Goal: Task Accomplishment & Management: Manage account settings

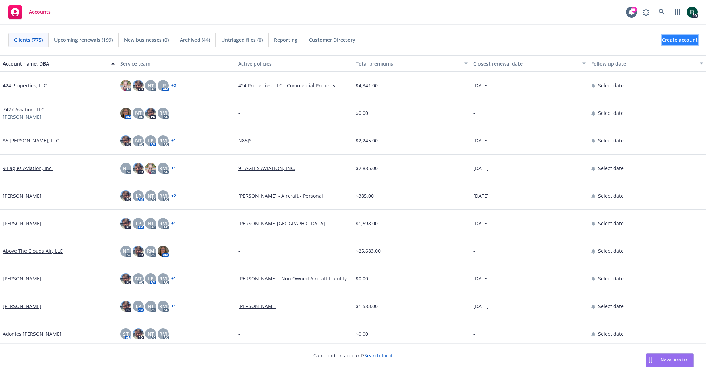
click at [663, 40] on span "Create account" at bounding box center [680, 39] width 36 height 13
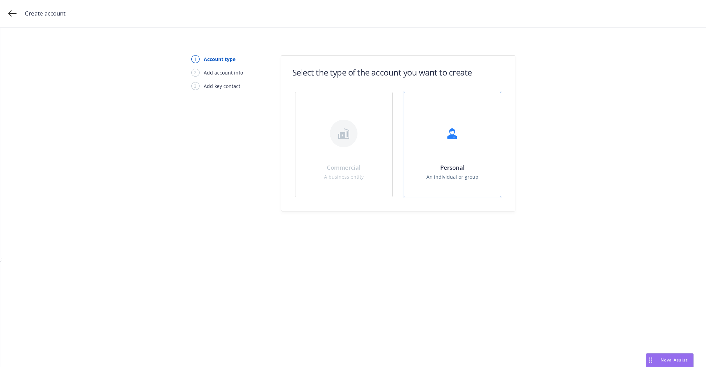
click at [452, 153] on div "Personal An individual or group" at bounding box center [452, 144] width 97 height 105
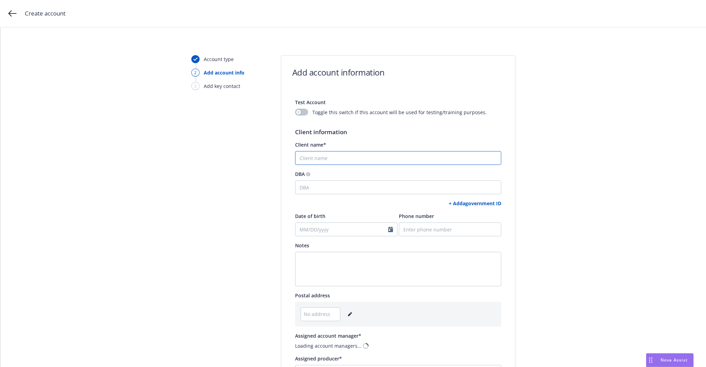
click at [345, 163] on input "Client name*" at bounding box center [398, 158] width 206 height 14
paste input "[URL][DOMAIN_NAME]"
type input "[URL][DOMAIN_NAME]"
paste input "[PERSON_NAME]"
type input "[PERSON_NAME]"
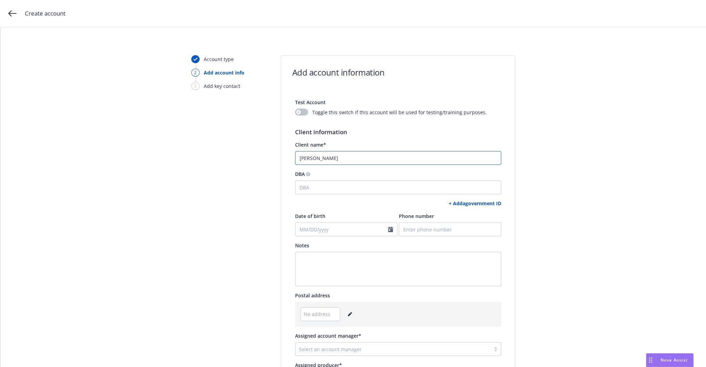
scroll to position [103, 0]
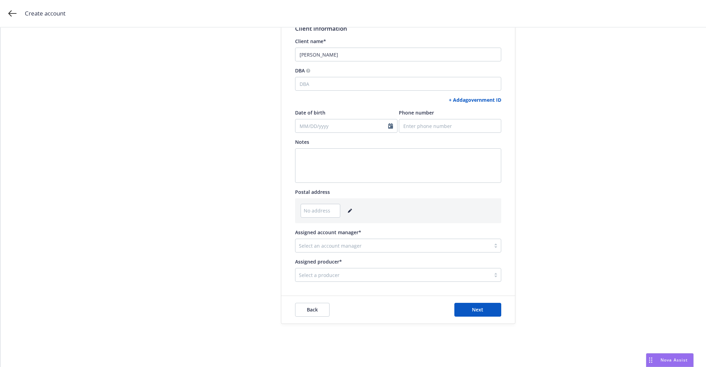
click at [325, 212] on span "No address" at bounding box center [317, 210] width 27 height 7
click at [348, 211] on icon "editPencil" at bounding box center [350, 211] width 4 height 4
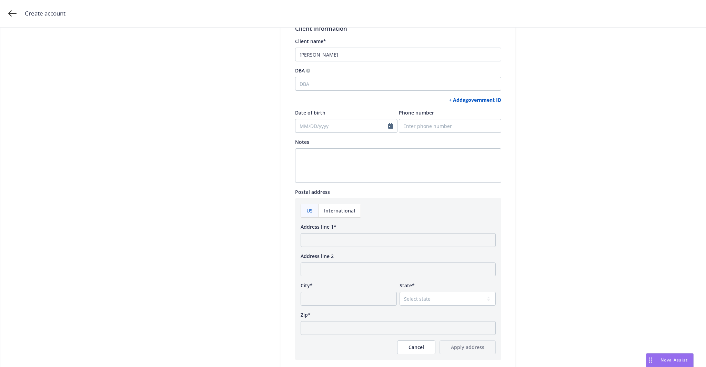
click at [306, 208] on span "US" at bounding box center [309, 210] width 6 height 7
click at [341, 240] on input "Address line 1*" at bounding box center [398, 240] width 195 height 14
paste input "[STREET_ADDRESS],"
type input "[STREET_ADDRESS]"
click at [342, 301] on input "City*" at bounding box center [349, 299] width 96 height 14
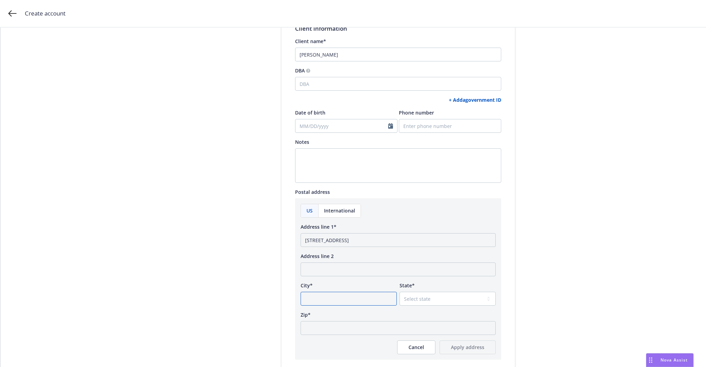
paste input "[PERSON_NAME],"
type input "[PERSON_NAME]"
select select "CA"
click at [368, 324] on input "Zip*" at bounding box center [398, 328] width 195 height 14
paste input "96003"
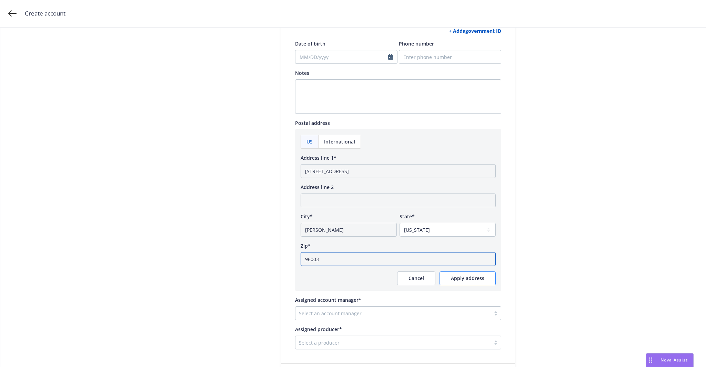
type input "96003"
click at [453, 279] on span "Apply address" at bounding box center [467, 278] width 33 height 7
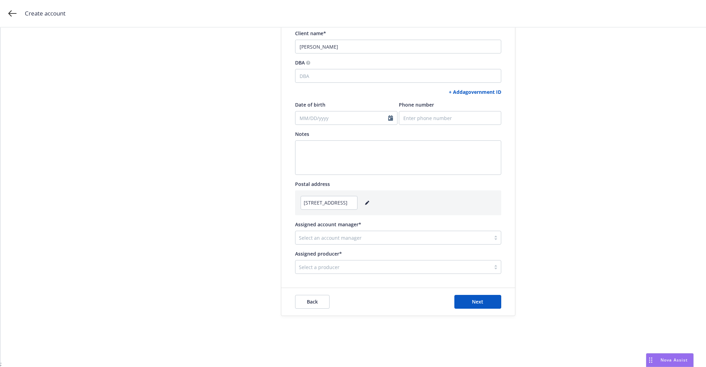
click at [350, 236] on div at bounding box center [393, 237] width 188 height 8
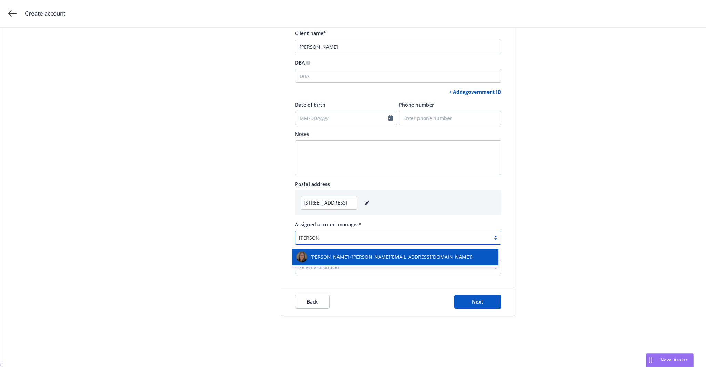
type input "[PERSON_NAME]"
click at [345, 257] on span "[PERSON_NAME] ([PERSON_NAME][EMAIL_ADDRESS][DOMAIN_NAME])" at bounding box center [391, 256] width 162 height 7
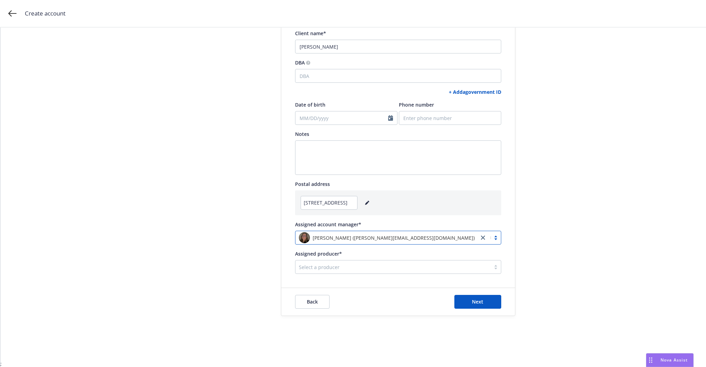
click at [335, 266] on div at bounding box center [393, 267] width 188 height 8
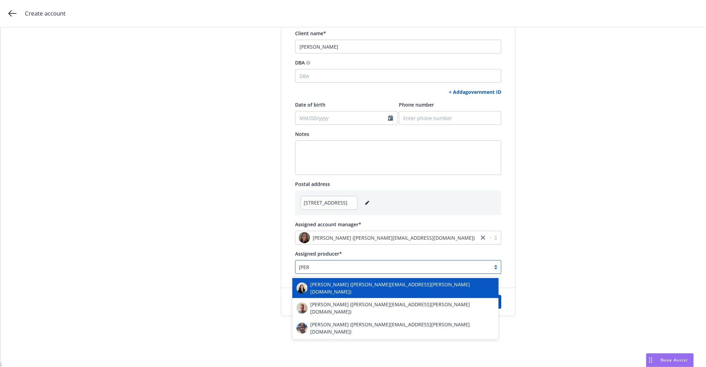
type input "[PERSON_NAME]"
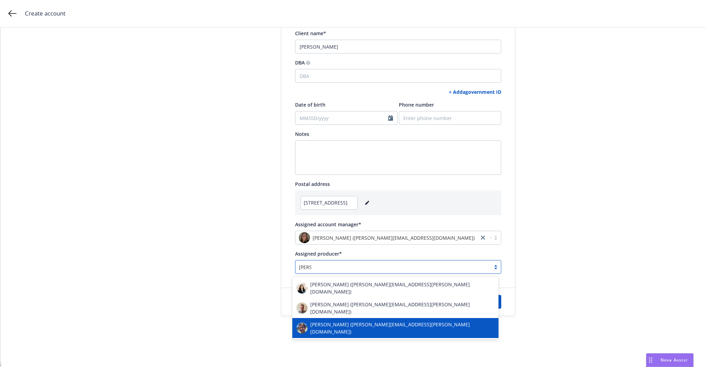
click at [333, 321] on span "[PERSON_NAME] ([PERSON_NAME][EMAIL_ADDRESS][PERSON_NAME][DOMAIN_NAME])" at bounding box center [402, 328] width 184 height 14
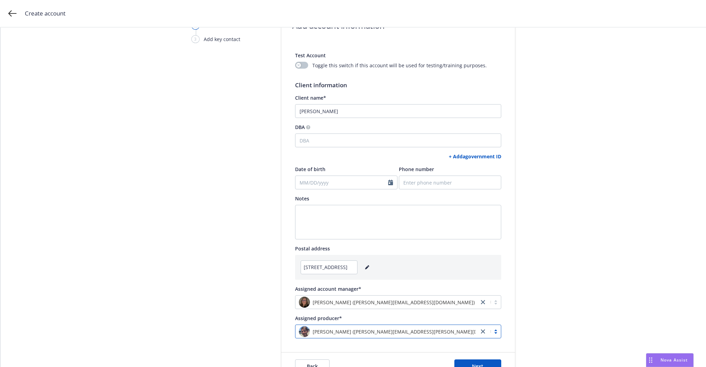
scroll to position [103, 0]
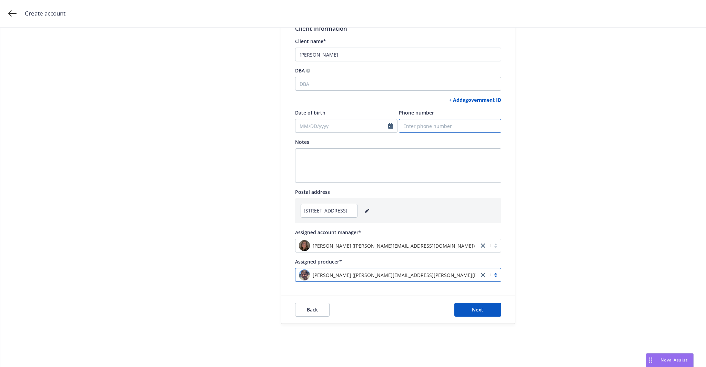
click at [427, 124] on input "Phone number" at bounding box center [450, 126] width 102 height 14
paste input "9253818518"
type input "9253818518"
click at [474, 307] on span "Next" at bounding box center [477, 309] width 11 height 7
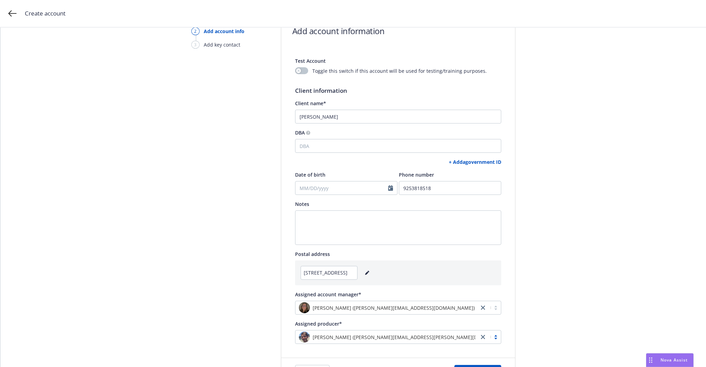
scroll to position [0, 0]
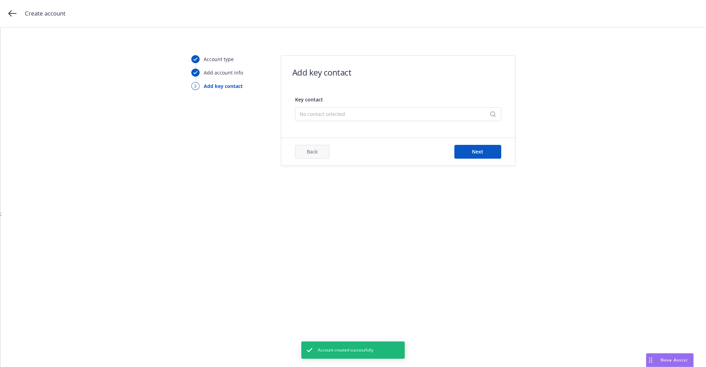
click at [347, 109] on div "No contact selected" at bounding box center [398, 114] width 206 height 14
click at [372, 145] on button "Add new contact" at bounding box center [397, 149] width 197 height 14
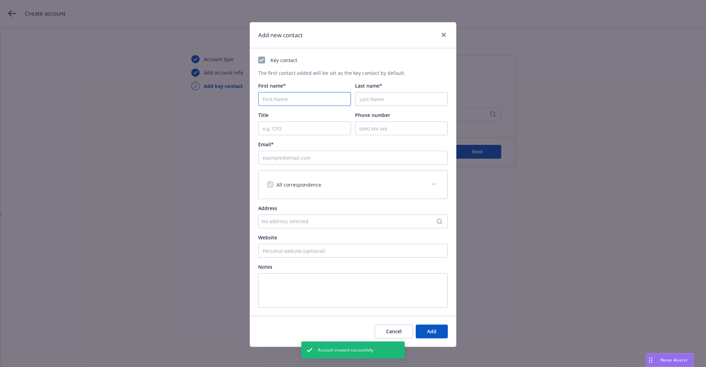
click at [283, 97] on input "First name*" at bounding box center [304, 99] width 93 height 14
paste input "[PERSON_NAME]"
type input "[PERSON_NAME]"
paste input "[PERSON_NAME]"
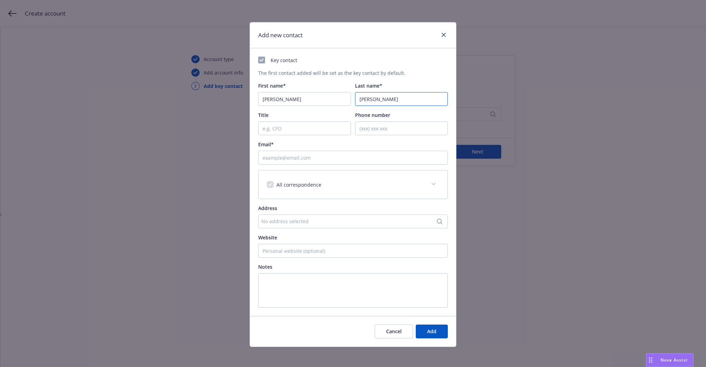
type input "[PERSON_NAME]"
click at [379, 126] on input "Phone number" at bounding box center [401, 128] width 93 height 14
paste input "9253818518"
type input "9253818518"
click at [308, 159] on input "Email*" at bounding box center [353, 158] width 190 height 14
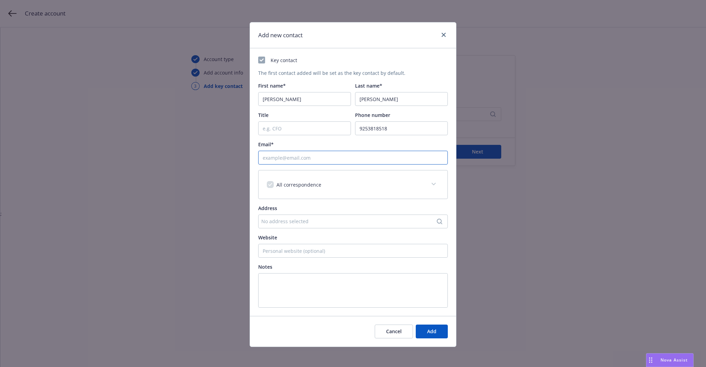
paste input "[EMAIL_ADDRESS][DOMAIN_NAME]"
type input "[EMAIL_ADDRESS][DOMAIN_NAME]"
click at [276, 223] on div "No address selected" at bounding box center [349, 220] width 176 height 7
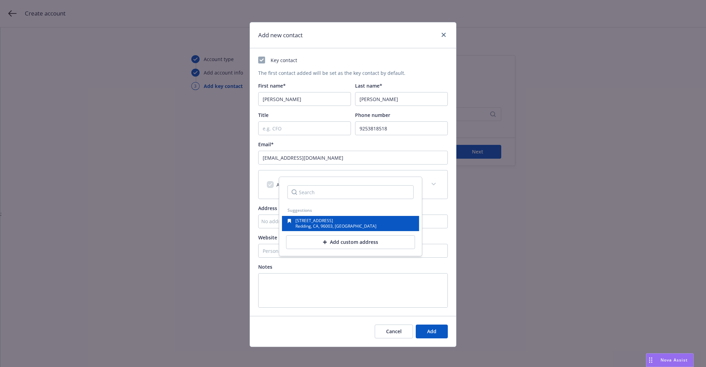
click at [333, 223] on span "[STREET_ADDRESS]" at bounding box center [314, 220] width 38 height 6
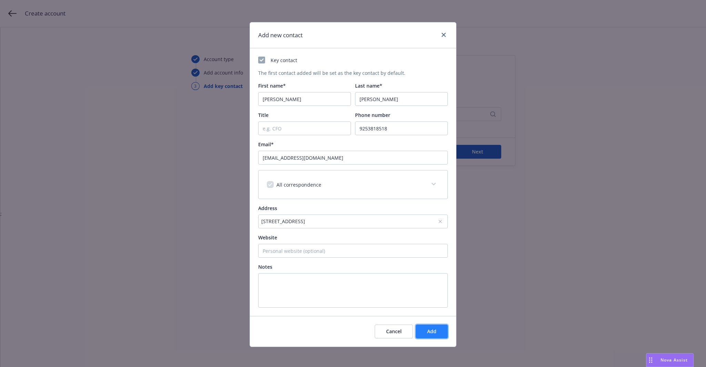
click at [430, 331] on span "Add" at bounding box center [431, 331] width 9 height 7
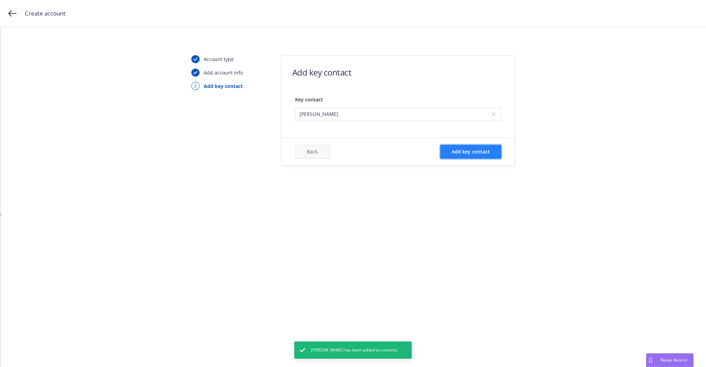
click at [478, 151] on span "Add key contact" at bounding box center [470, 151] width 38 height 7
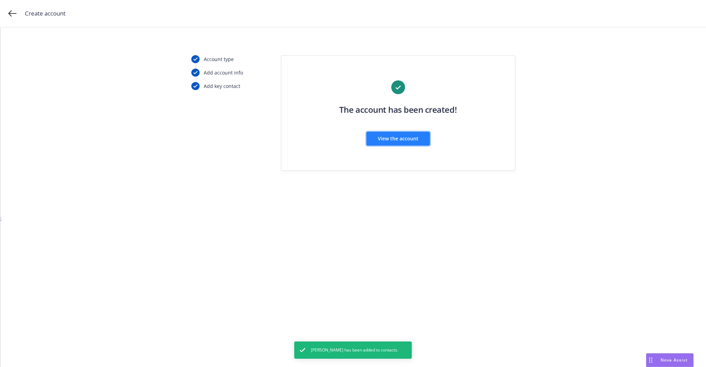
click at [389, 136] on span "View the account" at bounding box center [398, 138] width 41 height 7
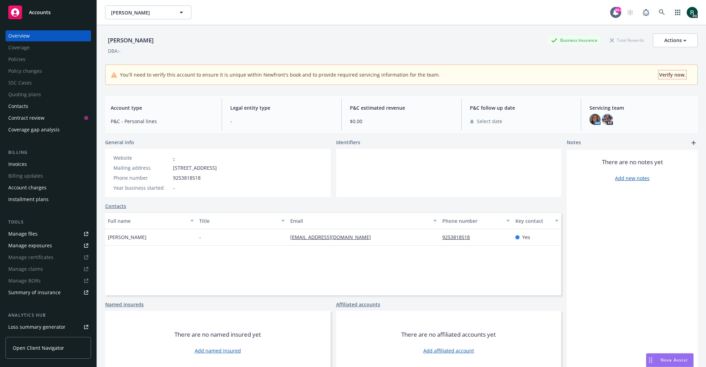
click at [672, 75] on span "Verify now." at bounding box center [672, 74] width 27 height 7
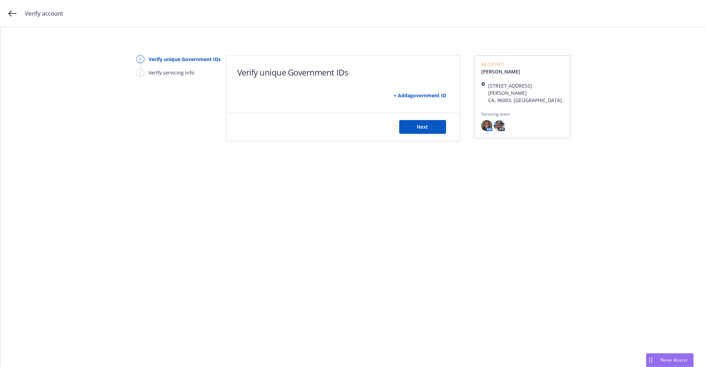
click at [427, 95] on link "+ Add a government ID" at bounding box center [420, 95] width 52 height 7
select select "US"
select select "DRIVERS_LICENSE"
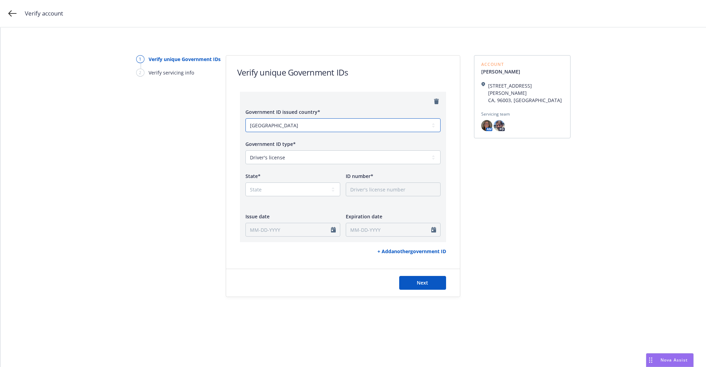
click at [314, 123] on select "[GEOGRAPHIC_DATA] [GEOGRAPHIC_DATA] [GEOGRAPHIC_DATA] [US_STATE] [GEOGRAPHIC_DA…" at bounding box center [342, 125] width 195 height 14
click at [278, 187] on select "State [US_STATE] AL AR AS AZ CA CO CT DC DE FL FM [GEOGRAPHIC_DATA] GU HI IA ID…" at bounding box center [292, 189] width 95 height 14
select select "CA"
click at [278, 187] on select "State [US_STATE] AL AR AS AZ CA CO CT DC DE FL FM [GEOGRAPHIC_DATA] GU HI IA ID…" at bounding box center [292, 189] width 95 height 14
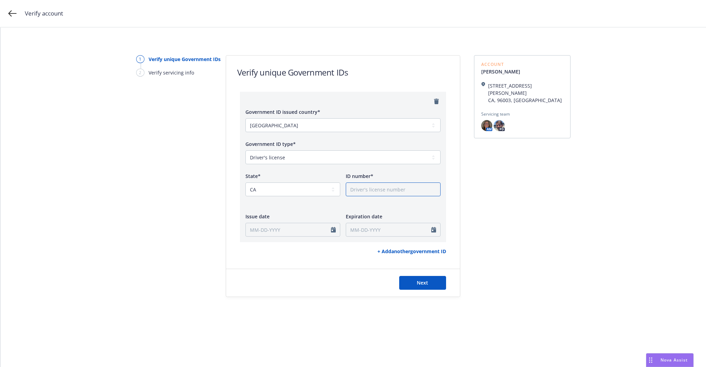
click at [369, 188] on input "ID number*" at bounding box center [393, 189] width 95 height 14
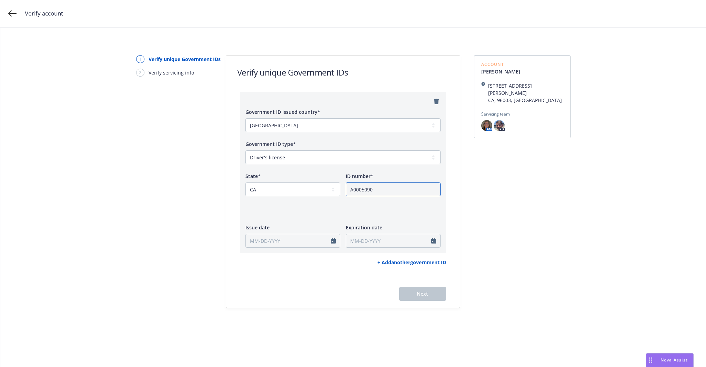
drag, startPoint x: 362, startPoint y: 189, endPoint x: 366, endPoint y: 189, distance: 4.5
click at [366, 189] on input "A0005090" at bounding box center [393, 189] width 95 height 14
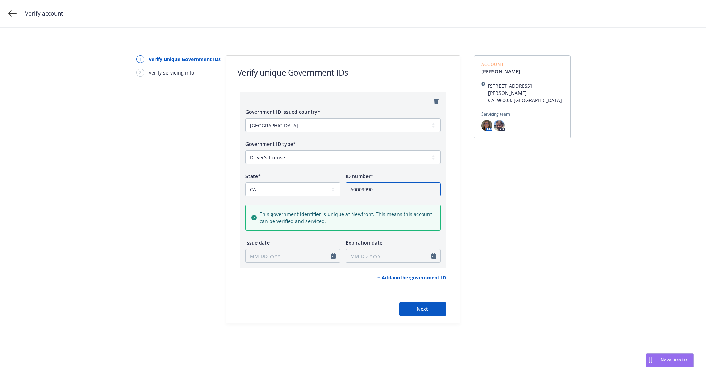
type input "A0009990"
select select "August"
select select "2025"
click at [277, 255] on input "Issue date" at bounding box center [292, 256] width 95 height 14
click at [512, 244] on div "Account [PERSON_NAME] [STREET_ADDRESS] Servicing team AM PD" at bounding box center [522, 189] width 96 height 268
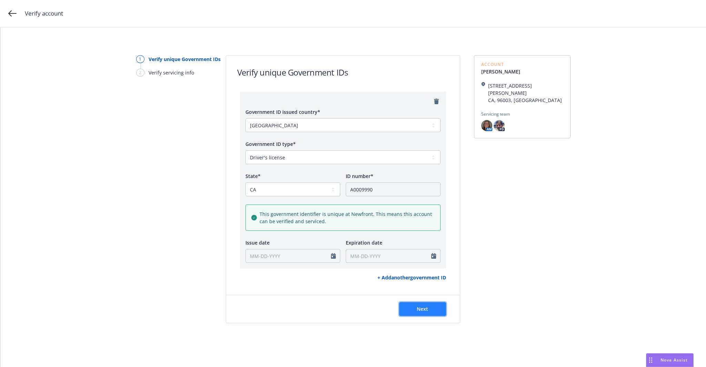
click at [425, 311] on span "Next" at bounding box center [422, 308] width 11 height 7
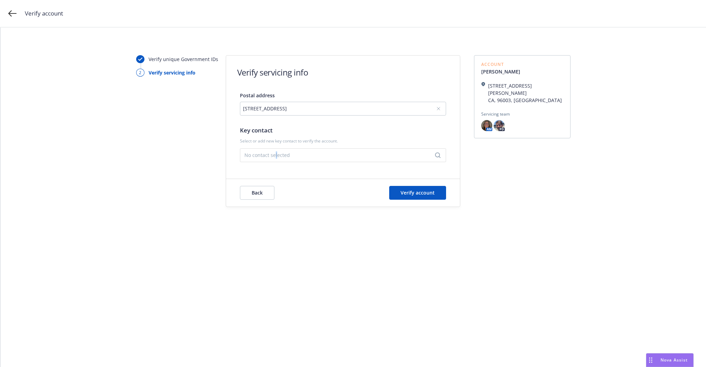
click at [275, 155] on span "No contact selected" at bounding box center [340, 154] width 192 height 7
click at [281, 109] on div "[PERSON_NAME] [EMAIL_ADDRESS][DOMAIN_NAME]" at bounding box center [342, 116] width 205 height 17
click at [420, 195] on span "Verify account" at bounding box center [417, 192] width 34 height 7
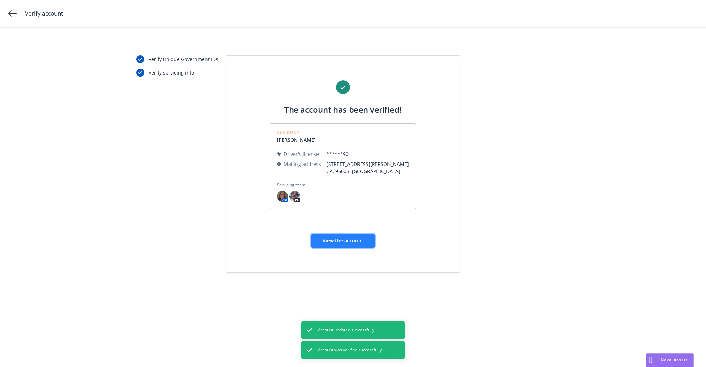
click at [342, 239] on span "View the account" at bounding box center [343, 240] width 41 height 7
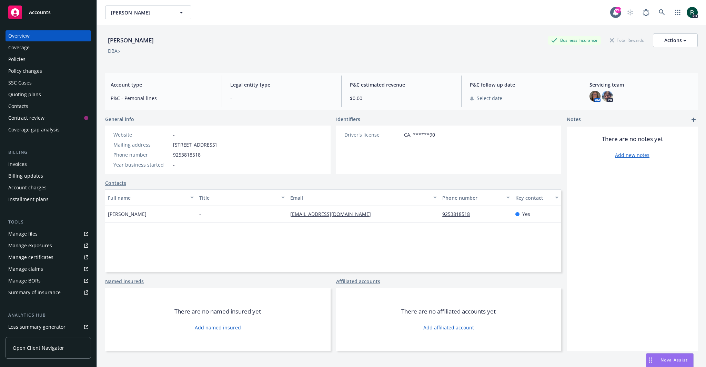
click at [35, 60] on div "Policies" at bounding box center [48, 59] width 80 height 11
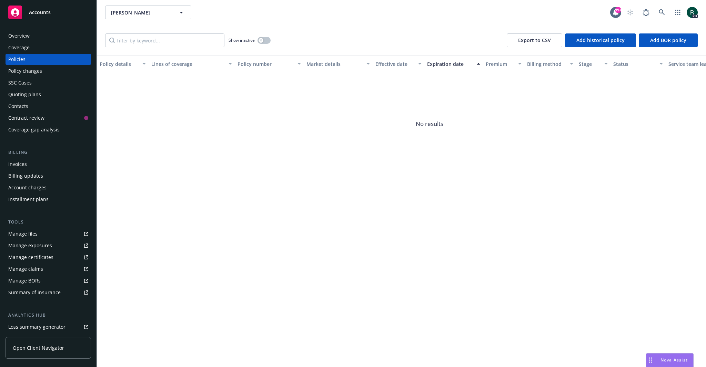
click at [39, 92] on div "Quoting plans" at bounding box center [24, 94] width 33 height 11
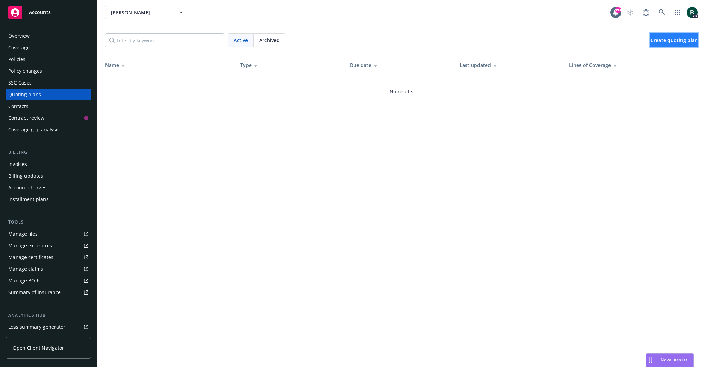
click at [658, 43] on span "Create quoting plan" at bounding box center [673, 40] width 47 height 7
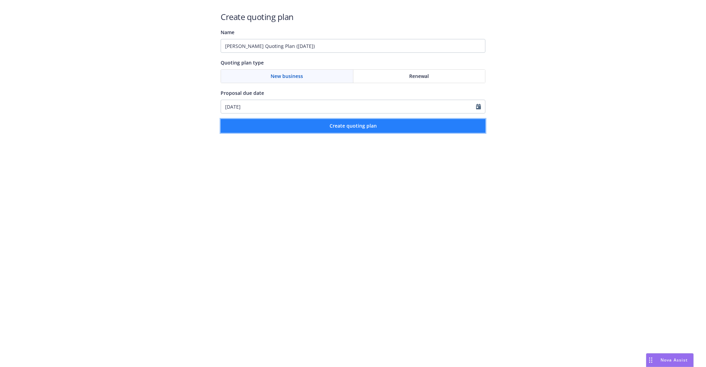
click at [338, 126] on span "Create quoting plan" at bounding box center [352, 125] width 47 height 7
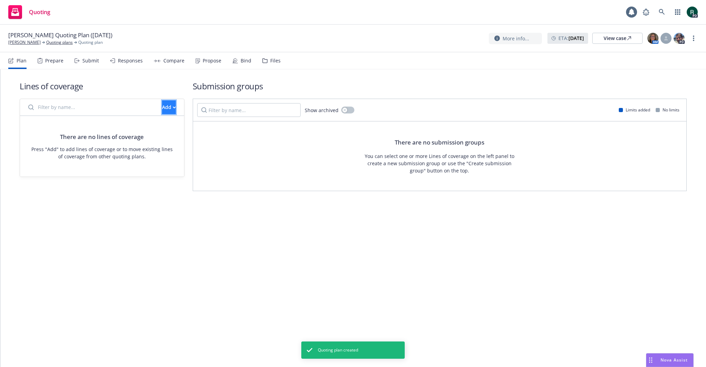
click at [166, 104] on button "Add" at bounding box center [169, 107] width 14 height 14
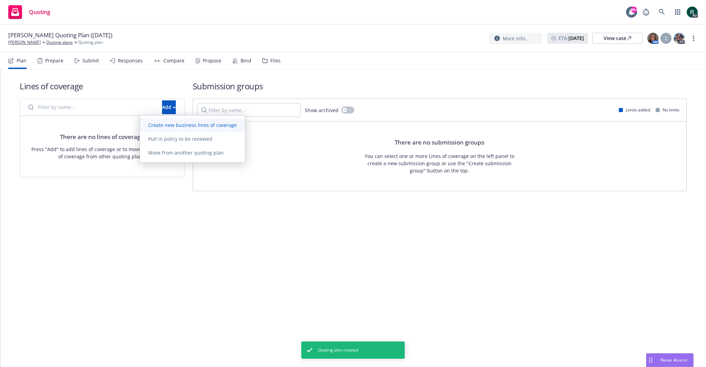
click at [216, 126] on span "Create new business lines of coverage" at bounding box center [192, 125] width 105 height 7
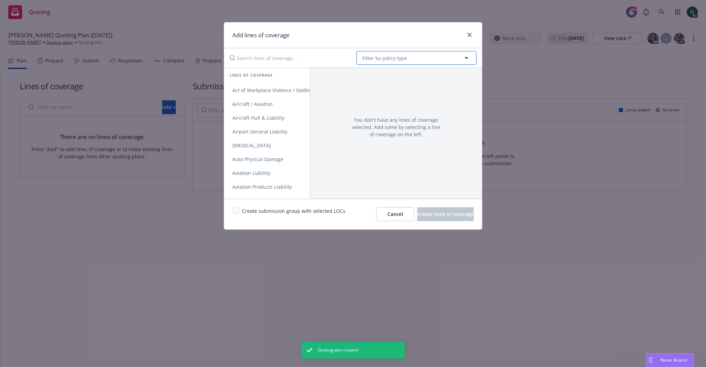
click at [378, 64] on button "Filter by policy type" at bounding box center [416, 58] width 120 height 14
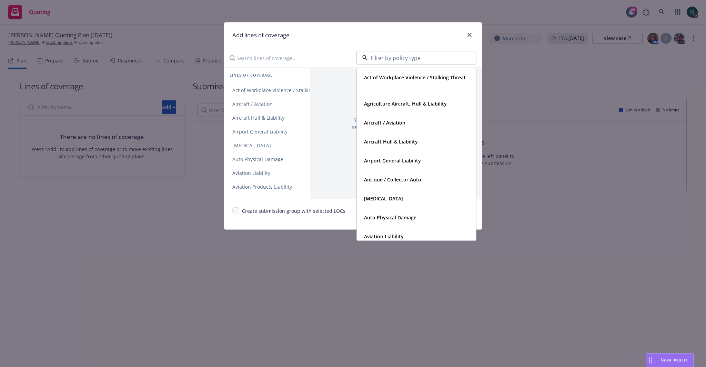
click at [387, 57] on input at bounding box center [415, 58] width 94 height 8
click at [278, 55] on input "Search lines of coverage..." at bounding box center [287, 58] width 125 height 14
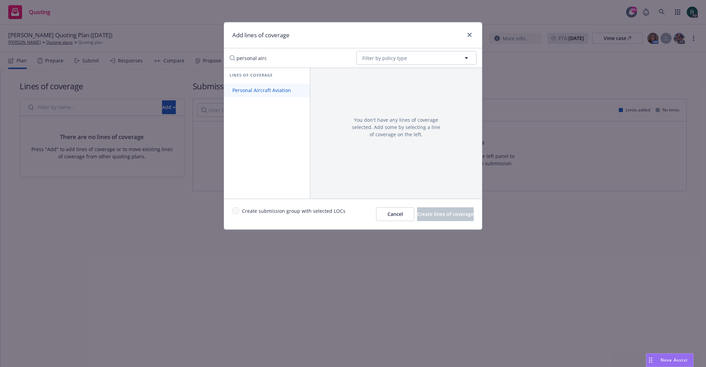
type input "personal airc"
click at [273, 92] on span "Personal Aircraft Aviation" at bounding box center [261, 90] width 75 height 7
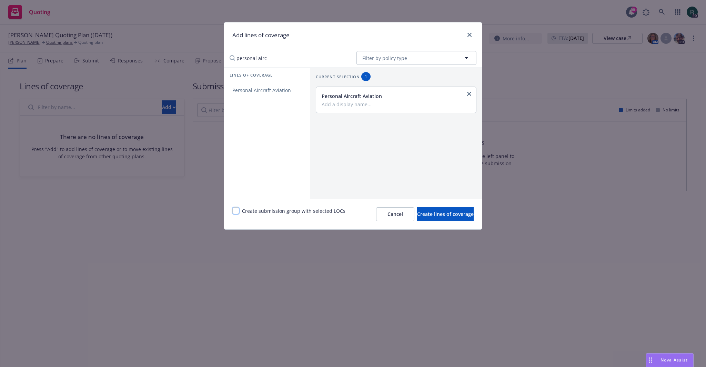
click at [235, 209] on input "checkbox" at bounding box center [235, 210] width 7 height 7
checkbox input "true"
click at [442, 215] on span "Create lines of coverage" at bounding box center [445, 214] width 57 height 7
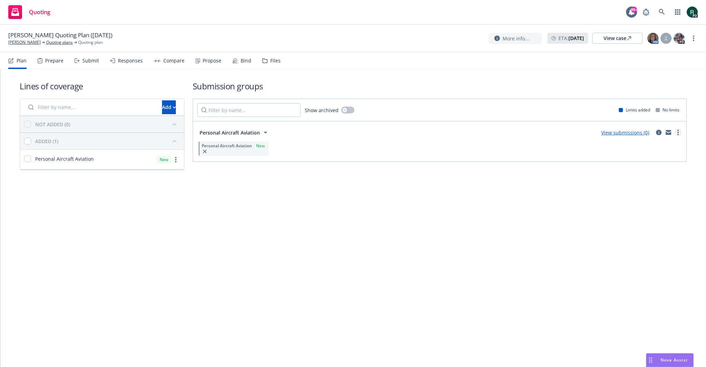
click at [679, 130] on link "more" at bounding box center [678, 132] width 8 height 8
click at [662, 219] on span "Create policy (fast track)" at bounding box center [645, 217] width 72 height 7
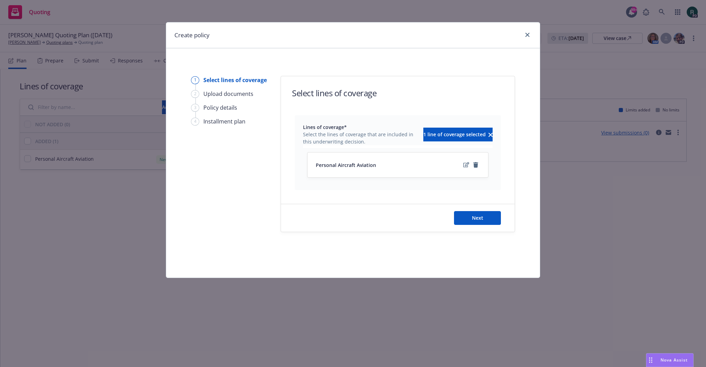
click at [471, 224] on div "Next" at bounding box center [398, 218] width 234 height 28
click at [486, 217] on button "Next" at bounding box center [477, 218] width 47 height 14
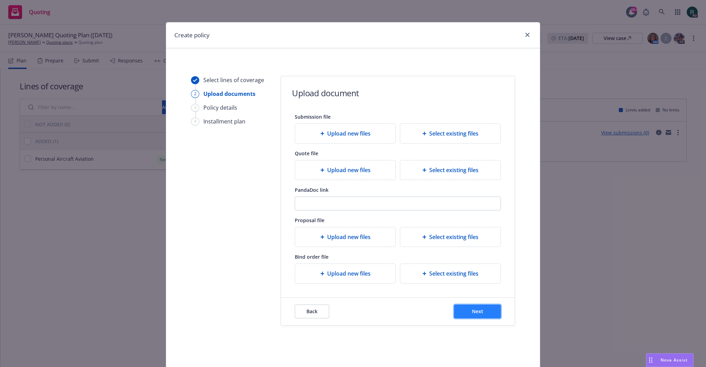
click at [483, 312] on button "Next" at bounding box center [477, 311] width 47 height 14
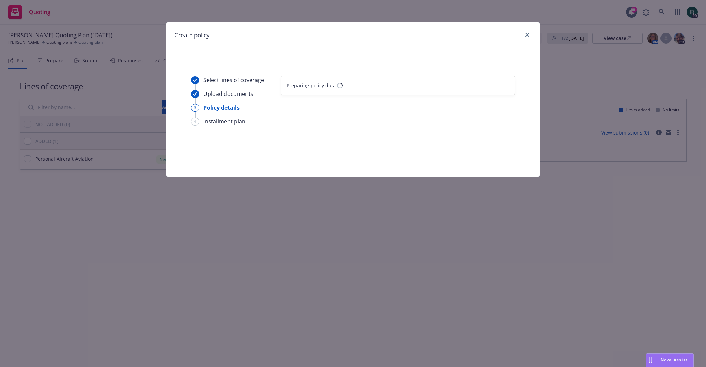
select select "12"
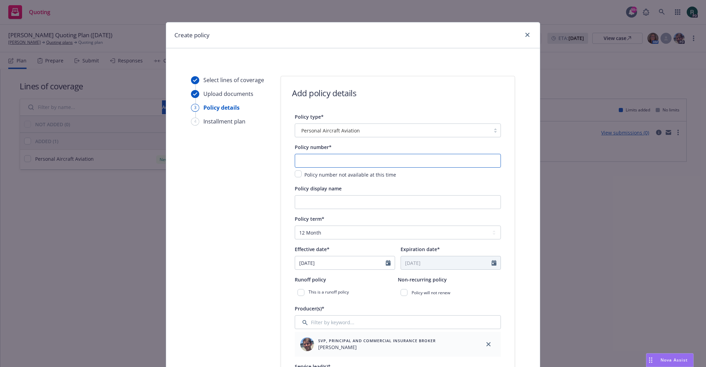
click at [328, 159] on input "text" at bounding box center [398, 161] width 206 height 14
paste input "10335983"
type input "10335983"
click at [316, 200] on input "Policy display name" at bounding box center [398, 202] width 206 height 14
paste input "1957"
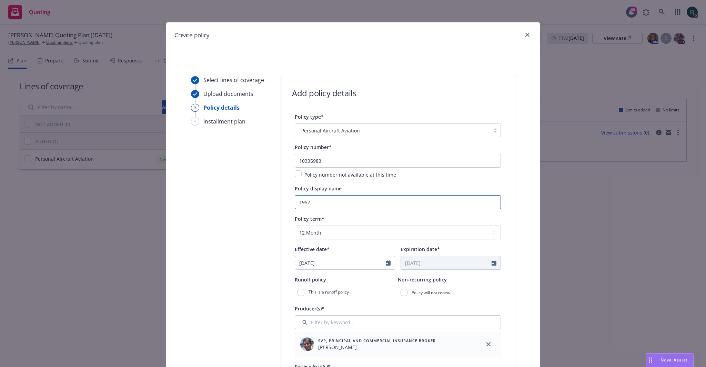
click at [344, 203] on input "1957" at bounding box center [398, 202] width 206 height 14
paste input "N7550B"
paste input "text"
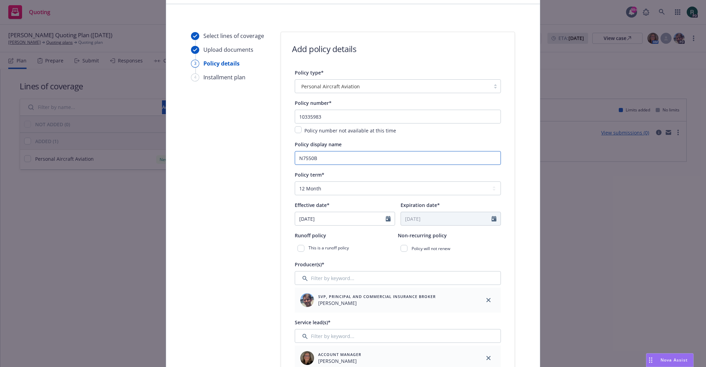
scroll to position [69, 0]
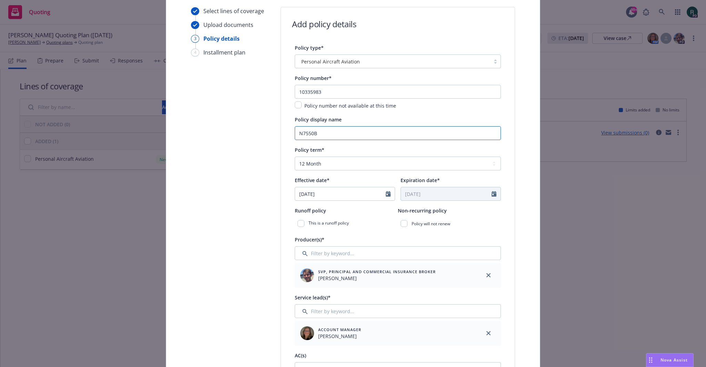
type input "N7550B"
click at [355, 191] on input "08/14/2025" at bounding box center [340, 193] width 91 height 13
click at [367, 212] on button "button" at bounding box center [371, 210] width 8 height 8
click at [369, 211] on icon "button" at bounding box center [371, 211] width 4 height 4
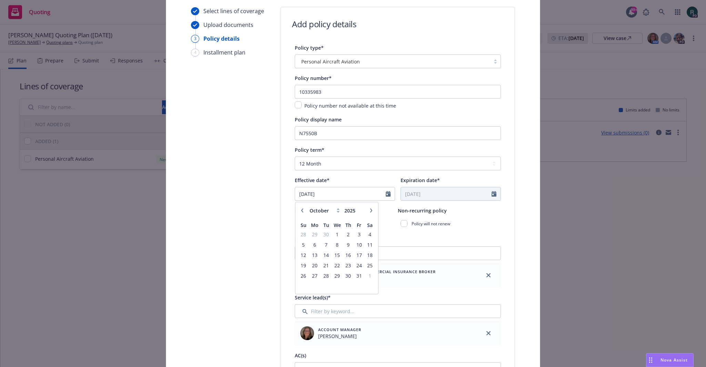
select select "11"
click at [299, 252] on span "9" at bounding box center [303, 255] width 9 height 9
type input "[DATE]"
type input "11/09/2026"
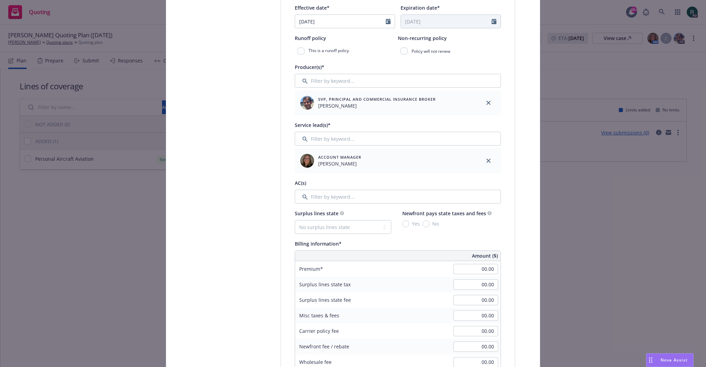
scroll to position [310, 0]
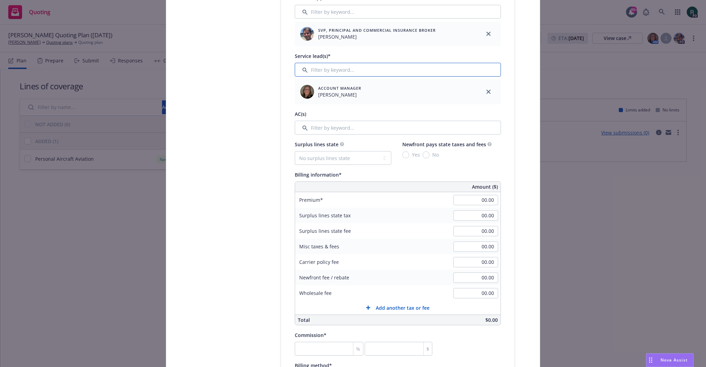
click at [319, 68] on input "Filter by keyword..." at bounding box center [398, 70] width 206 height 14
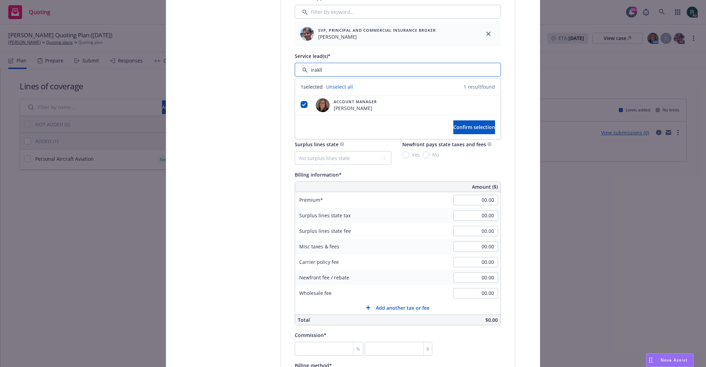
type input "iraklli"
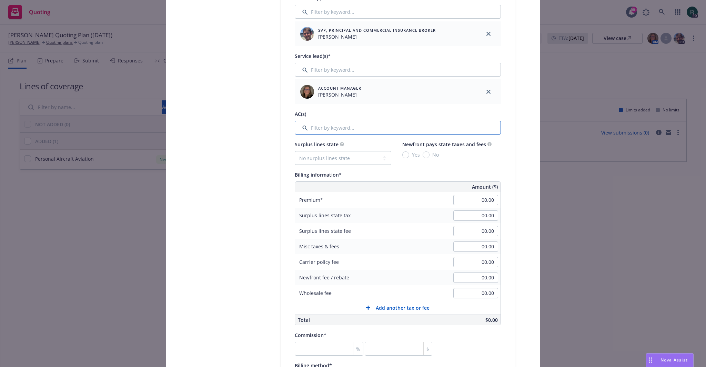
click at [314, 131] on input "Filter by keyword..." at bounding box center [398, 128] width 206 height 14
type input "ninu"
paste input "675"
type input "675.00"
click at [470, 212] on input "00.00" at bounding box center [475, 215] width 45 height 10
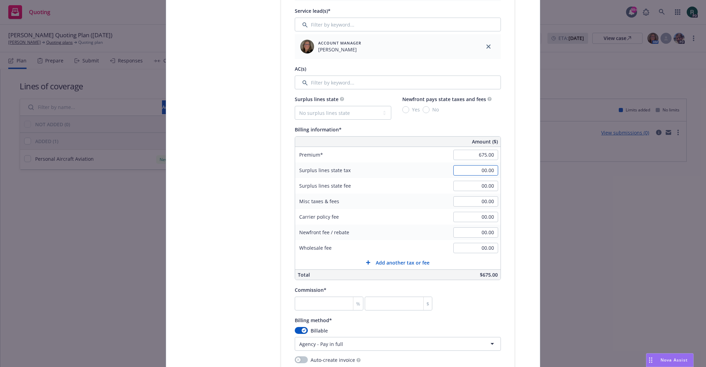
scroll to position [414, 0]
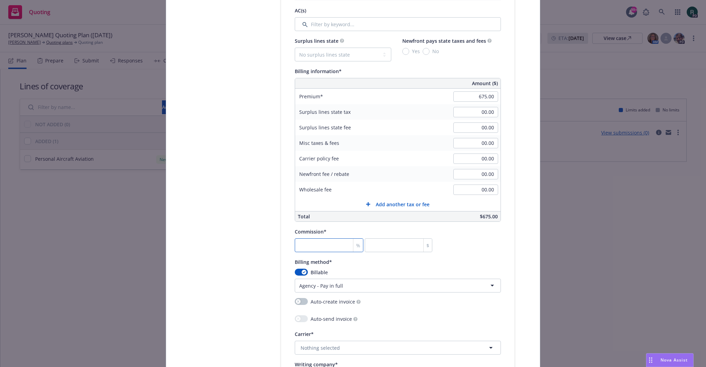
click at [337, 243] on input "number" at bounding box center [329, 245] width 69 height 14
type input "0"
type input "1"
type input "6.75"
type input "15"
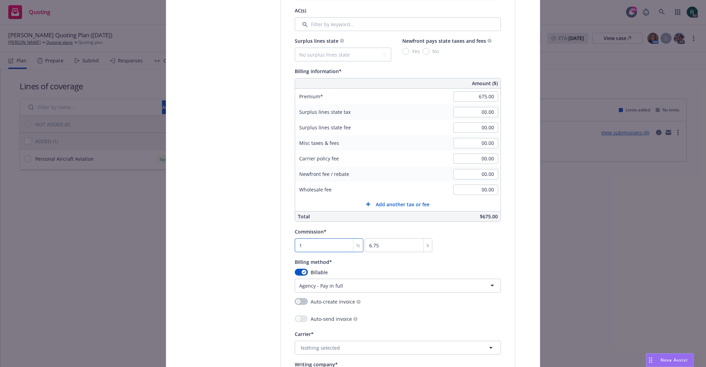
type input "101.25"
type input "15"
click at [338, 291] on html "Quoting 99+ PD Jess Pomeroy Quoting Plan (2025-08-14) Jess Pomeroy Quoting plan…" at bounding box center [353, 183] width 706 height 367
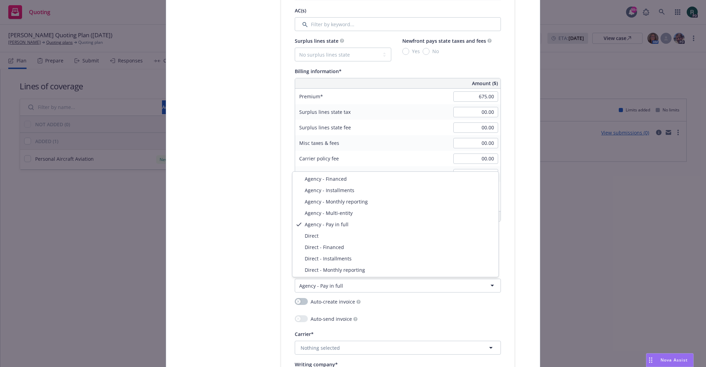
select select "DIRECT"
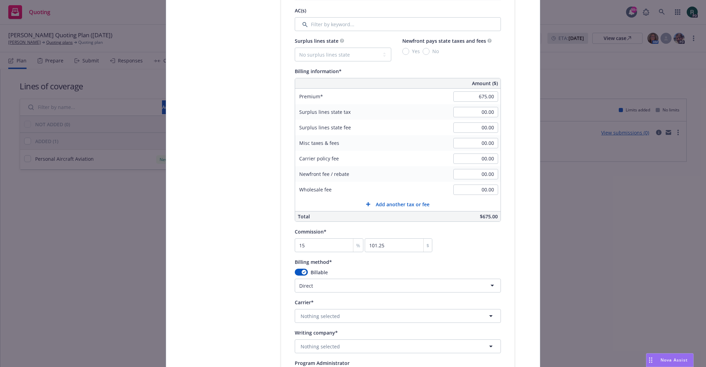
click at [349, 283] on html "Quoting 99+ PD Jess Pomeroy Quoting Plan (2025-08-14) Jess Pomeroy Quoting plan…" at bounding box center [353, 183] width 706 height 367
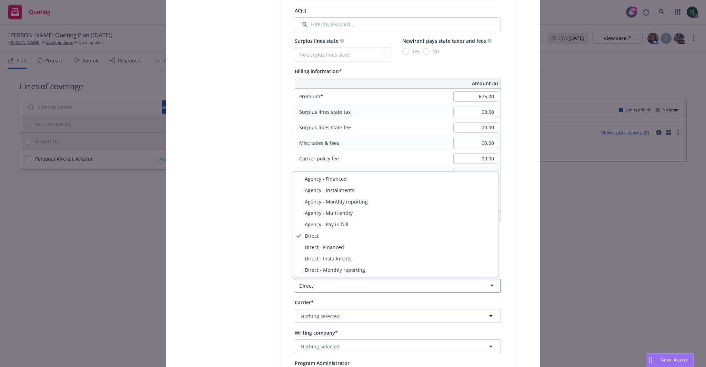
click at [349, 283] on html "Quoting 99+ PD Jess Pomeroy Quoting Plan (2025-08-14) Jess Pomeroy Quoting plan…" at bounding box center [353, 183] width 706 height 367
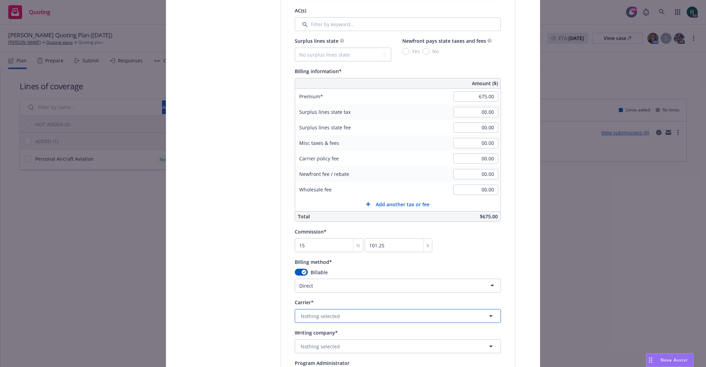
click at [312, 314] on span "Nothing selected" at bounding box center [320, 315] width 39 height 7
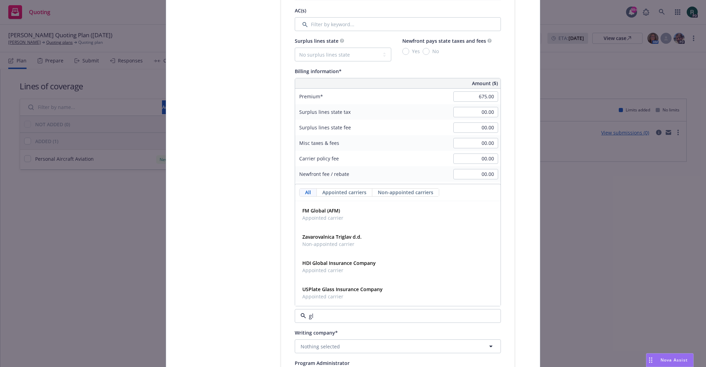
type input "glo"
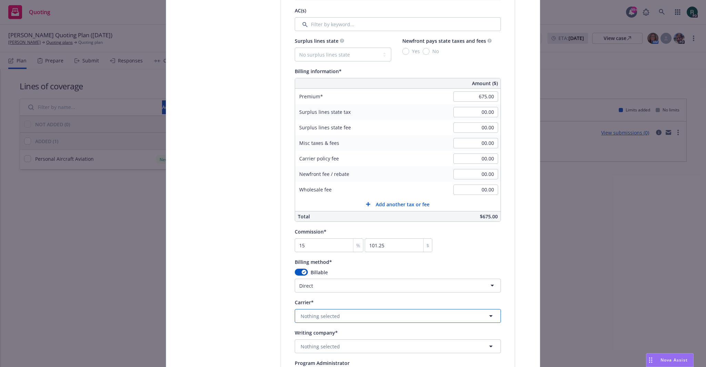
click at [312, 313] on span "Nothing selected" at bounding box center [320, 315] width 39 height 7
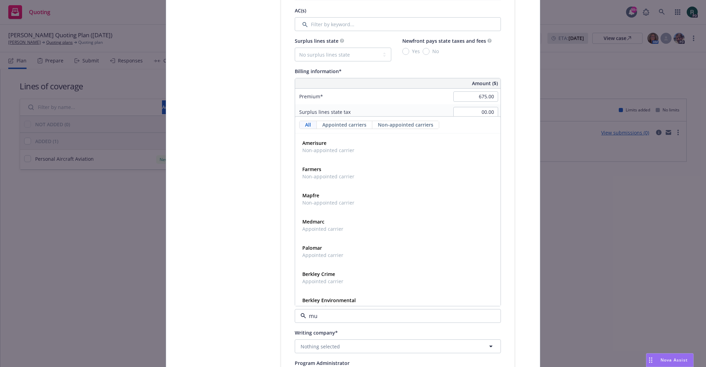
type input "mun"
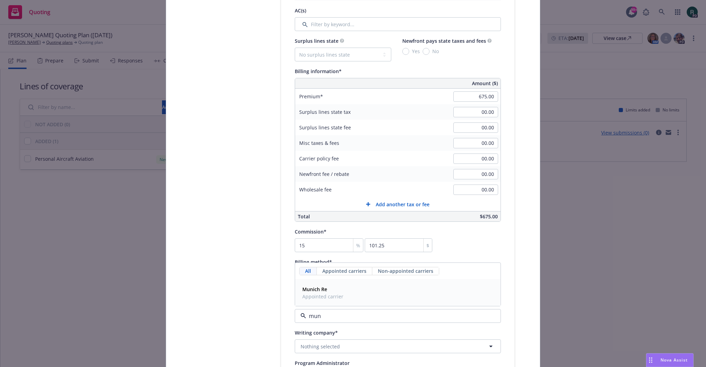
click at [325, 295] on span "Appointed carrier" at bounding box center [322, 296] width 41 height 7
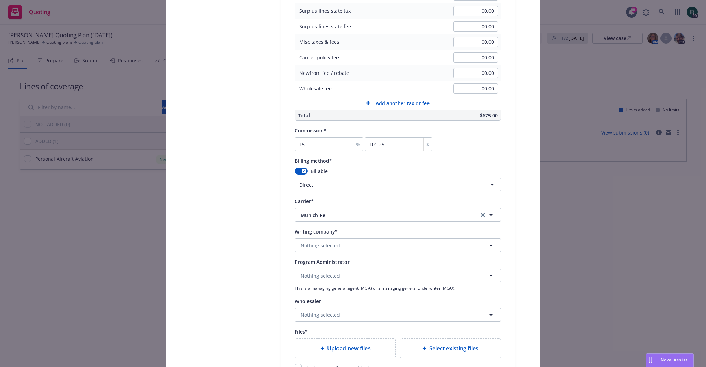
scroll to position [517, 0]
click at [333, 242] on span "Nothing selected" at bounding box center [320, 242] width 39 height 7
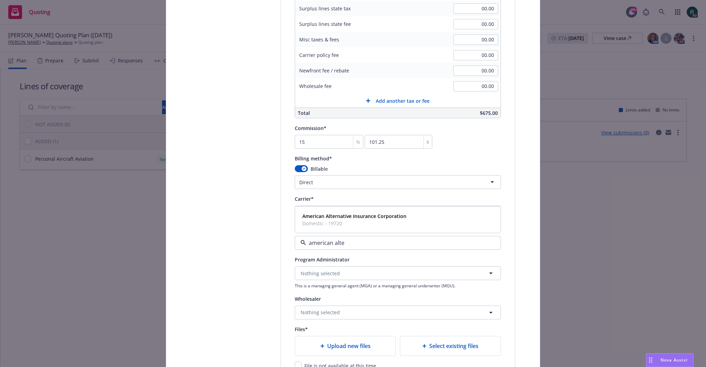
type input "american alter"
click at [347, 218] on strong "American Alternative Insurance Corporation" at bounding box center [354, 216] width 104 height 7
click at [312, 274] on span "Nothing selected" at bounding box center [320, 273] width 39 height 7
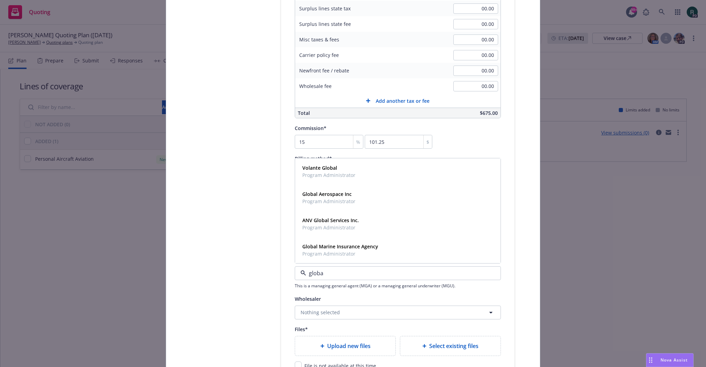
type input "global"
click at [325, 200] on span "Program Administrator" at bounding box center [328, 200] width 53 height 7
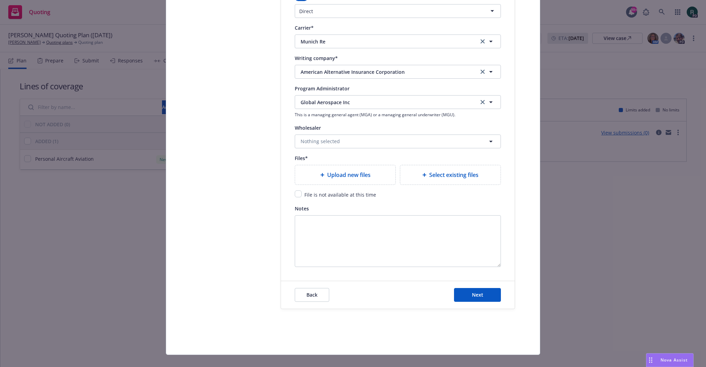
scroll to position [689, 0]
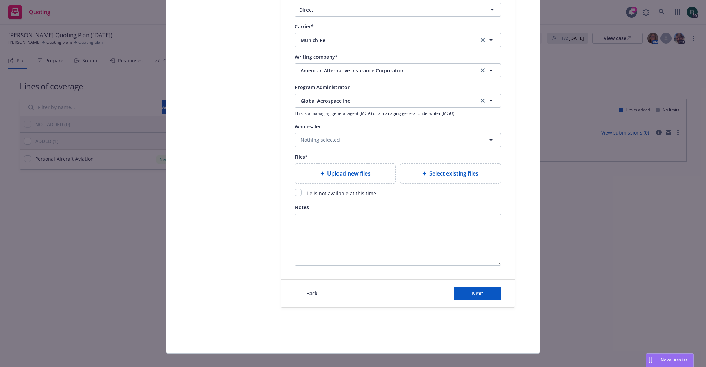
click at [352, 175] on span "Upload new files" at bounding box center [348, 173] width 43 height 8
click at [355, 176] on span "Upload new files" at bounding box center [348, 173] width 43 height 8
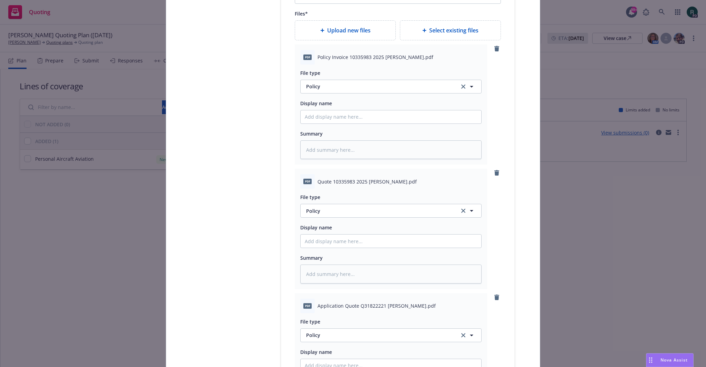
scroll to position [815, 0]
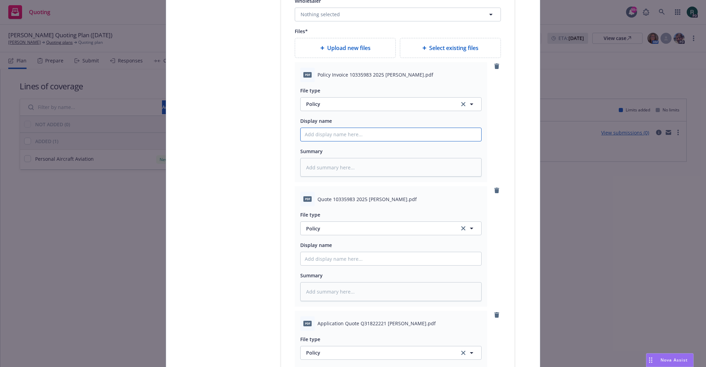
click at [322, 133] on input "Policy display name" at bounding box center [391, 134] width 181 height 13
type textarea "x"
type input "2"
type textarea "x"
type input "25"
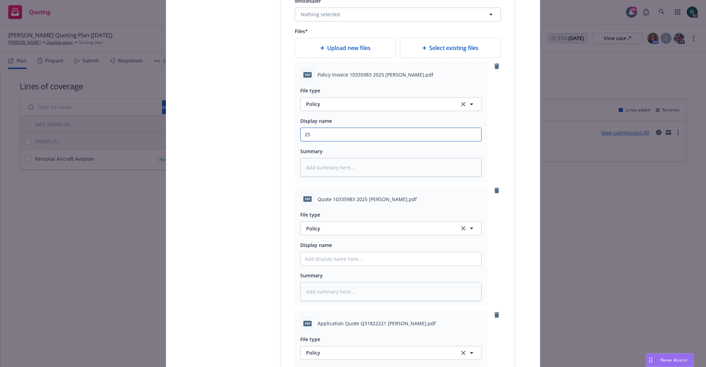
type textarea "x"
type input "25"
type textarea "x"
type input "25 B"
type textarea "x"
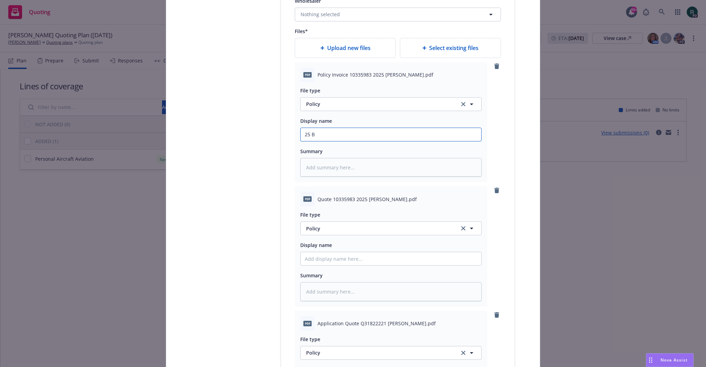
type input "25 BP"
type textarea "x"
type input "25 BP"
type textarea "x"
type input "25 BP GL"
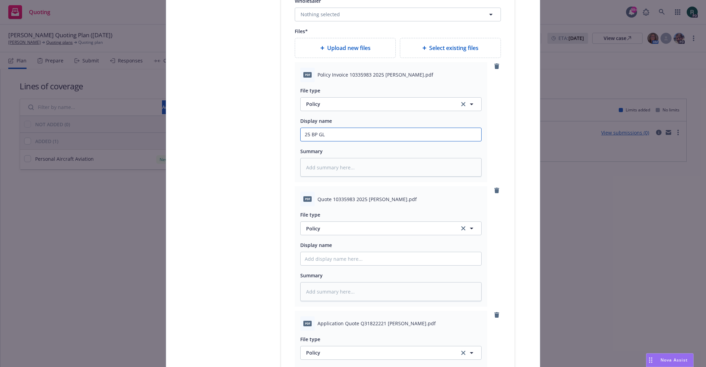
type textarea "x"
type input "25 BP GLO"
type textarea "x"
type input "25 BP GLO"
type textarea "x"
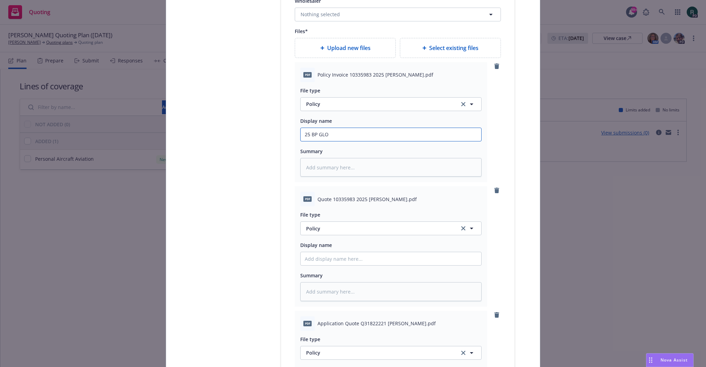
type input "25 BP GLO P"
type textarea "x"
type input "25 BP GLO Po"
type textarea "x"
type input "25 BP GLO Pol"
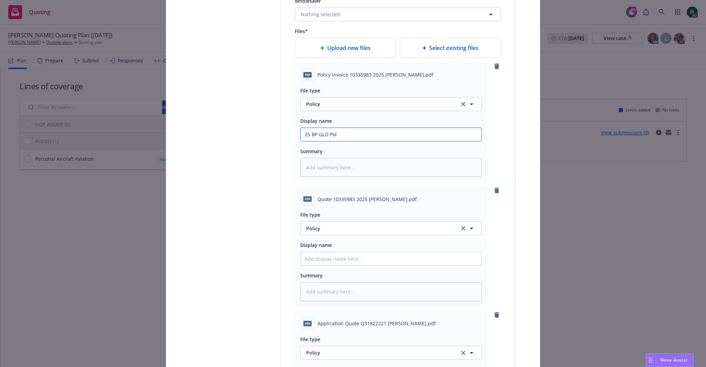
type textarea "x"
type input "25 BP GLO Poli"
type textarea "x"
type input "25 BP GLO Polic"
type textarea "x"
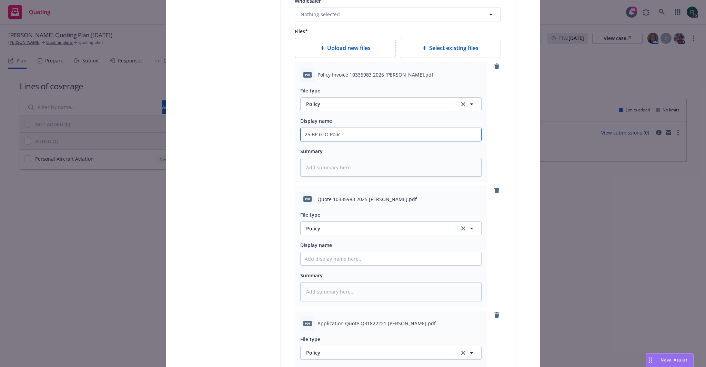
type input "25 BP GLO Policy"
type textarea "x"
type input "25 BP GLO Policy"
type textarea "x"
type input "25 BP GLO Policy I"
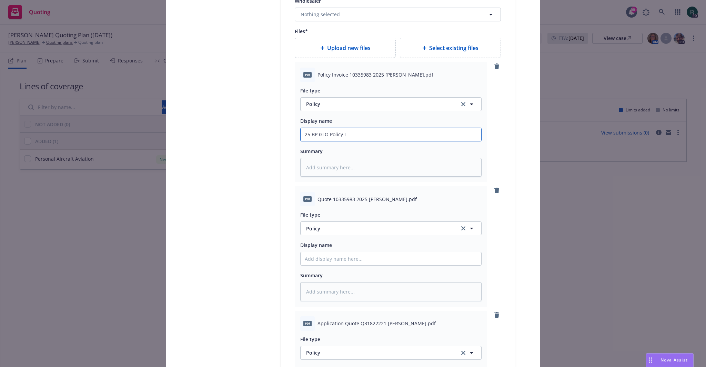
type textarea "x"
type input "25 BP GLO Policy In"
type textarea "x"
type input "25 BP GLO Policy Inv"
type textarea "x"
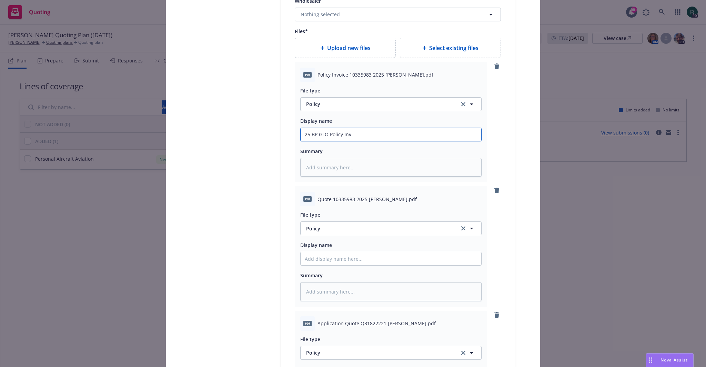
type input "25 BP GLO Policy Invo"
type textarea "x"
type input "25 BP GLO Policy Invoi"
type textarea "x"
type input "25 BP GLO Policy Invoic"
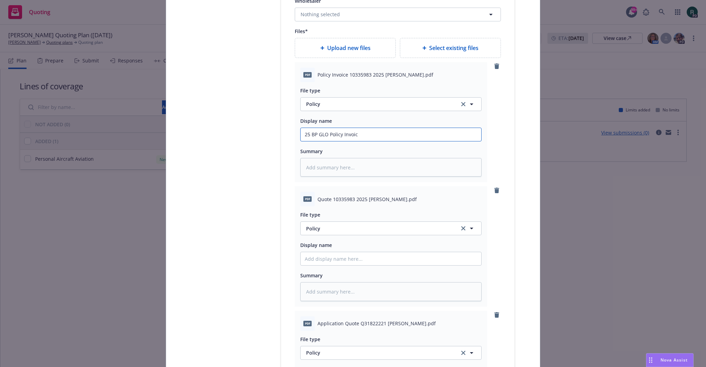
type textarea "x"
type input "25 BP GLO Policy Invoice"
click at [326, 141] on input "Policy display name" at bounding box center [391, 134] width 181 height 13
paste input "25 BP GLO Policy Invoice"
type textarea "x"
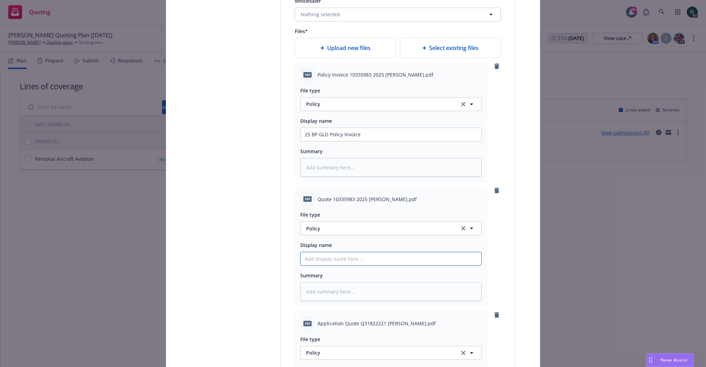
type input "25 BP GLO Policy Invoice"
drag, startPoint x: 328, startPoint y: 260, endPoint x: 475, endPoint y: 262, distance: 147.5
click at [475, 141] on input "25 BP GLO Policy Invoice" at bounding box center [391, 134] width 181 height 13
type textarea "x"
type input "25 BP GLO Q"
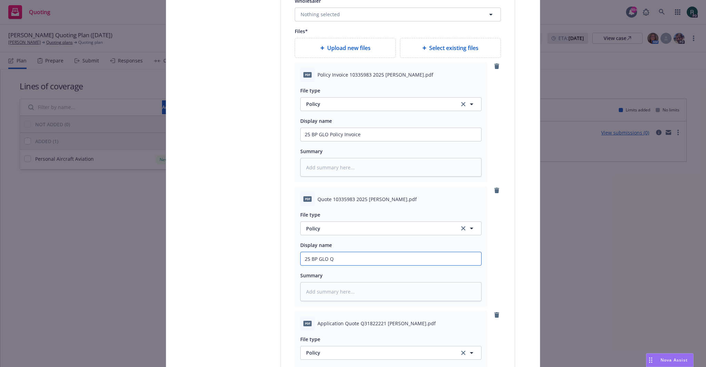
type textarea "x"
type input "25 BP GLO Qu"
type textarea "x"
type input "25 BP GLO Quo"
type textarea "x"
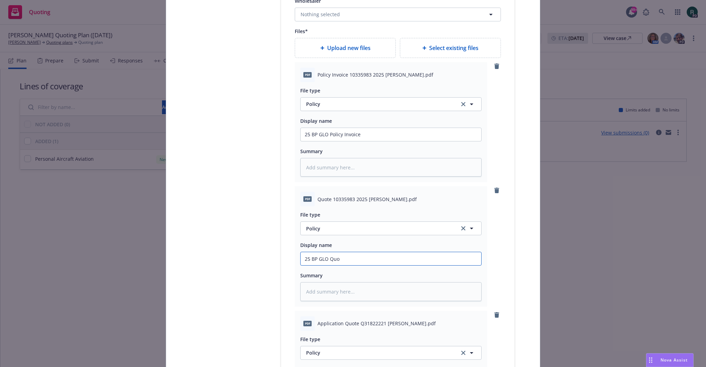
type input "25 BP GLO Quot"
type textarea "x"
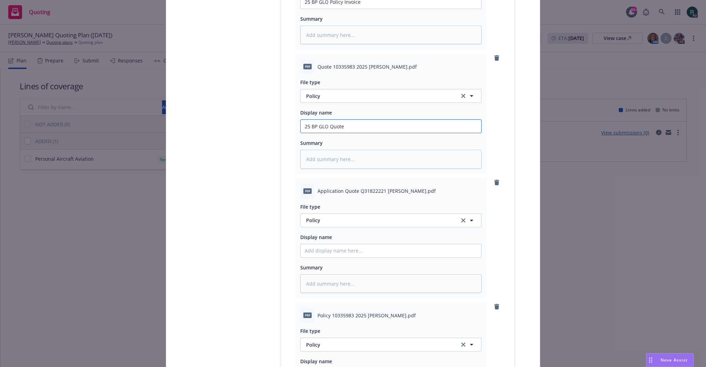
scroll to position [953, 0]
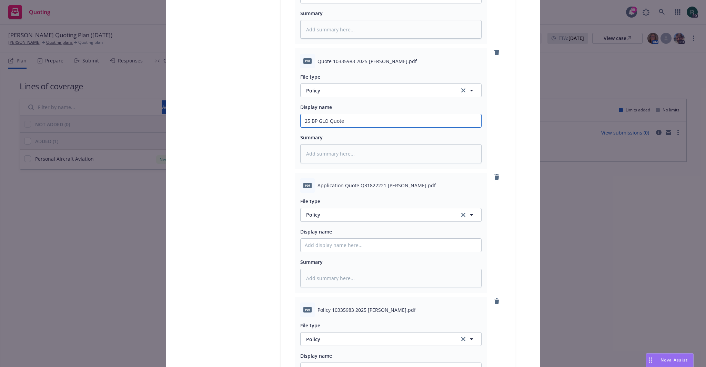
type input "25 BP GLO Quote"
paste input "25 BP GLO Policy Invoice"
type textarea "x"
type input "25 BP GLO Policy Invoice"
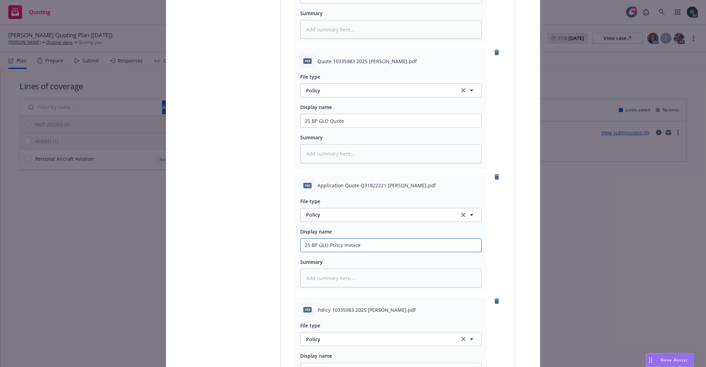
drag, startPoint x: 328, startPoint y: 244, endPoint x: 483, endPoint y: 255, distance: 155.5
click at [476, 255] on div "File type Policy Policy Display name 25 BP GLO Policy Invoice Summary" at bounding box center [390, 240] width 181 height 95
type textarea "x"
type input "25 BP GLO A"
type textarea "x"
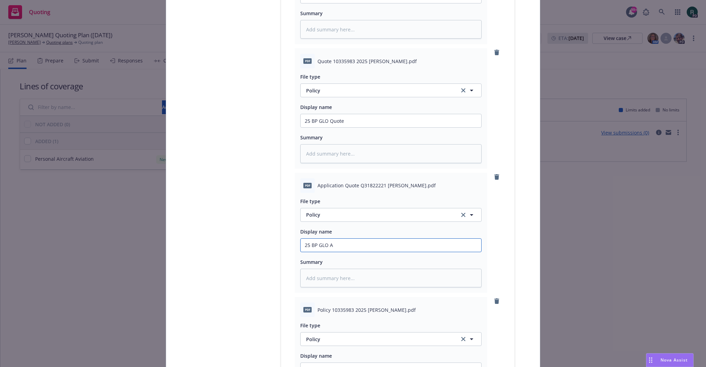
type input "25 BP GLO Ap"
type textarea "x"
type input "25 BP GLO App"
type textarea "x"
type input "25 BP GLO Appl"
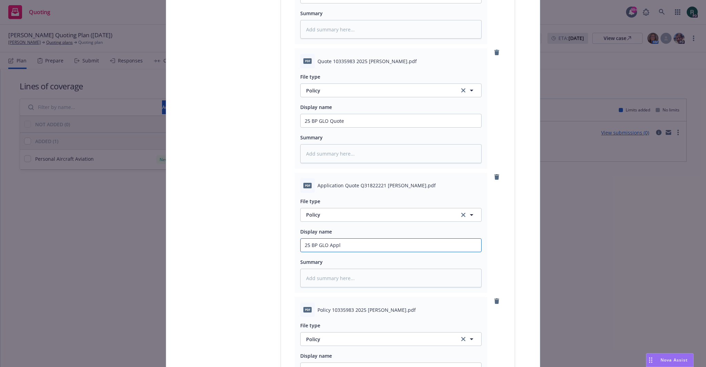
type textarea "x"
type input "25 BP GLO Appli"
type textarea "x"
type input "25 BP GLO Applic"
type textarea "x"
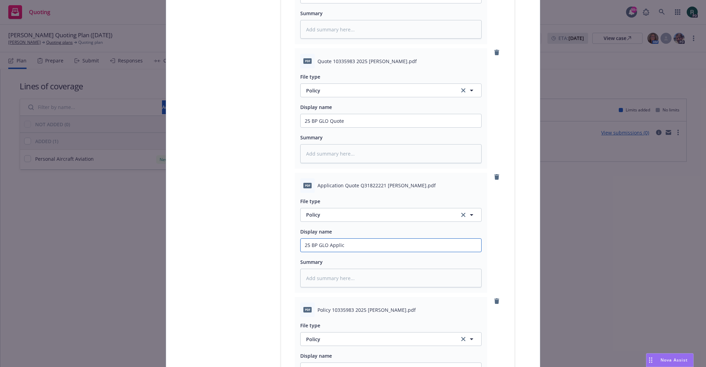
type input "25 BP GLO Applica"
type textarea "x"
type input "25 BP GLO Applicat"
type textarea "x"
type input "25 BP GLO Applicati"
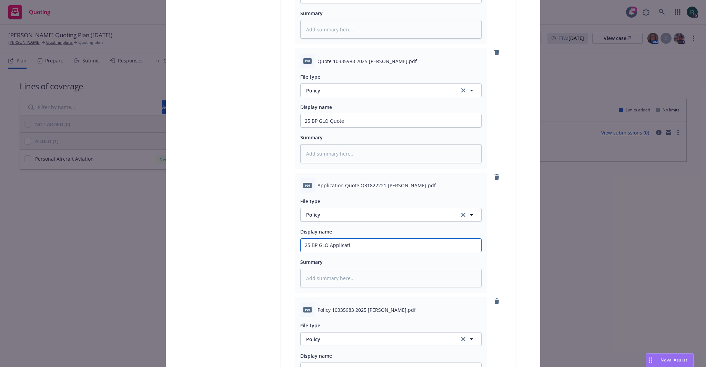
type textarea "x"
type input "25 BP GLO Applicatio"
type textarea "x"
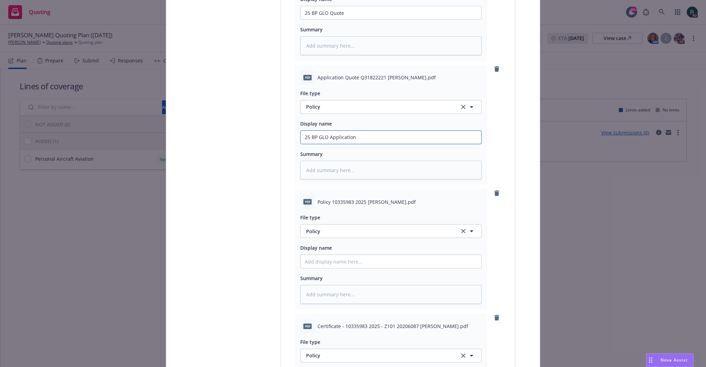
scroll to position [1090, 0]
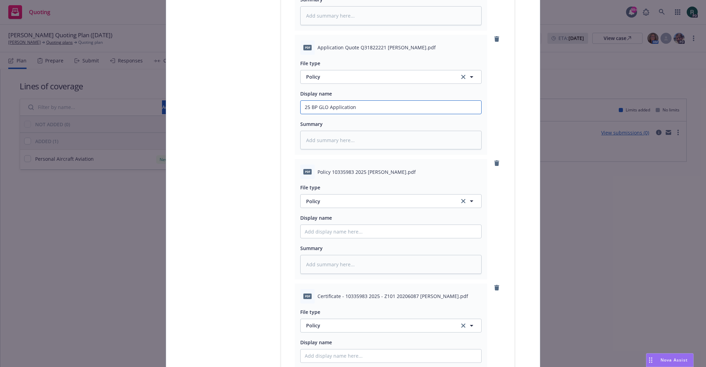
type input "25 BP GLO Application"
paste input "25 BP GLO Application"
type textarea "x"
type input "25 BP GLO Application"
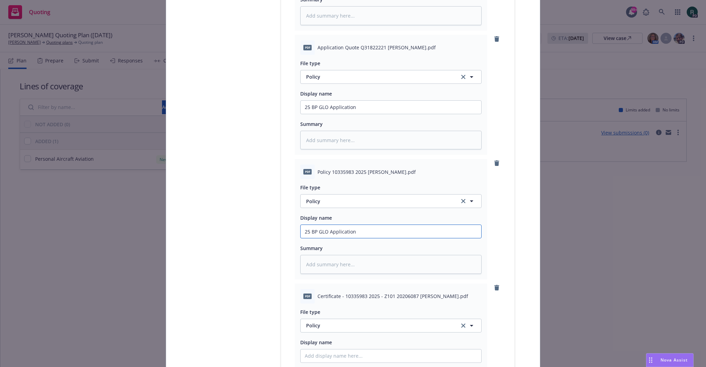
type textarea "x"
type input "25 BP GLO P"
type textarea "x"
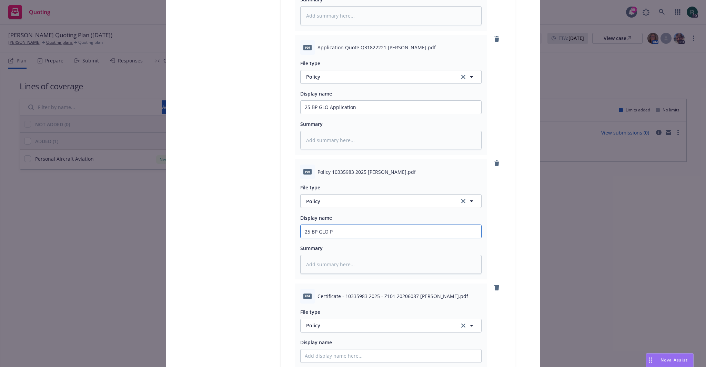
type input "25 BP GLO Po"
type textarea "x"
type input "25 BP GLO Pol"
type textarea "x"
type input "25 BP GLO Poli"
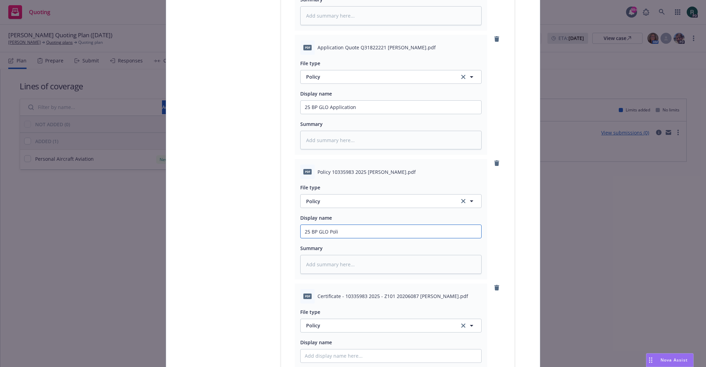
type textarea "x"
type input "25 BP GLO Polic"
type textarea "x"
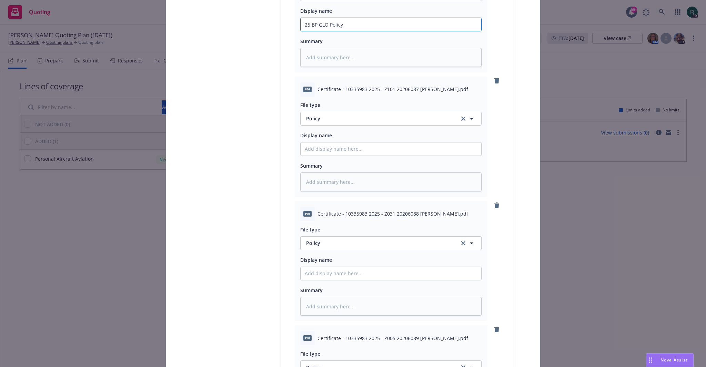
type input "25 BP GLO Policy"
type textarea "x"
type input "2"
type textarea "x"
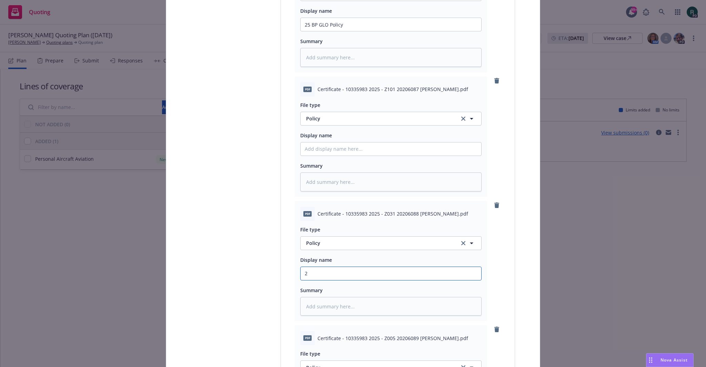
type input "25"
type textarea "x"
type input "25"
type textarea "x"
type input "25 BP"
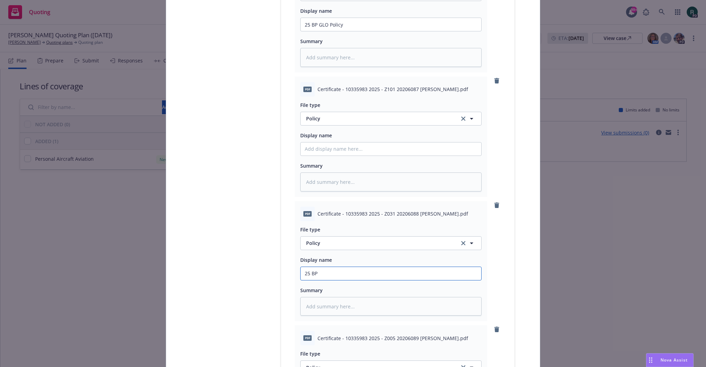
type textarea "x"
type input "25 BP"
type textarea "x"
type input "25 BP G"
type textarea "x"
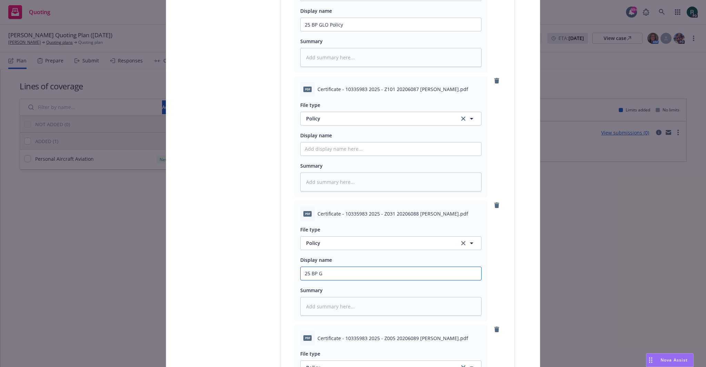
type input "25 BP GL"
type textarea "x"
type input "25 BP GLO"
type textarea "x"
type input "25 BP GLO C"
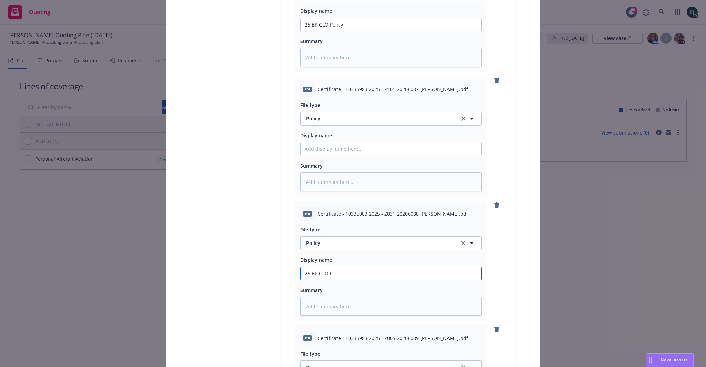
type textarea "x"
type input "25 BP GLO Ce"
type textarea "x"
type input "25 BP GLO Cer"
type textarea "x"
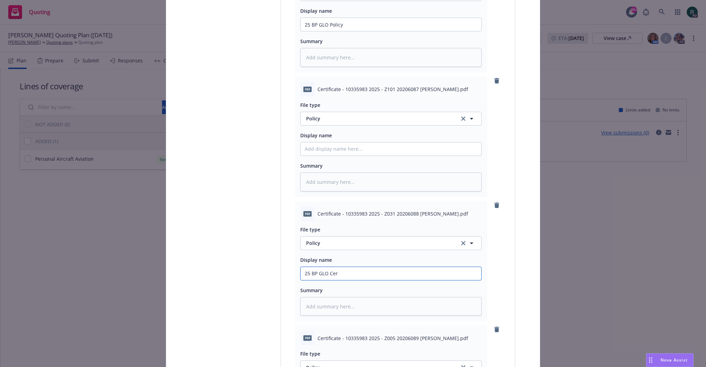
type input "25 BP GLO Cert"
type textarea "x"
type input "25 BP GLO Certi"
type textarea "x"
type input "25 BP GLO Certif"
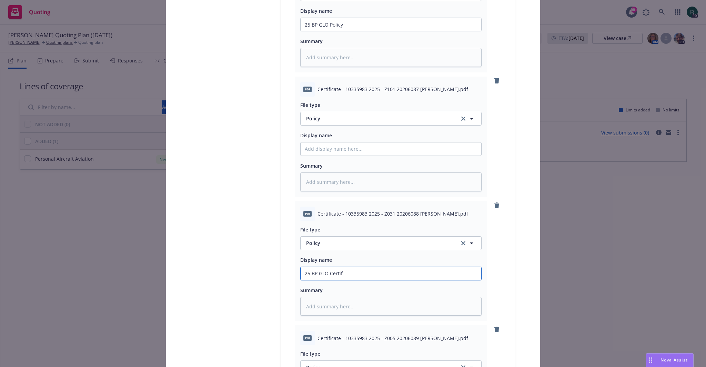
type textarea "x"
type input "25 BP GLO Certifia"
type textarea "x"
type input "25 BP GLO Certifiac"
type textarea "x"
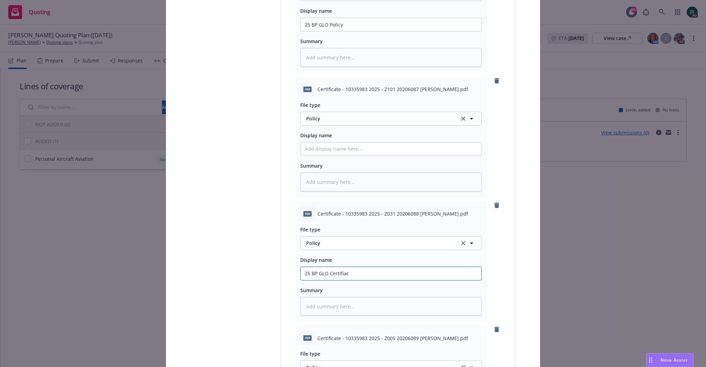
type input "25 BP GLO Certifiact"
type textarea "x"
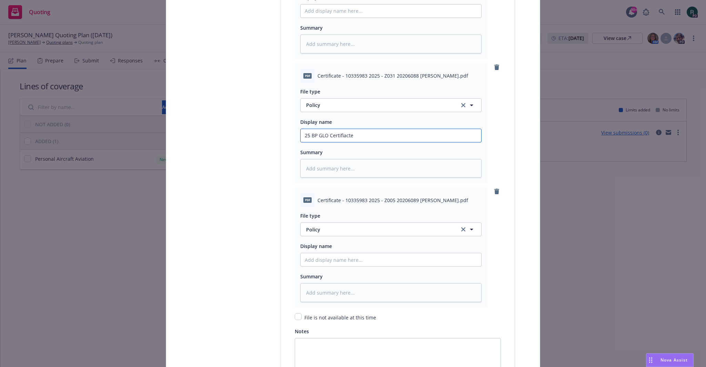
type input "25 BP GLO Certifiacte"
paste input "25 BP GLO Certifiacte"
type textarea "x"
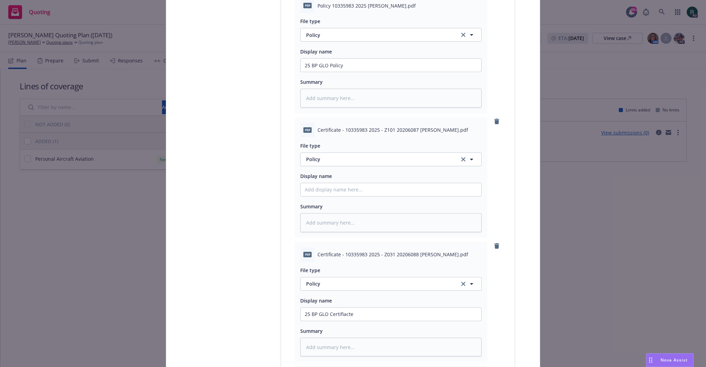
scroll to position [1188, 0]
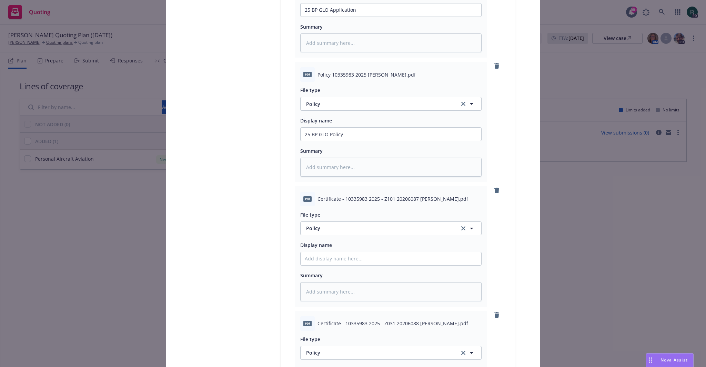
type input "25 BP GLO Certifiacte"
paste input "25 BP GLO Certifiacte"
type textarea "x"
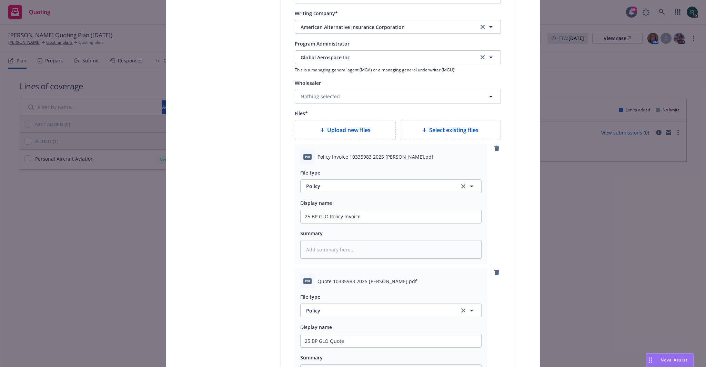
scroll to position [774, 0]
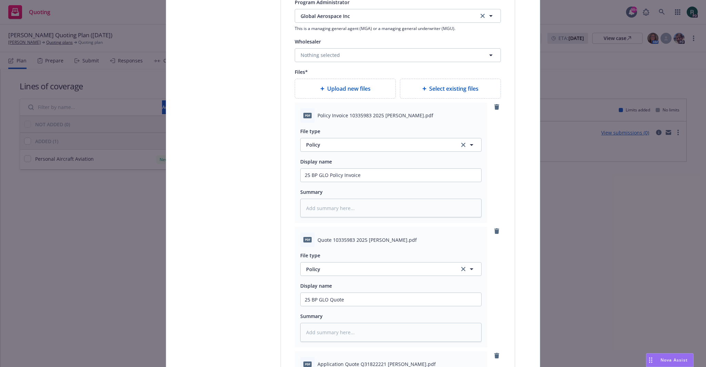
type input "25 BP GLO Certifiacte"
click at [325, 143] on span "Policy" at bounding box center [378, 144] width 145 height 7
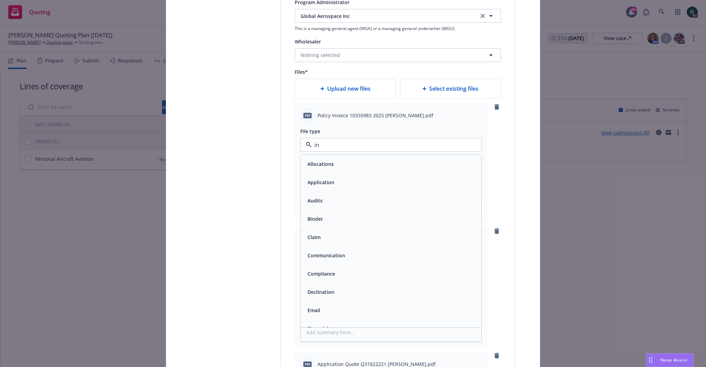
type input "inv"
click at [341, 179] on span "Invoice - Third Party" at bounding box center [331, 182] width 48 height 7
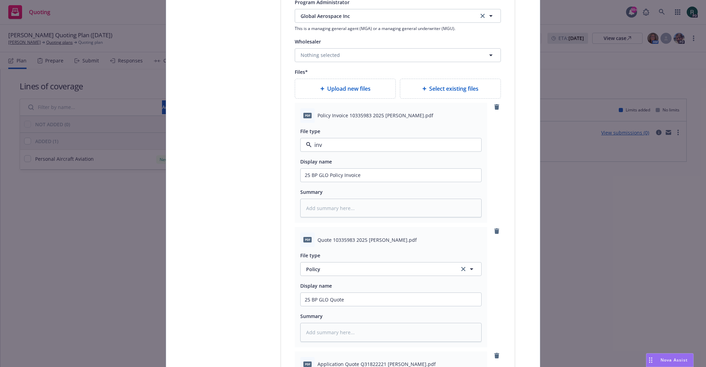
type textarea "x"
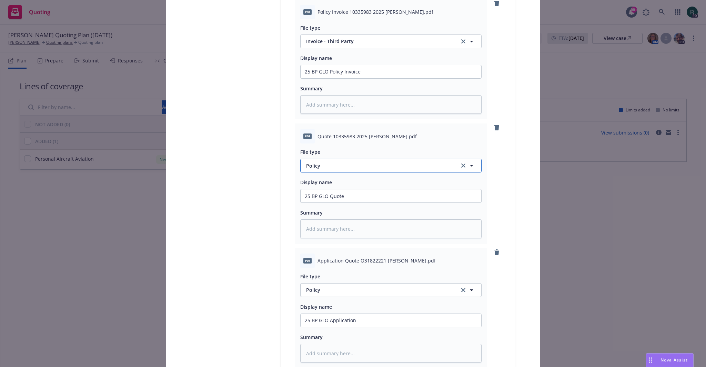
click at [321, 163] on span "Policy" at bounding box center [378, 165] width 145 height 7
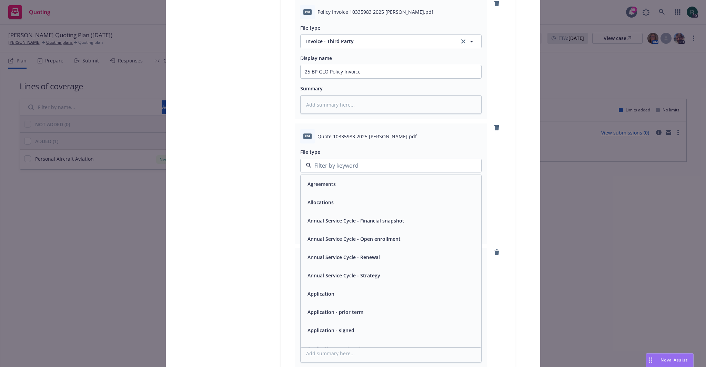
type input "q"
click at [323, 182] on div "Quote" at bounding box center [391, 185] width 172 height 10
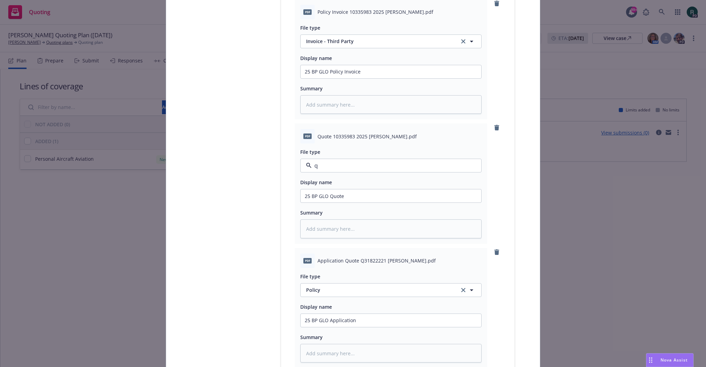
type textarea "x"
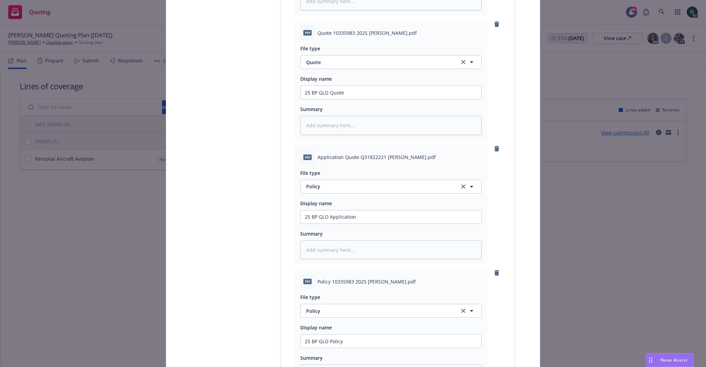
scroll to position [1015, 0]
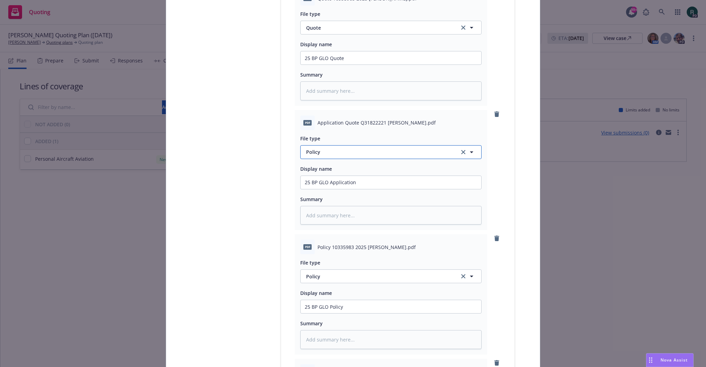
click at [321, 146] on button "Policy" at bounding box center [390, 152] width 181 height 14
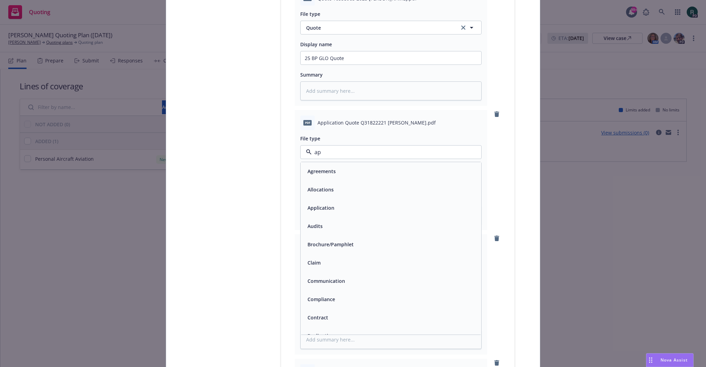
type input "app"
click at [352, 195] on div "Application - signed" at bounding box center [391, 189] width 181 height 18
type textarea "x"
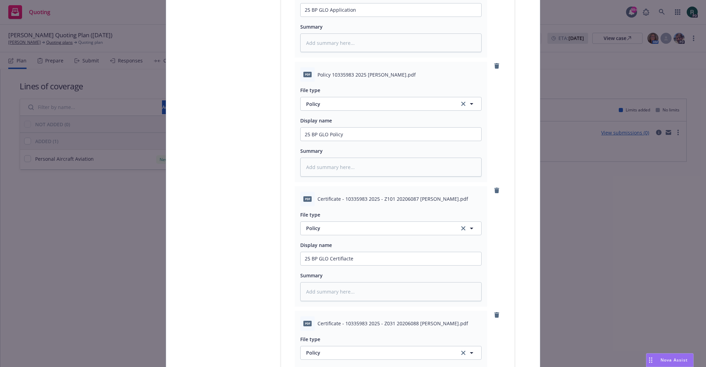
scroll to position [1257, 0]
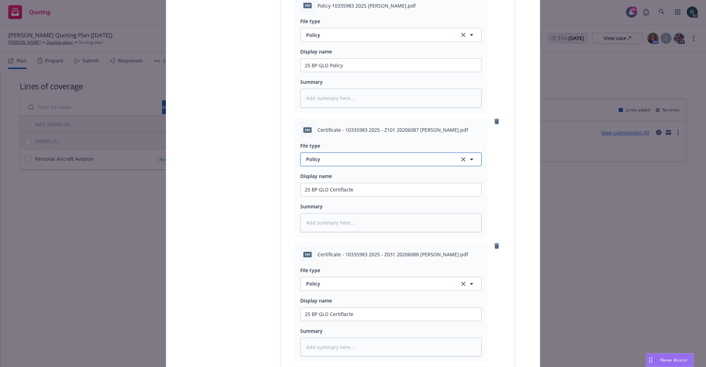
click at [319, 158] on span "Policy" at bounding box center [378, 158] width 145 height 7
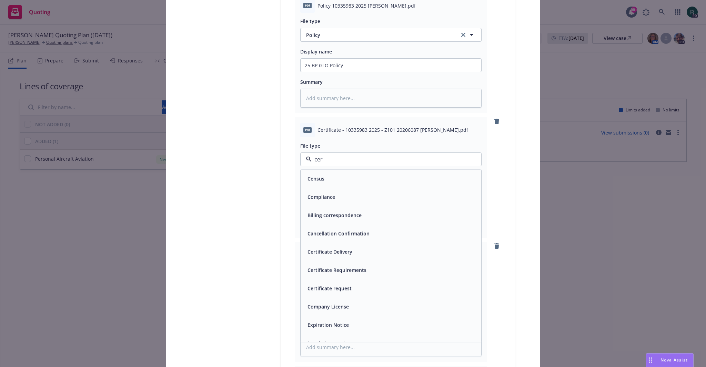
type input "cert"
click at [367, 265] on div "Certificate of insurance" at bounding box center [391, 270] width 172 height 10
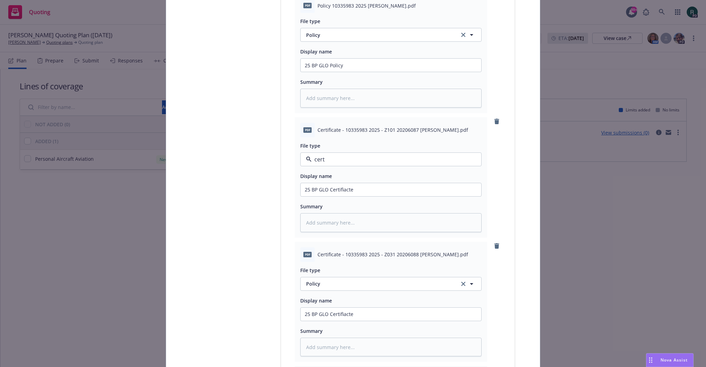
type textarea "x"
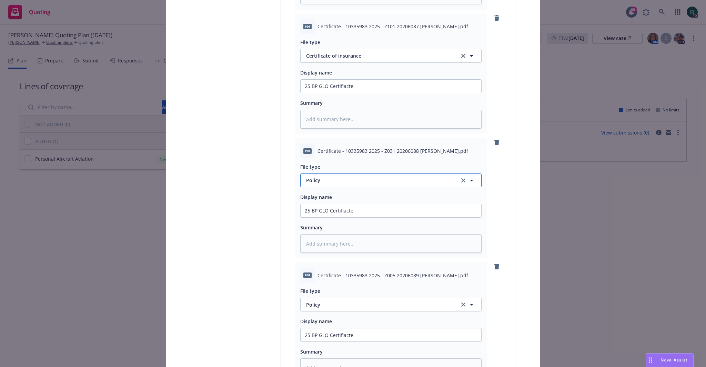
click at [331, 176] on span "Policy" at bounding box center [378, 179] width 145 height 7
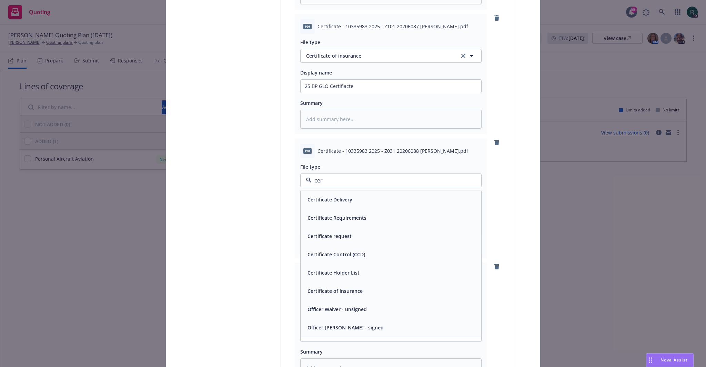
type input "cert"
click at [356, 289] on span "Certificate of insurance" at bounding box center [334, 290] width 55 height 7
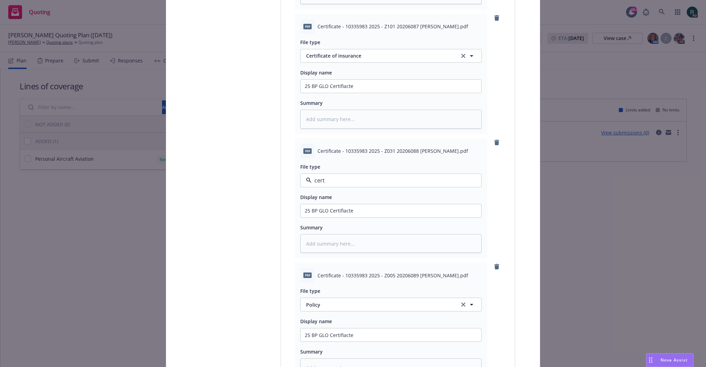
type textarea "x"
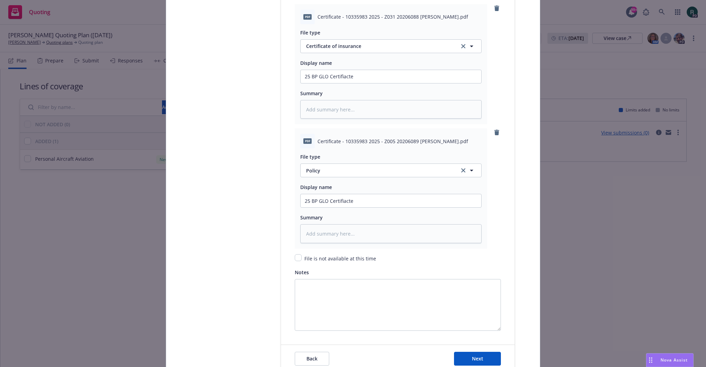
scroll to position [1532, 0]
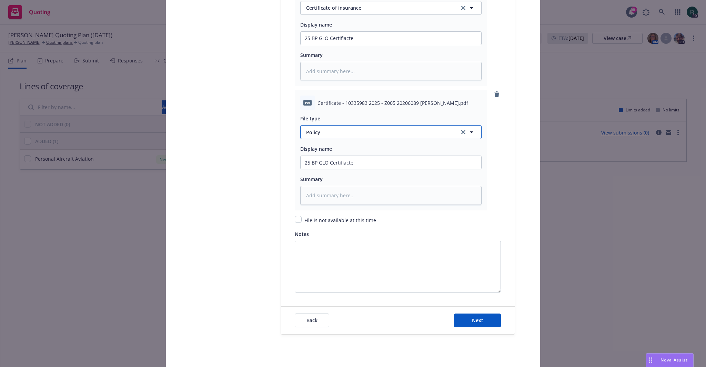
click at [329, 129] on span "Policy" at bounding box center [378, 132] width 145 height 7
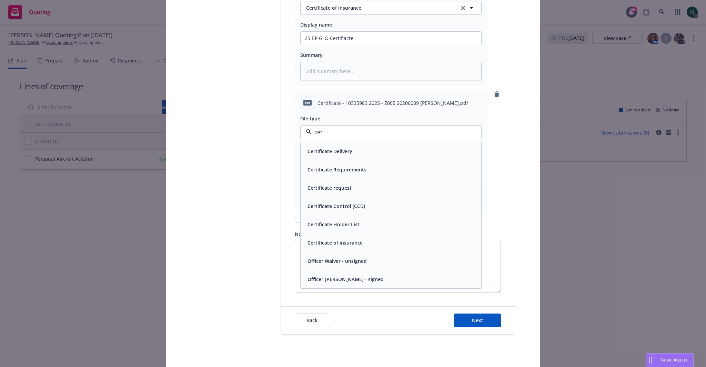
type input "cert"
click at [347, 243] on span "Certificate of insurance" at bounding box center [334, 242] width 55 height 7
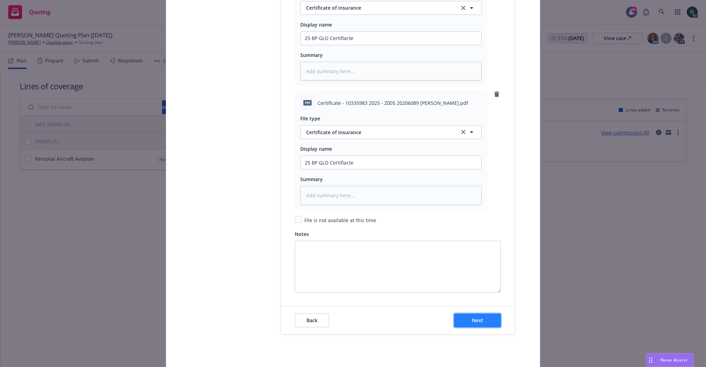
click at [474, 319] on span "Next" at bounding box center [477, 320] width 11 height 7
type textarea "x"
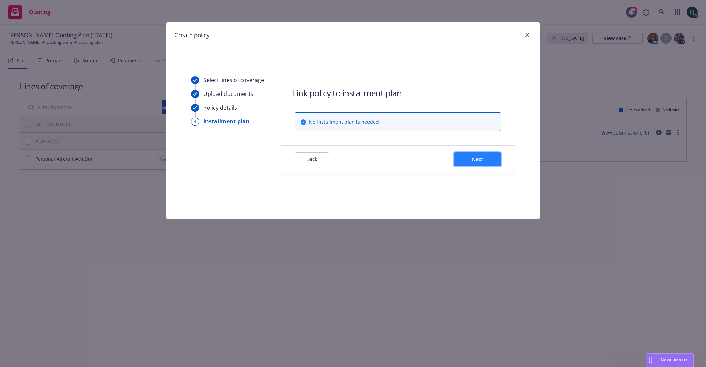
click at [491, 158] on button "Next" at bounding box center [477, 159] width 47 height 14
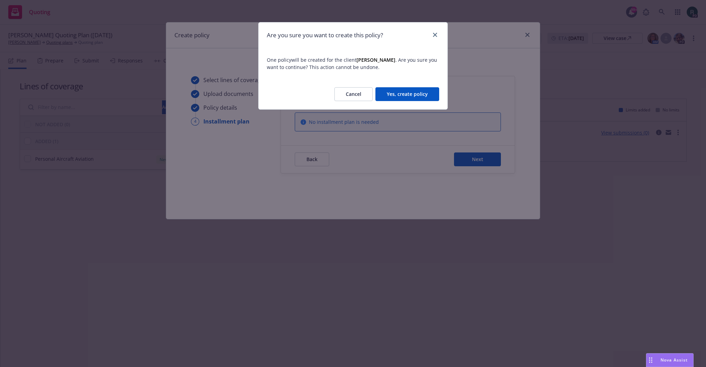
click at [404, 95] on button "Yes, create policy" at bounding box center [407, 94] width 64 height 14
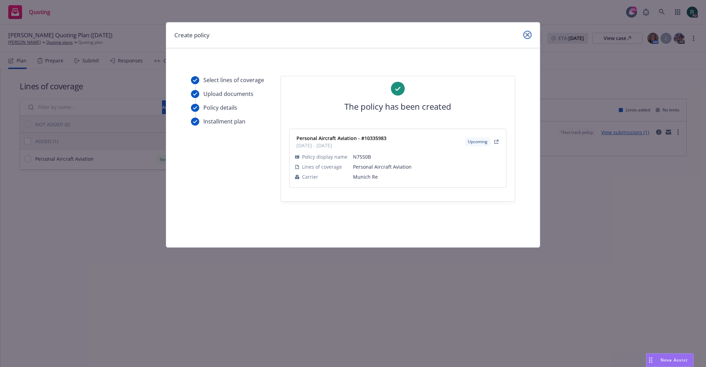
click at [527, 37] on icon "close" at bounding box center [527, 35] width 4 height 4
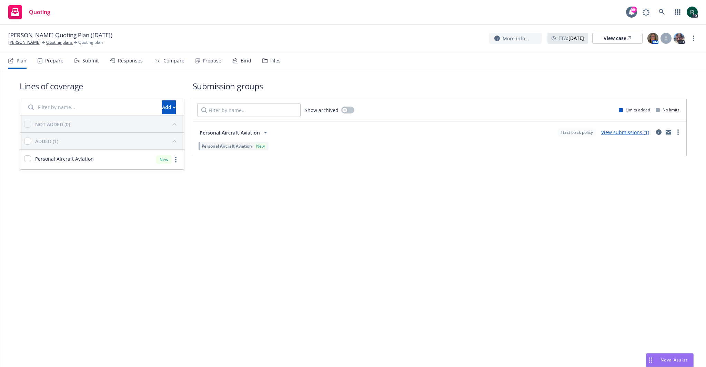
click at [672, 130] on link "mail" at bounding box center [668, 132] width 8 height 8
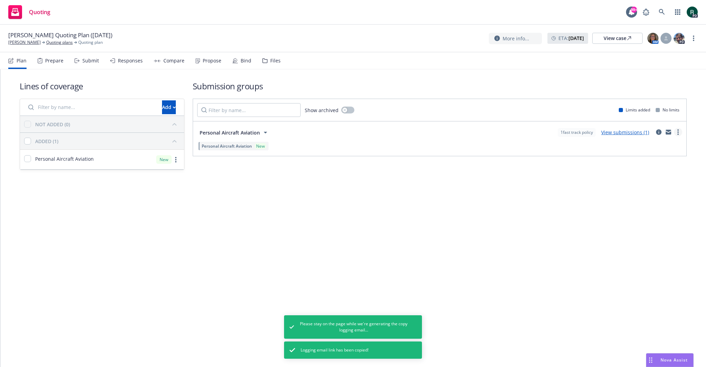
click at [678, 130] on circle "more" at bounding box center [677, 129] width 1 height 1
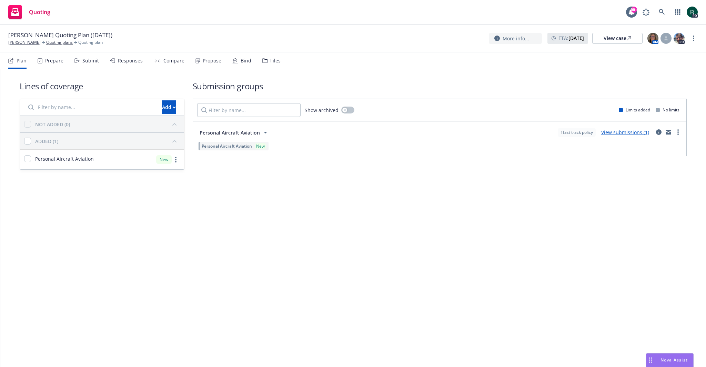
click at [527, 197] on div "Lines of coverage Add NOT ADDED (0) ADDED (1) Personal Aircraft Aviation New Su…" at bounding box center [352, 134] width 705 height 131
click at [693, 35] on icon "more" at bounding box center [693, 38] width 1 height 6
click at [660, 94] on link "Archive quoting plan" at bounding box center [658, 94] width 77 height 14
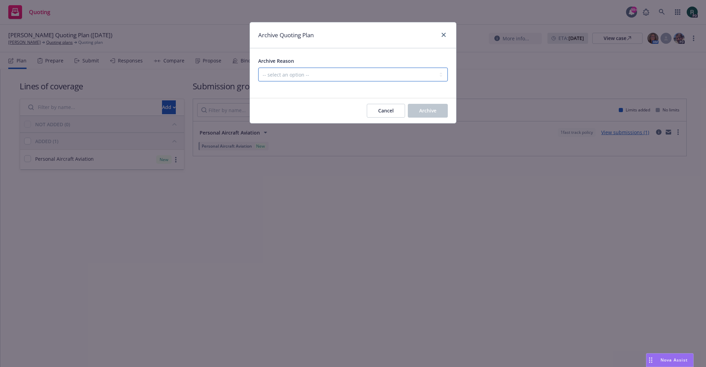
click at [345, 78] on select "-- select an option -- Created by error Duplicate New business opportunity lost…" at bounding box center [353, 75] width 190 height 14
select select "ARCHIVED_NEW_BUSINESS_COMPLETED"
click at [258, 68] on select "-- select an option -- Created by error Duplicate New business opportunity lost…" at bounding box center [353, 75] width 190 height 14
click at [437, 108] on button "Archive" at bounding box center [428, 111] width 40 height 14
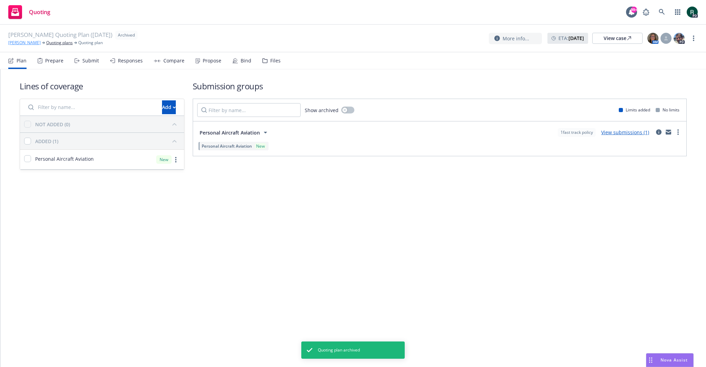
click at [25, 42] on link "[PERSON_NAME]" at bounding box center [24, 43] width 32 height 6
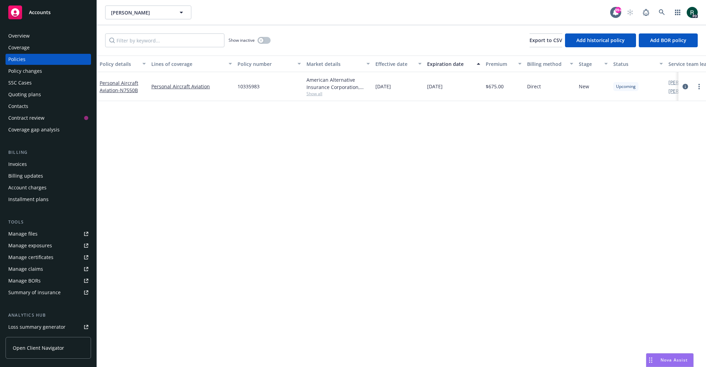
click at [529, 156] on div "Policy details Lines of coverage Policy number Market details Effective date Ex…" at bounding box center [401, 210] width 609 height 311
click at [699, 84] on icon "more" at bounding box center [698, 87] width 1 height 6
click at [478, 193] on div "Policy details Lines of coverage Policy number Market details Effective date Ex…" at bounding box center [401, 210] width 609 height 311
click at [23, 33] on div "Overview" at bounding box center [18, 35] width 21 height 11
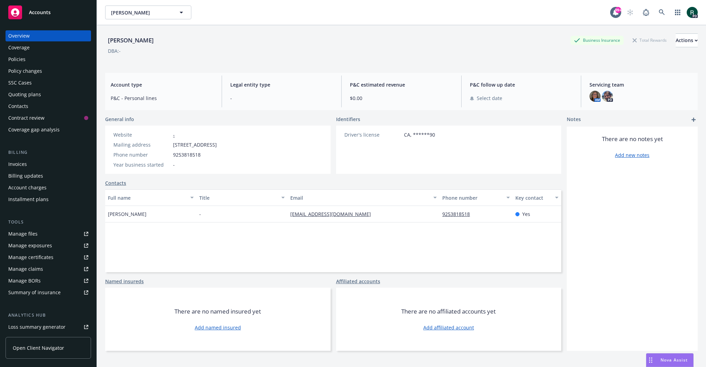
click at [26, 60] on div "Policies" at bounding box center [48, 59] width 80 height 11
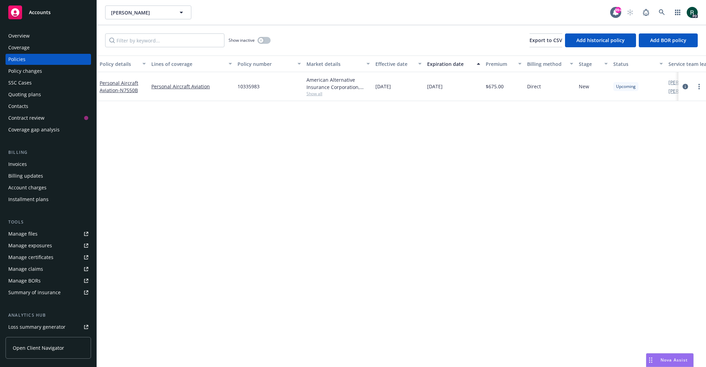
click at [42, 39] on div "Overview" at bounding box center [48, 35] width 80 height 11
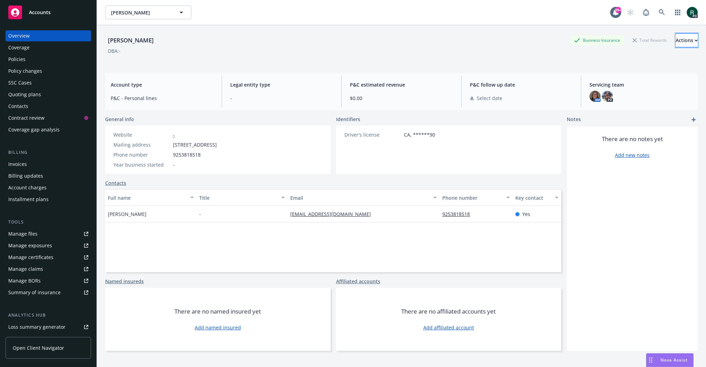
click at [675, 40] on div "Actions" at bounding box center [686, 40] width 22 height 13
click at [217, 47] on div "DBA: -" at bounding box center [401, 50] width 592 height 7
click at [50, 58] on div "Policies" at bounding box center [48, 59] width 80 height 11
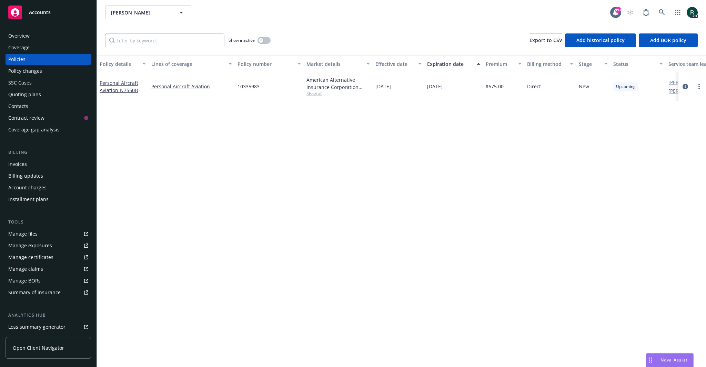
click at [51, 67] on div "Policy changes" at bounding box center [48, 70] width 80 height 11
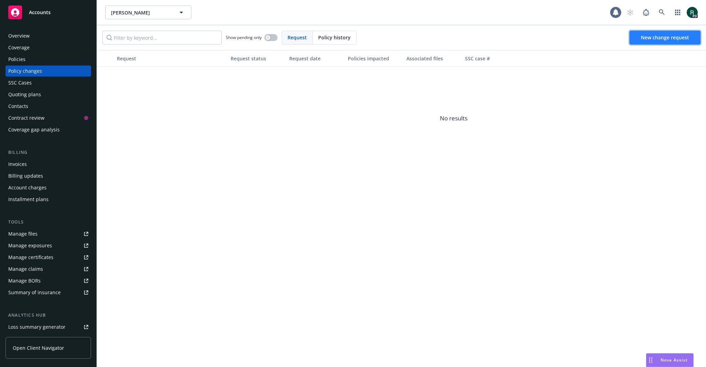
click at [665, 39] on span "New change request" at bounding box center [665, 37] width 48 height 7
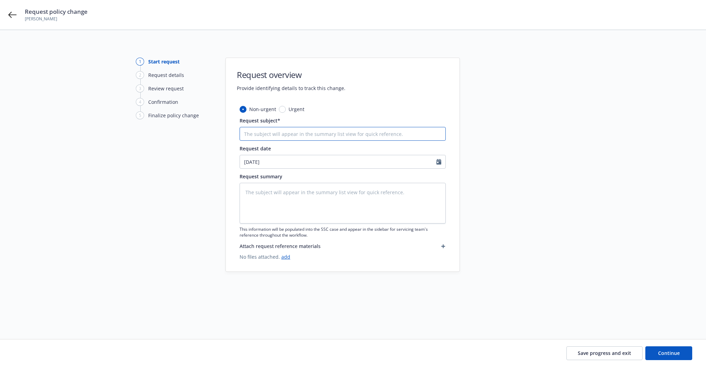
click at [290, 133] on input "Request subject*" at bounding box center [343, 134] width 206 height 14
type textarea "x"
type input "2"
type textarea "x"
type input "25"
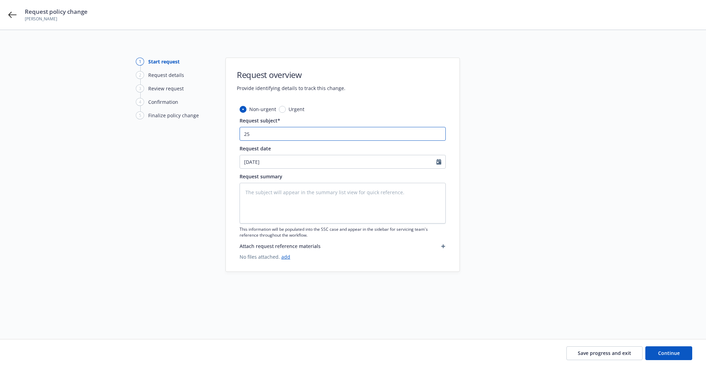
type textarea "x"
type input "25"
type textarea "x"
type input "25 B"
type textarea "x"
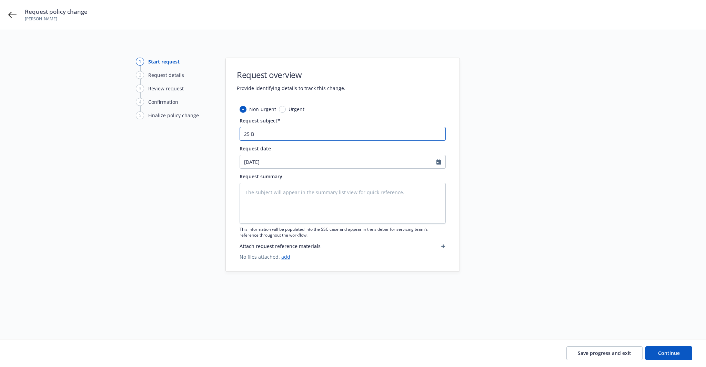
type input "P"
type textarea "x"
type input "F"
type textarea "x"
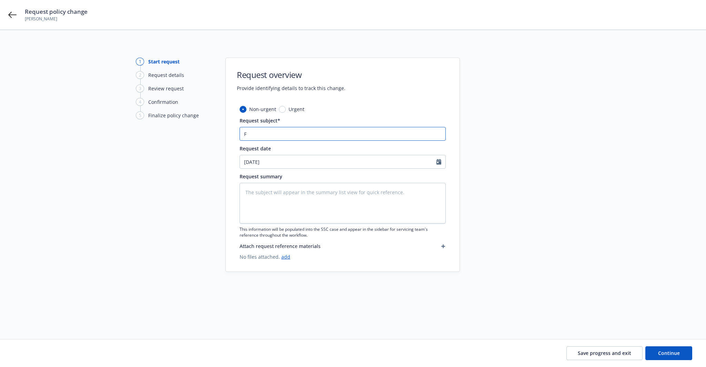
type input "Fl"
type textarea "x"
type input "Flat"
type textarea "x"
type input "Flat"
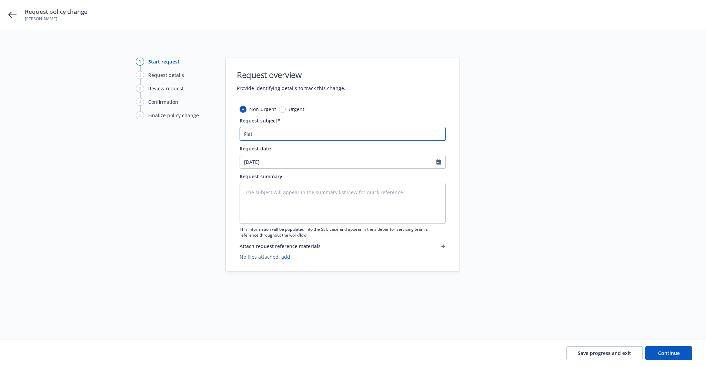
type textarea "x"
type input "Flat C"
type textarea "x"
type input "Flat Ca"
type textarea "x"
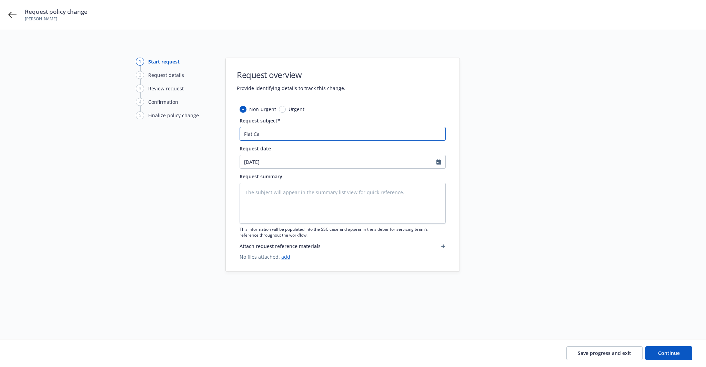
type input "Flat Can"
type textarea "x"
type input "Flat Canc"
type textarea "x"
type input "Flat Cance"
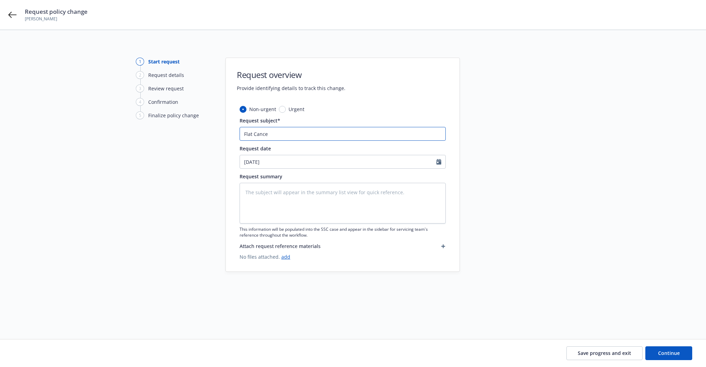
type textarea "x"
type input "Flat Cancel"
click at [673, 354] on span "Continue" at bounding box center [669, 352] width 22 height 7
type textarea "x"
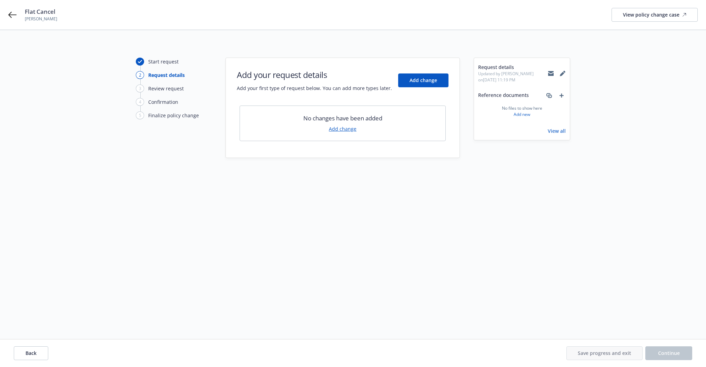
click at [338, 131] on link "Add change" at bounding box center [343, 128] width 28 height 7
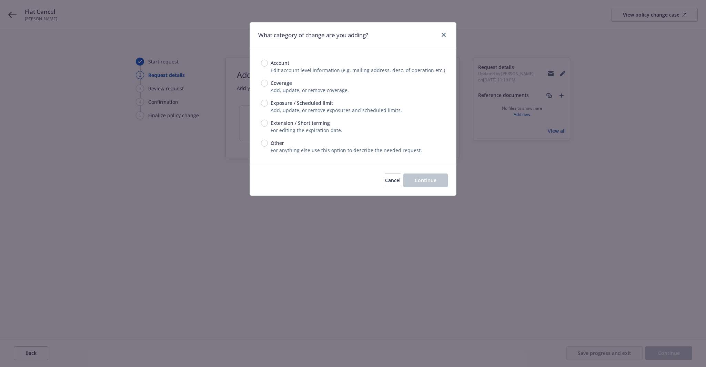
click at [284, 84] on span "Coverage" at bounding box center [281, 82] width 21 height 7
click at [268, 84] on input "Coverage" at bounding box center [264, 83] width 7 height 7
radio input "true"
click at [426, 174] on button "Continue" at bounding box center [425, 180] width 44 height 14
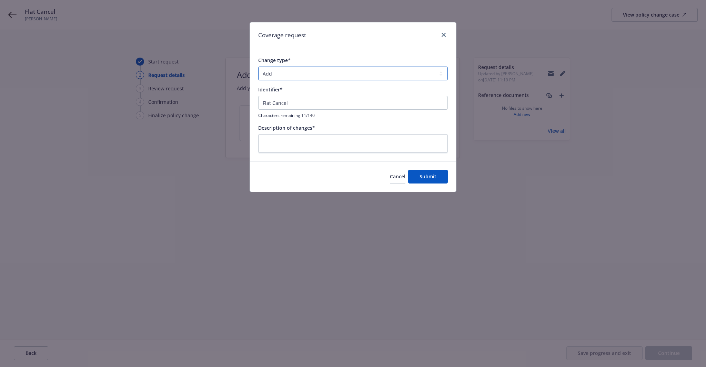
click at [296, 73] on select "Add Audit Change Remove" at bounding box center [353, 74] width 190 height 14
select select "REMOVE"
click at [258, 67] on select "Add Audit Change Remove" at bounding box center [353, 74] width 190 height 14
click at [288, 98] on input "Flat Cancel" at bounding box center [353, 103] width 190 height 14
click at [390, 181] on button "Cancel" at bounding box center [398, 177] width 16 height 14
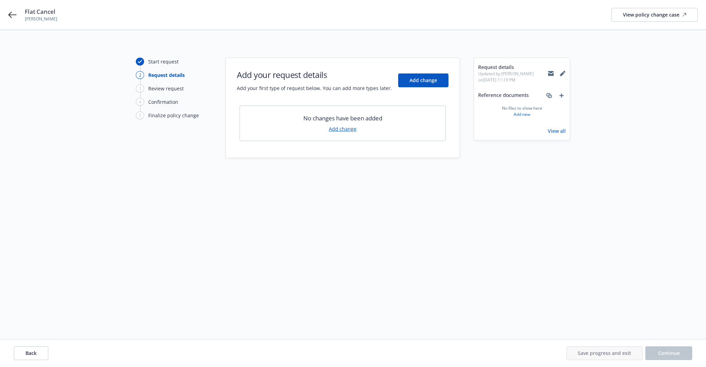
click at [7, 13] on div "Flat Cancel Jess Pomeroy View policy change case" at bounding box center [353, 15] width 706 height 30
click at [11, 13] on icon at bounding box center [12, 15] width 8 height 6
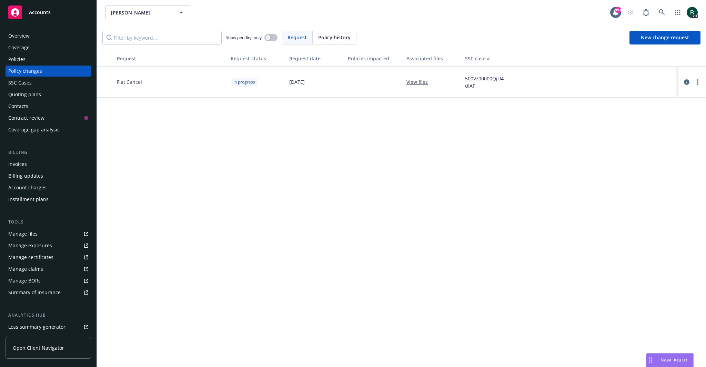
click at [479, 202] on div "Request Request status Request date Policies impacted Associated files SSC case…" at bounding box center [401, 208] width 609 height 317
click at [696, 80] on link "more" at bounding box center [697, 82] width 8 height 8
click at [618, 125] on link "Rescind request" at bounding box center [642, 124] width 118 height 14
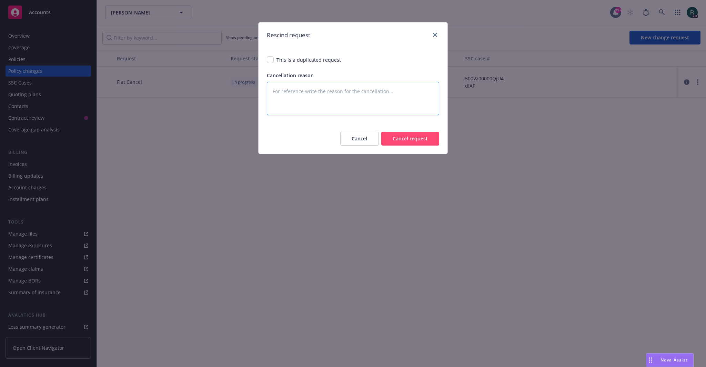
click at [327, 98] on textarea at bounding box center [353, 98] width 172 height 33
type textarea "x"
type textarea "E"
type textarea "x"
type textarea "Er"
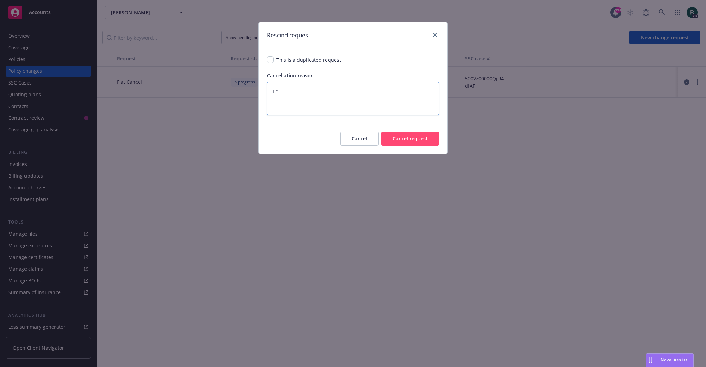
type textarea "x"
type textarea "Err"
type textarea "x"
type textarea "Erro"
type textarea "x"
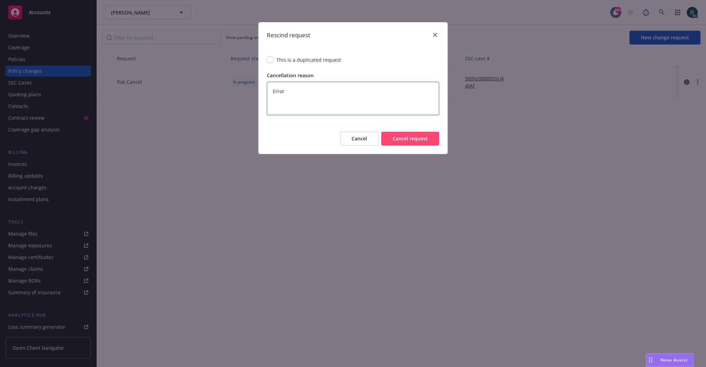
type textarea "Error"
click at [409, 137] on button "Cancel request" at bounding box center [410, 139] width 58 height 14
type textarea "x"
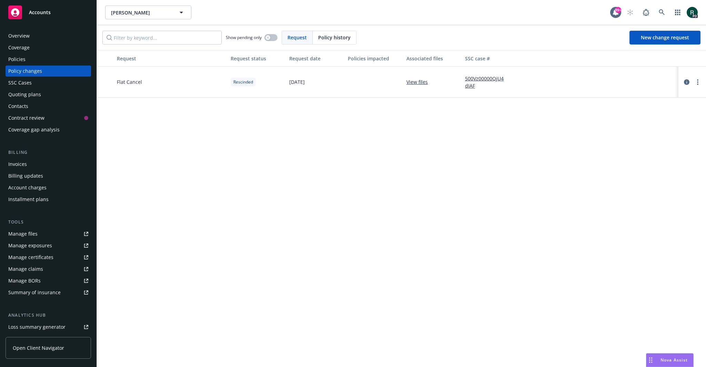
click at [381, 198] on div "Request Request status Request date Policies impacted Associated files SSC case…" at bounding box center [401, 208] width 609 height 317
click at [700, 79] on link "more" at bounding box center [697, 82] width 8 height 8
click at [458, 152] on div "Request Request status Request date Policies impacted Associated files SSC case…" at bounding box center [401, 208] width 609 height 317
click at [306, 180] on div "Request Request status Request date Policies impacted Associated files SSC case…" at bounding box center [401, 208] width 609 height 317
click at [38, 71] on div "Policy changes" at bounding box center [25, 70] width 34 height 11
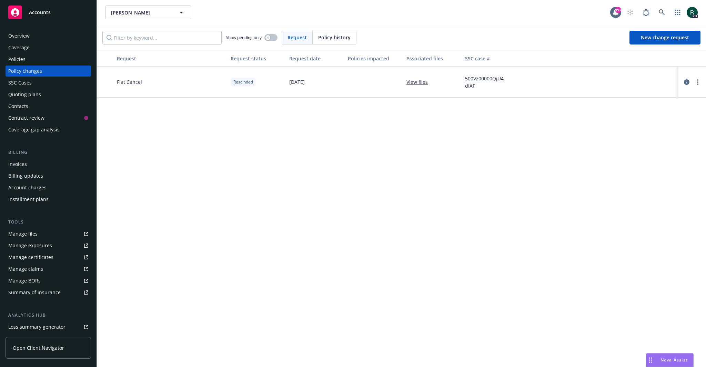
click at [36, 62] on div "Policies" at bounding box center [48, 59] width 80 height 11
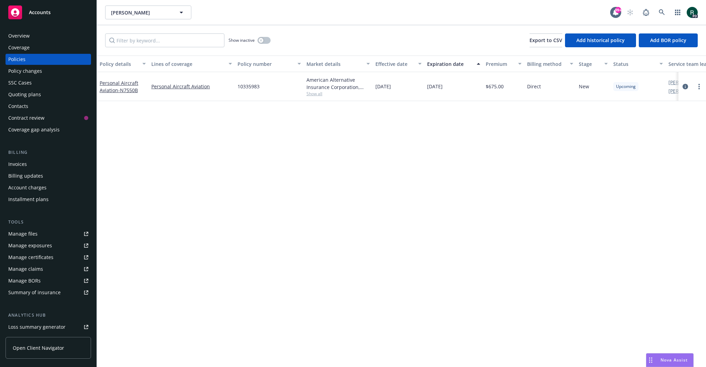
click at [457, 164] on div "Policy details Lines of coverage Policy number Market details Effective date Ex…" at bounding box center [401, 210] width 609 height 311
click at [694, 88] on div at bounding box center [692, 86] width 22 height 8
click at [698, 85] on link "more" at bounding box center [699, 86] width 8 height 8
click at [645, 130] on link "End policy" at bounding box center [662, 128] width 81 height 14
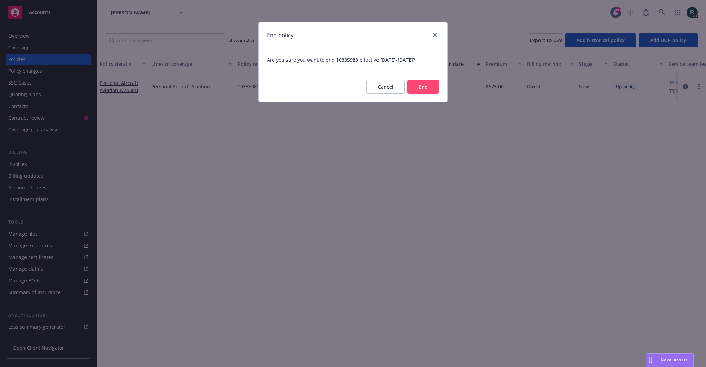
click at [433, 85] on button "End" at bounding box center [423, 87] width 32 height 14
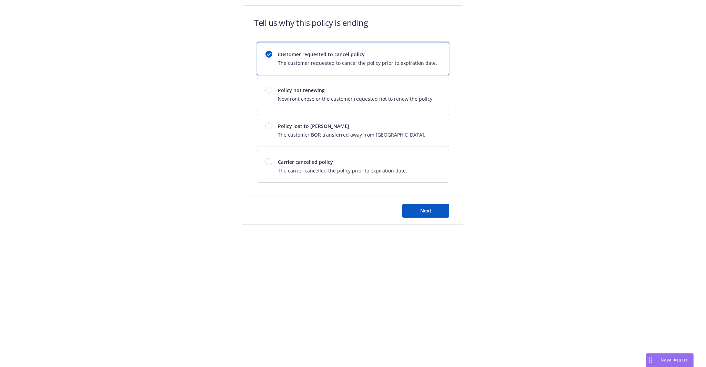
click at [301, 67] on div "Customer requested to cancel policy The customer requested to cancel the policy…" at bounding box center [353, 58] width 192 height 32
click at [421, 209] on span "Next" at bounding box center [425, 210] width 11 height 7
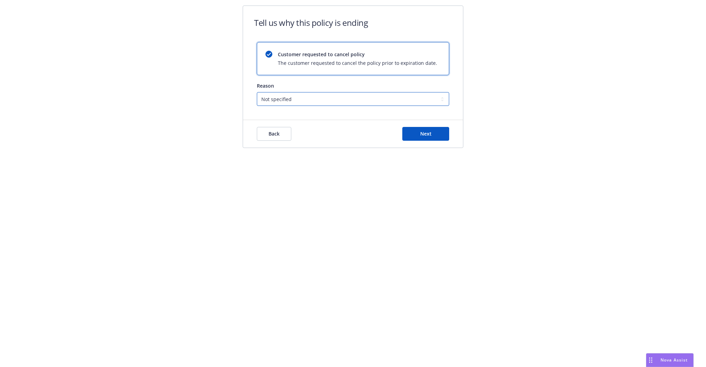
click at [306, 93] on select "Not specified Service Pricing Buyer change M&A, Bankruptcy, or Out of business …" at bounding box center [353, 99] width 192 height 14
select select "Service"
click at [257, 92] on select "Not specified Service Pricing Buyer change M&A, Bankruptcy, or Out of business …" at bounding box center [353, 99] width 192 height 14
click at [433, 135] on button "Next" at bounding box center [425, 134] width 47 height 14
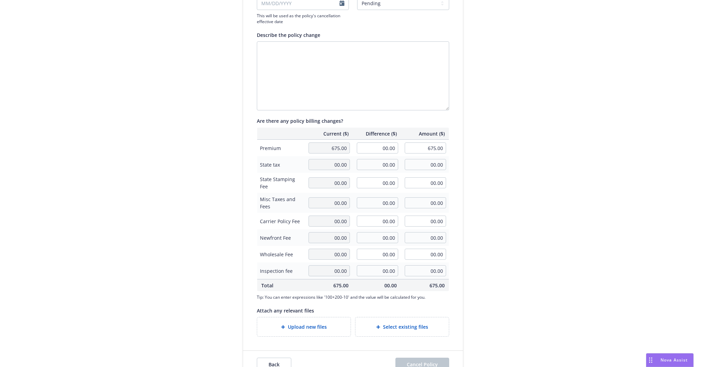
scroll to position [105, 0]
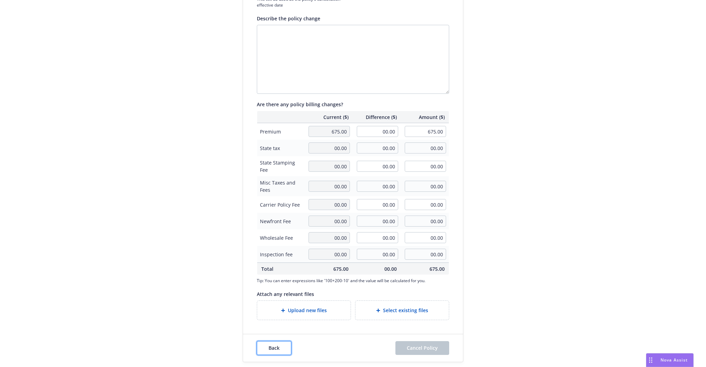
click at [270, 350] on span "Back" at bounding box center [273, 347] width 11 height 7
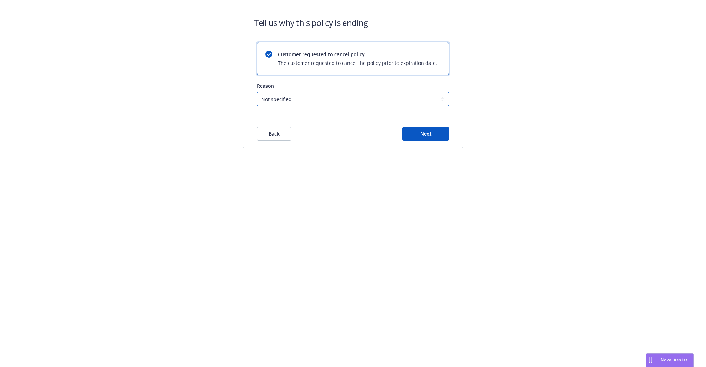
click at [332, 97] on select "Not specified Service Pricing Buyer change M&A, Bankruptcy, or Out of business …" at bounding box center [353, 99] width 192 height 14
click at [257, 92] on select "Not specified Service Pricing Buyer change M&A, Bankruptcy, or Out of business …" at bounding box center [353, 99] width 192 height 14
click at [429, 136] on span "Next" at bounding box center [425, 133] width 11 height 7
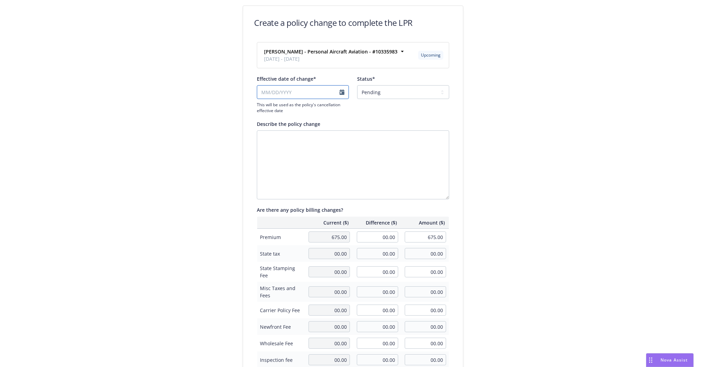
click at [317, 90] on input "Effective date of change*" at bounding box center [303, 92] width 92 height 14
select select "August"
select select "2025"
click at [541, 191] on div "Create a policy change to complete the LPR Jess Pomeroy - Personal Aircraft Avi…" at bounding box center [353, 236] width 706 height 473
select select "August"
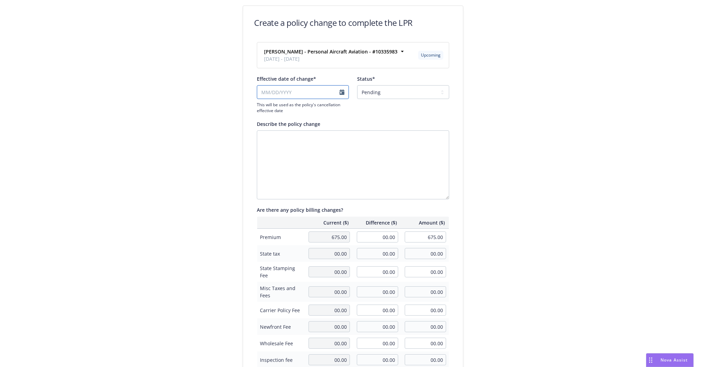
select select "2025"
click at [300, 89] on input "Effective date of change*" at bounding box center [303, 92] width 92 height 14
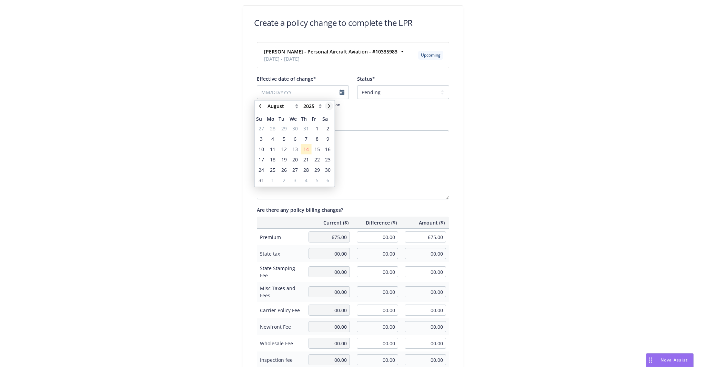
click at [331, 108] on icon "chevronRight" at bounding box center [329, 106] width 4 height 4
click at [331, 106] on link "chevronRight" at bounding box center [329, 106] width 8 height 8
select select "November"
click at [259, 148] on span "9" at bounding box center [261, 149] width 9 height 9
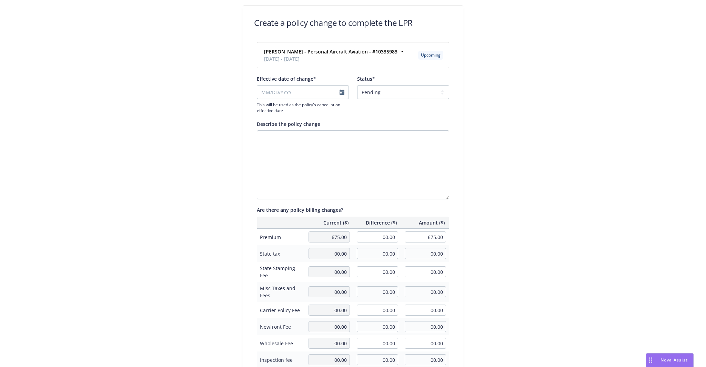
type input "[DATE]"
click at [386, 89] on select "Pending Confirmed" at bounding box center [403, 92] width 92 height 14
select select "Confirmed"
click at [357, 85] on select "Pending Confirmed" at bounding box center [403, 92] width 92 height 14
click at [318, 153] on textarea "Describe the policy change" at bounding box center [353, 164] width 192 height 69
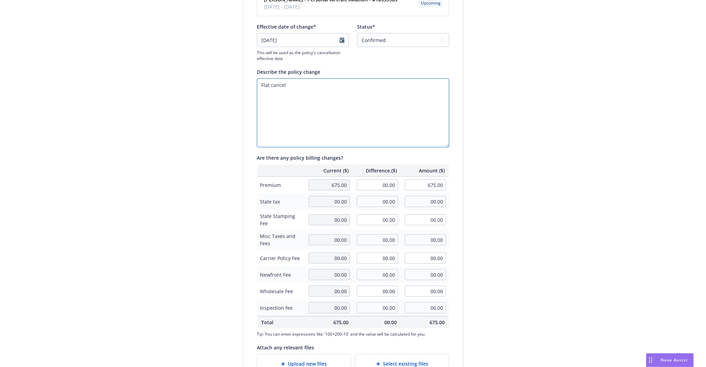
scroll to position [105, 0]
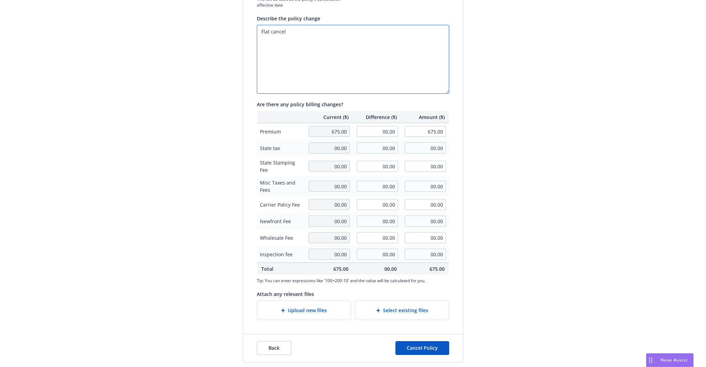
type textarea "Flat cancel"
click at [538, 199] on div "Create a policy change to complete the LPR Jess Pomeroy - Personal Aircraft Avi…" at bounding box center [353, 131] width 706 height 473
drag, startPoint x: 371, startPoint y: 132, endPoint x: 495, endPoint y: 135, distance: 124.1
click at [495, 135] on div "Create a policy change to complete the LPR Jess Pomeroy - Personal Aircraft Avi…" at bounding box center [353, 131] width 706 height 473
click at [373, 127] on input "-675" at bounding box center [377, 131] width 41 height 11
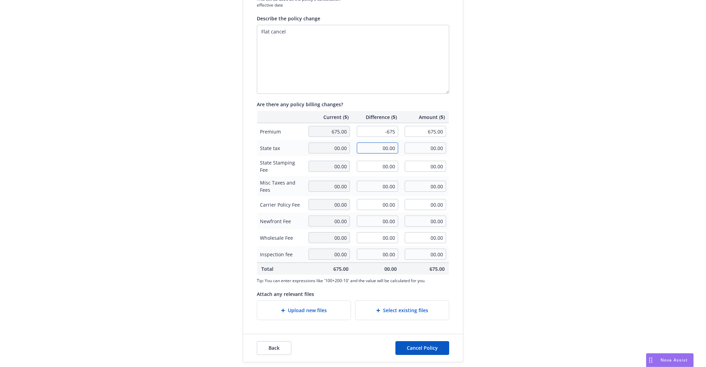
type input "-675.00"
type input "00.00"
click at [374, 149] on input "00.00" at bounding box center [377, 147] width 41 height 11
click at [298, 309] on span "Upload new files" at bounding box center [307, 309] width 39 height 7
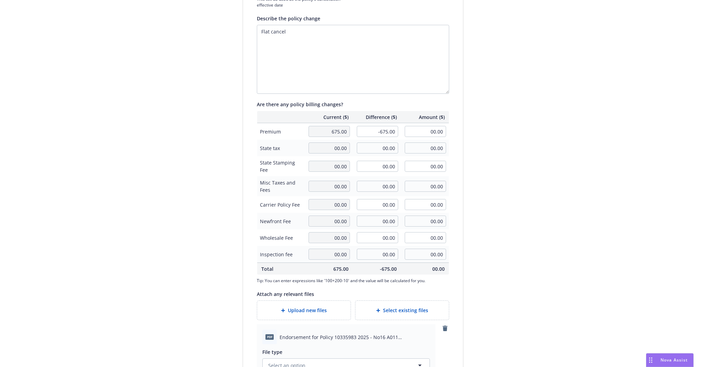
scroll to position [209, 0]
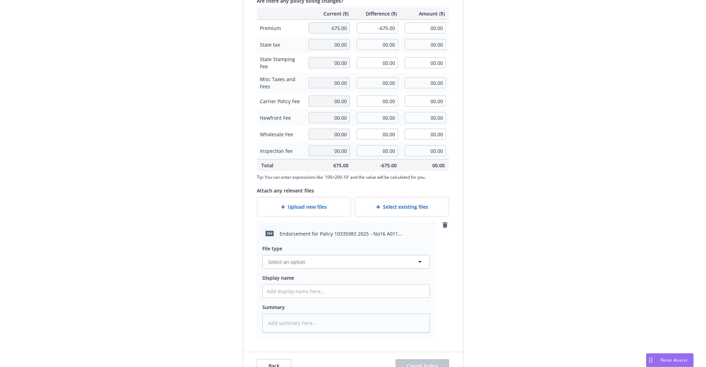
type textarea "x"
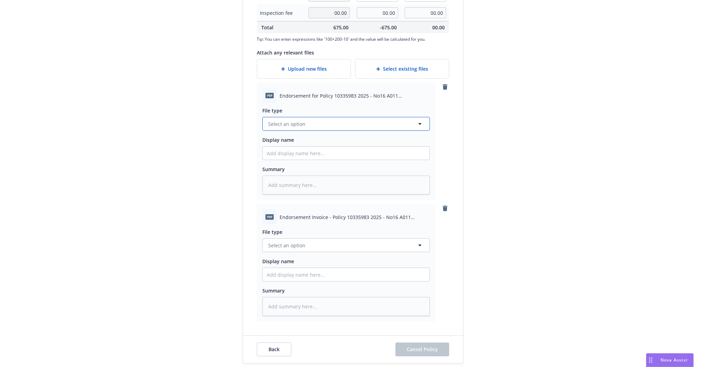
click at [298, 121] on span "Select an option" at bounding box center [286, 123] width 37 height 7
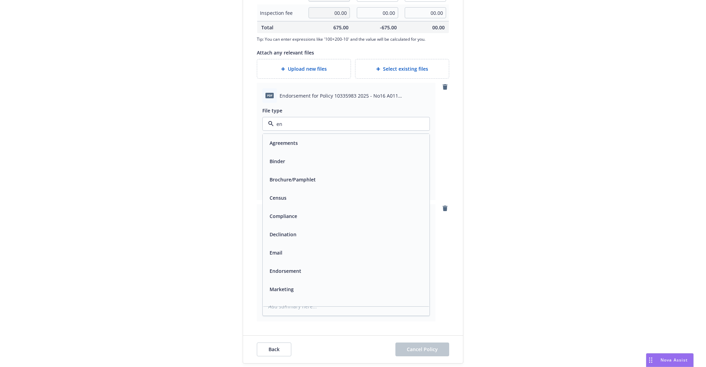
type input "end"
click at [311, 138] on div "Endorsement" at bounding box center [346, 143] width 159 height 10
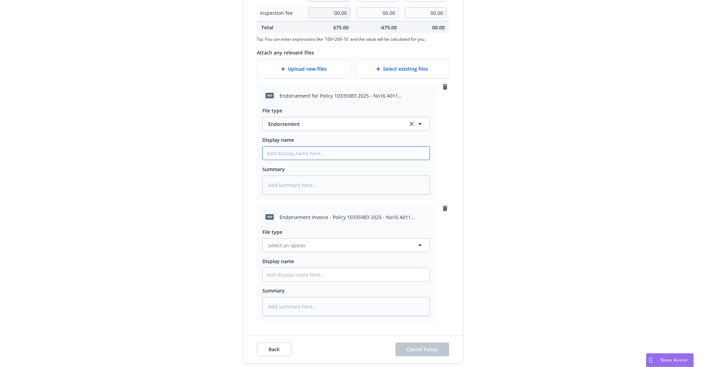
click at [296, 148] on input "Display name" at bounding box center [346, 152] width 167 height 13
type textarea "x"
type input "25"
type textarea "x"
type input "25"
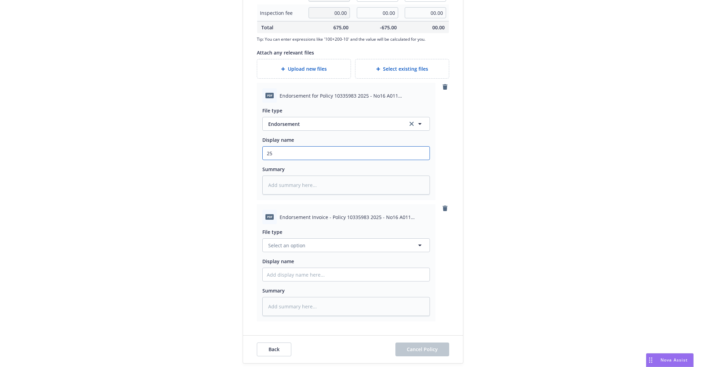
type textarea "x"
type input "25 B"
type textarea "x"
type input "25 BP"
type textarea "x"
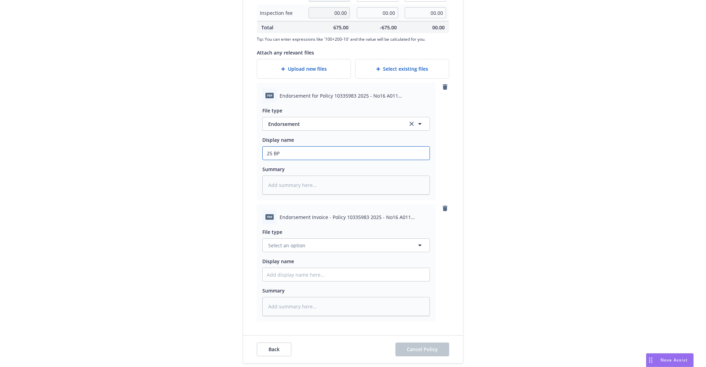
type input "25 BP"
type textarea "x"
type input "25 BP GL"
type textarea "x"
type input "25 BP GLO"
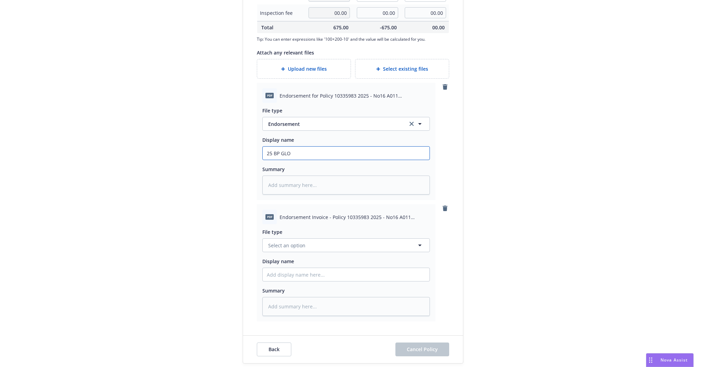
type textarea "x"
type input "25 BP GLO"
type textarea "x"
type input "25 BP GLO P"
type textarea "x"
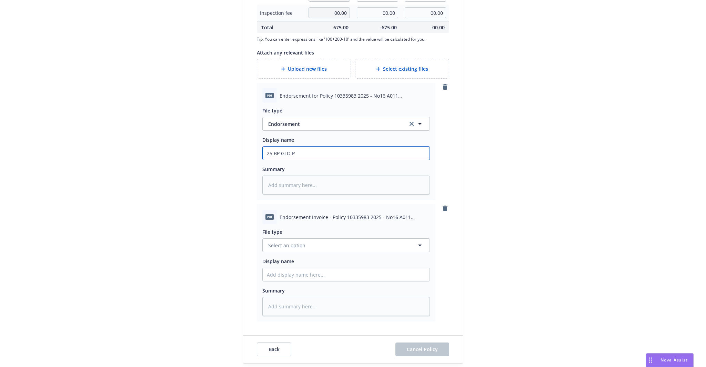
type input "25 BP GLO"
type textarea "x"
type input "25 BP GLO C"
type textarea "x"
type input "25 BP GLO Ca"
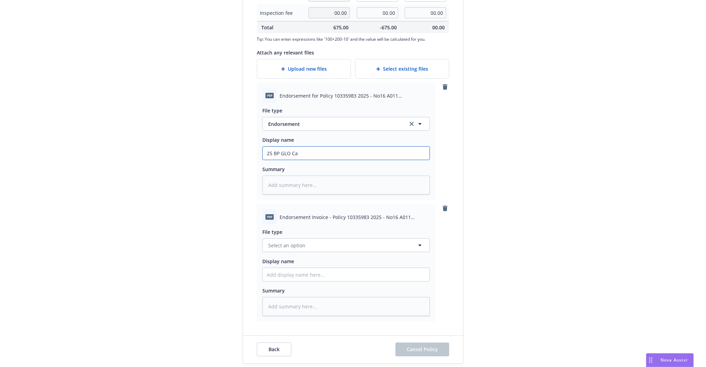
type textarea "x"
type input "25 BP GLO Canc"
type textarea "x"
type input "25 BP GLO Cance"
type textarea "x"
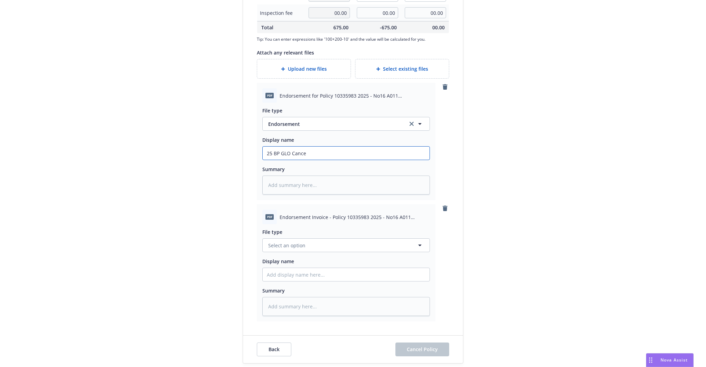
type input "25 BP GLO Cancel"
type textarea "x"
type input "25 BP GLO Cancella"
type textarea "x"
type input "25 BP GLO Cancellati"
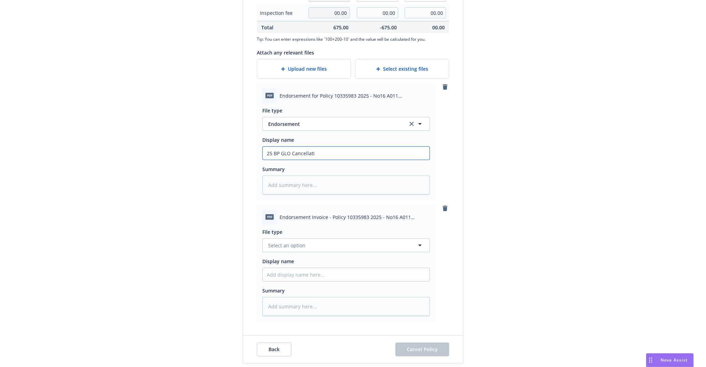
type textarea "x"
type input "25 BP GLO Cancellatio"
type textarea "x"
type input "25 BP GLO Cancellation"
type textarea "x"
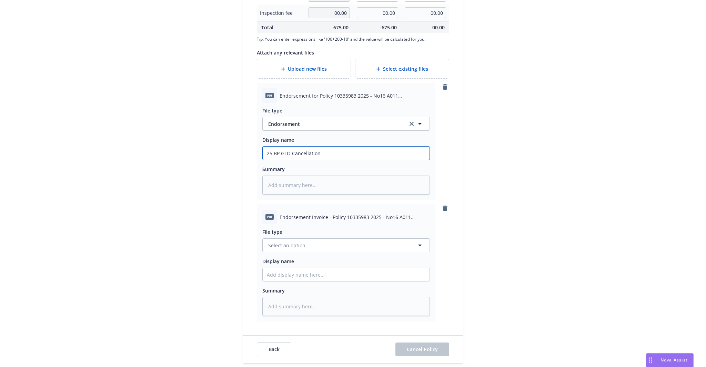
type input "25 BP GLO Cancellation E"
type textarea "x"
type input "25 BP GLO Cancellation En"
type textarea "x"
type input "25 BP GLO Cancellation End"
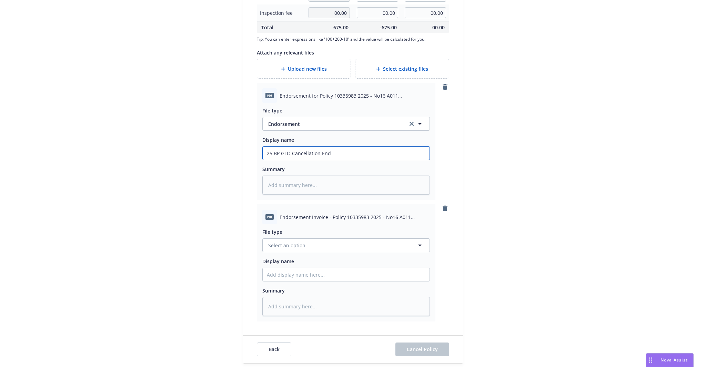
type textarea "x"
type input "25 BP GLO Cancellation En"
type textarea "x"
type input "25 BP GLO Cancellation E"
type textarea "x"
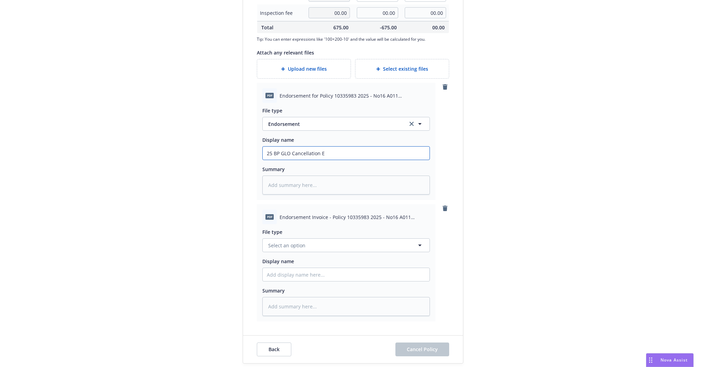
type input "25 BP GLO Cancellation"
type textarea "x"
type input "25 BP GLO Cancellation"
type textarea "x"
type input "25 BP GLO Cancellatione"
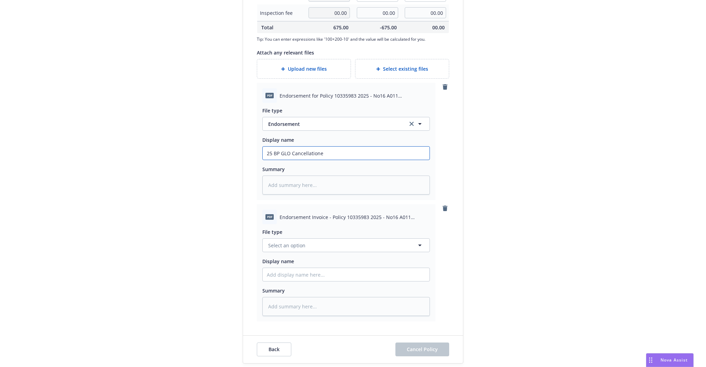
type textarea "x"
type input "25 BP GLO Cancellation"
type textarea "x"
type input "25 BP GLO Cancellation e"
type textarea "x"
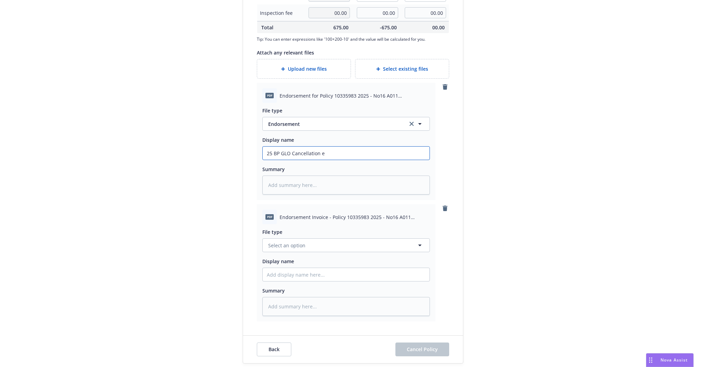
type input "25 BP GLO Cancellation en"
type textarea "x"
type input "25 BP GLO Cancellation end"
type textarea "x"
type input "25 BP GLO Cancellation endr"
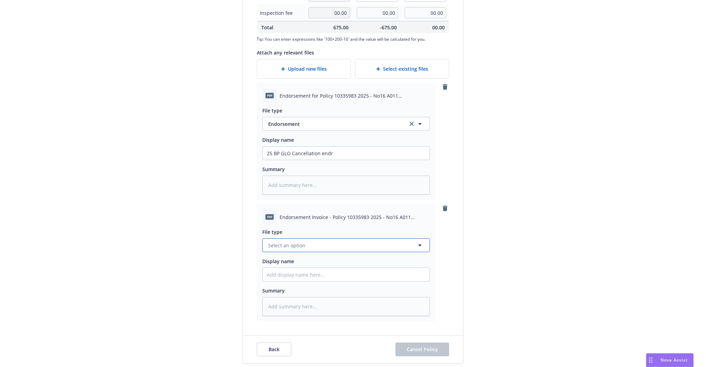
click at [297, 243] on span "Select an option" at bounding box center [286, 245] width 37 height 7
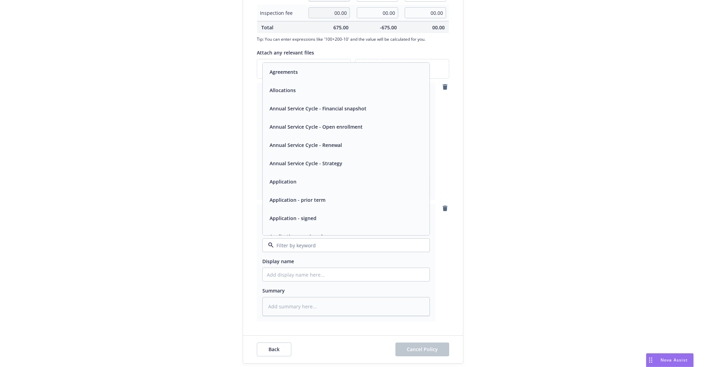
type input "e"
type input "inv"
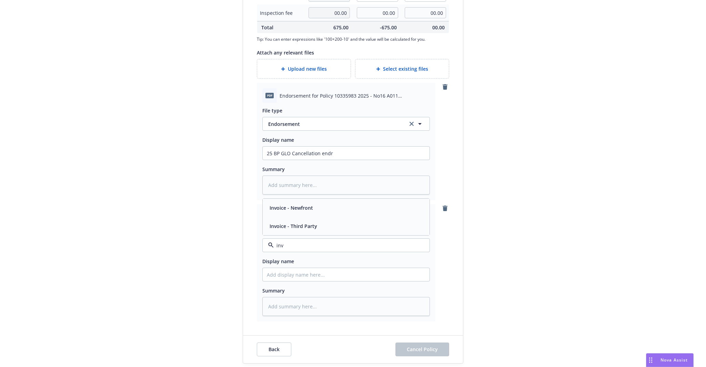
click at [298, 222] on span "Invoice - Third Party" at bounding box center [294, 225] width 48 height 7
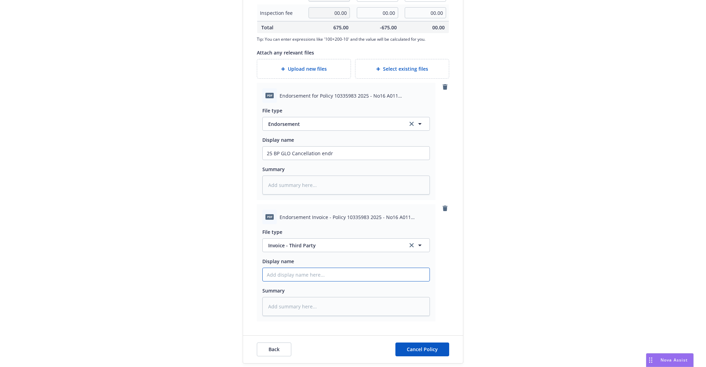
click at [290, 160] on input "Display name" at bounding box center [346, 152] width 167 height 13
type textarea "x"
type input "2"
type textarea "x"
type input "25"
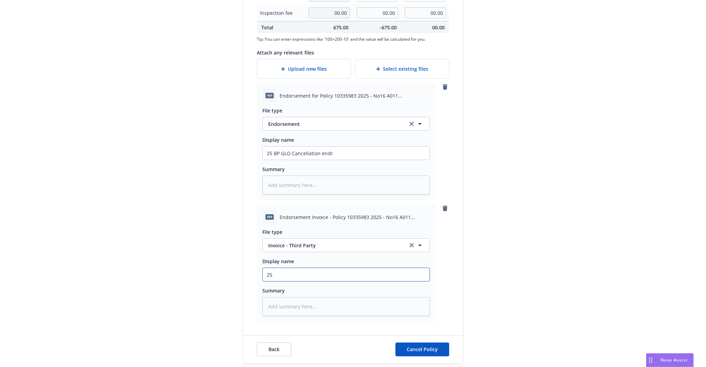
type textarea "x"
type input "25"
type textarea "x"
type input "25 B"
type textarea "x"
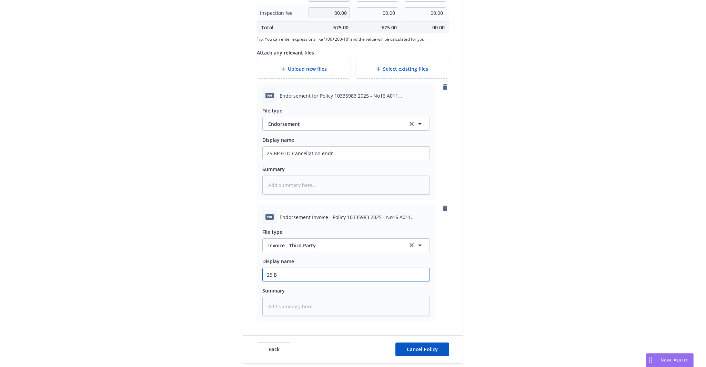
type input "25 BP"
type textarea "x"
type input "25 BP G"
type textarea "x"
type input "25 BP GL"
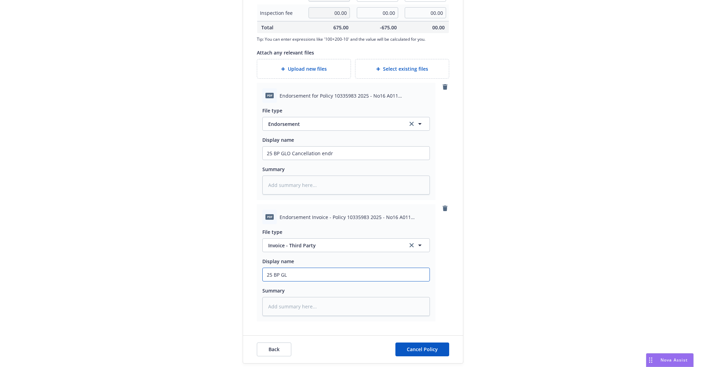
type textarea "x"
type input "25 BP GLO"
type textarea "x"
type input "25 BP GLO"
type textarea "x"
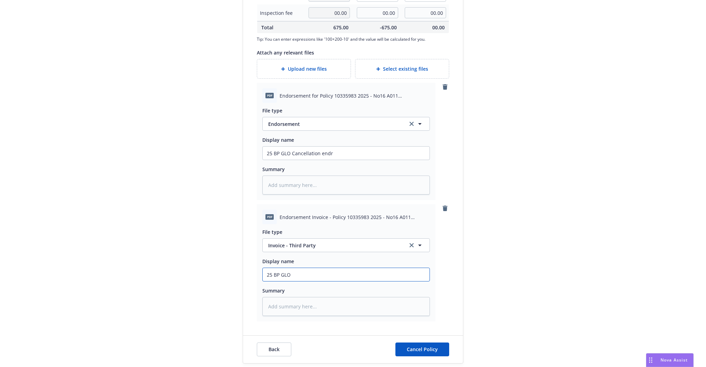
type input "25 BP GLO C"
type textarea "x"
type input "25 BP GLO Ca"
click at [337, 152] on input "25 BP GLO Cancellation endr" at bounding box center [346, 152] width 167 height 13
click at [306, 160] on input "25 BP GLO Ca" at bounding box center [346, 152] width 167 height 13
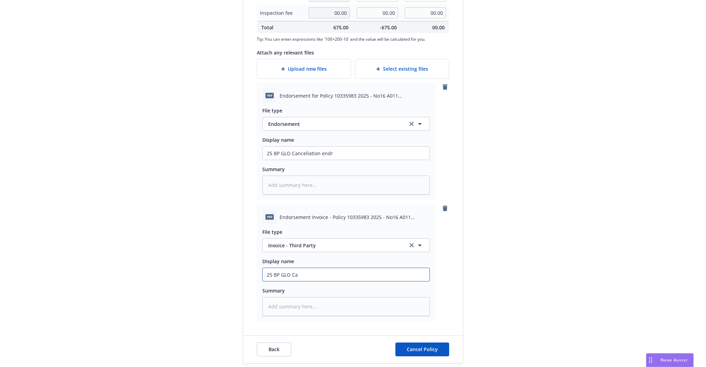
paste input "ncellation endr"
type textarea "x"
type input "25 BP GLO Cancellation endr"
type textarea "x"
type input "25 BP GLO Cancellation endr I"
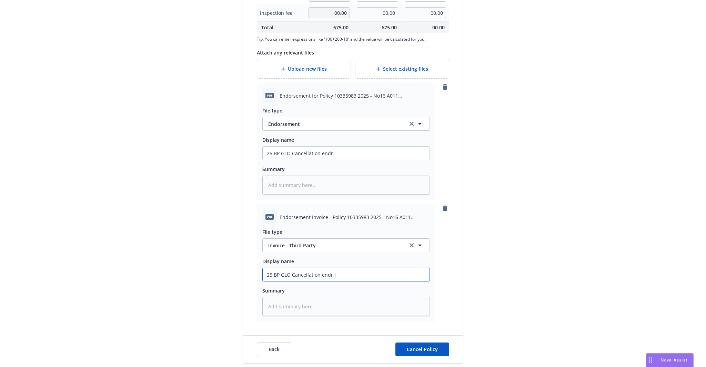
type textarea "x"
type input "25 BP GLO Cancellation endr In"
type textarea "x"
type input "25 BP GLO Cancellation endr Inv"
type textarea "x"
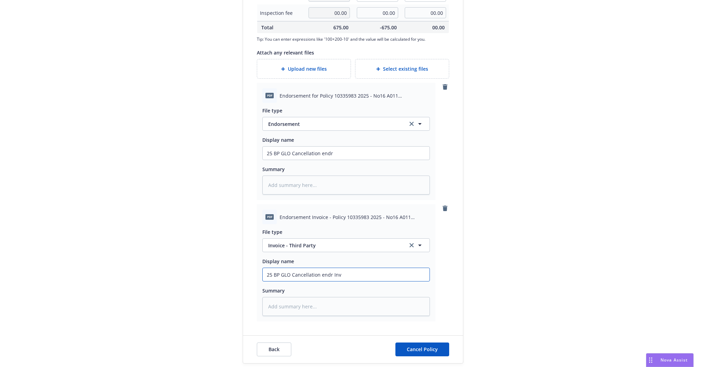
type input "25 BP GLO Cancellation endr Invo"
type textarea "x"
type input "25 BP GLO Cancellation endr Invoic"
type textarea "x"
type input "25 BP GLO Cancellation endr Invoice"
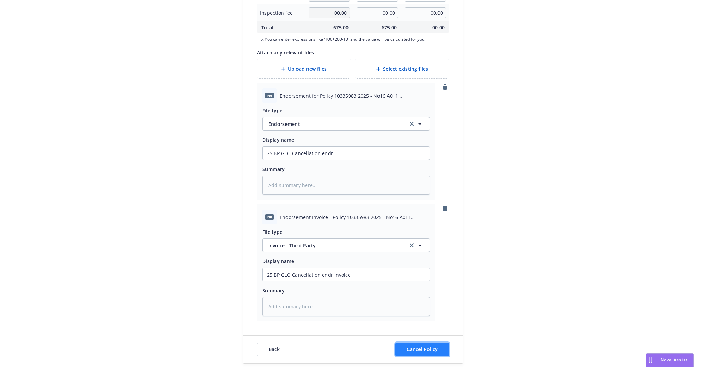
click at [424, 347] on span "Cancel Policy" at bounding box center [422, 349] width 31 height 7
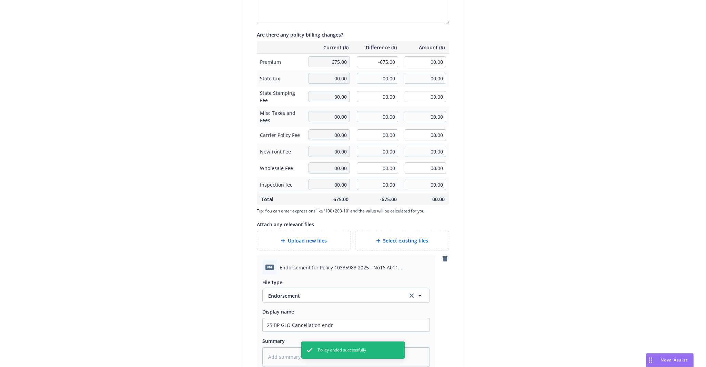
scroll to position [174, 0]
type textarea "x"
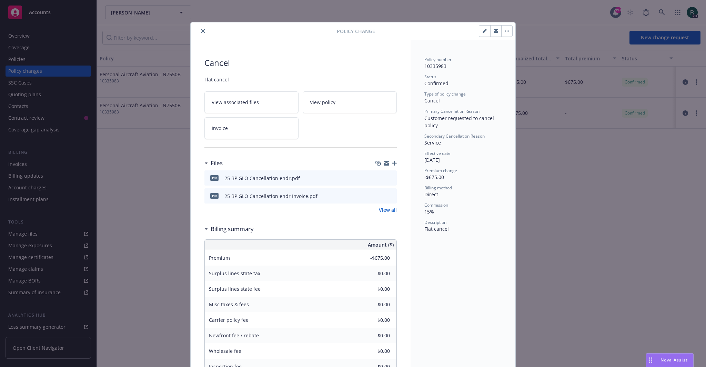
click at [201, 31] on icon "close" at bounding box center [203, 31] width 4 height 4
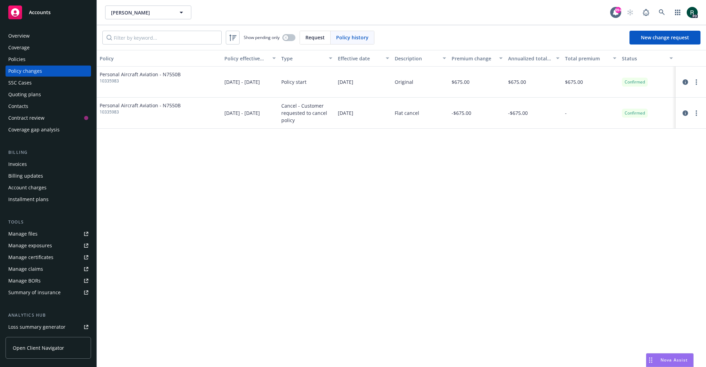
click at [537, 224] on div "Policy Policy effective dates Type Effective date Description Premium change An…" at bounding box center [401, 208] width 609 height 317
click at [593, 246] on div "Policy Policy effective dates Type Effective date Description Premium change An…" at bounding box center [401, 208] width 609 height 317
click at [273, 153] on div "Policy Policy effective dates Type Effective date Description Premium change An…" at bounding box center [401, 208] width 609 height 317
click at [47, 92] on div "Quoting plans" at bounding box center [48, 94] width 80 height 11
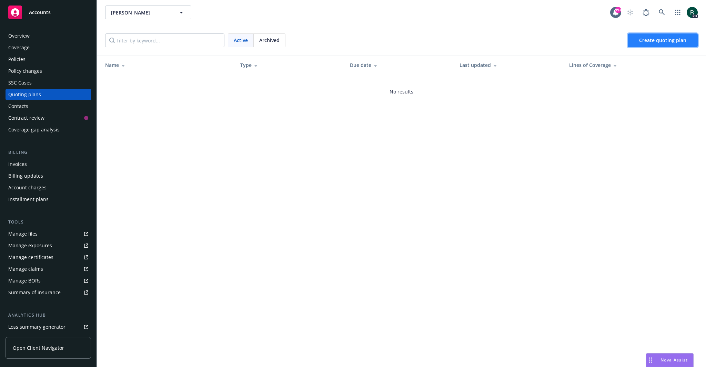
click at [663, 35] on link "Create quoting plan" at bounding box center [663, 40] width 70 height 14
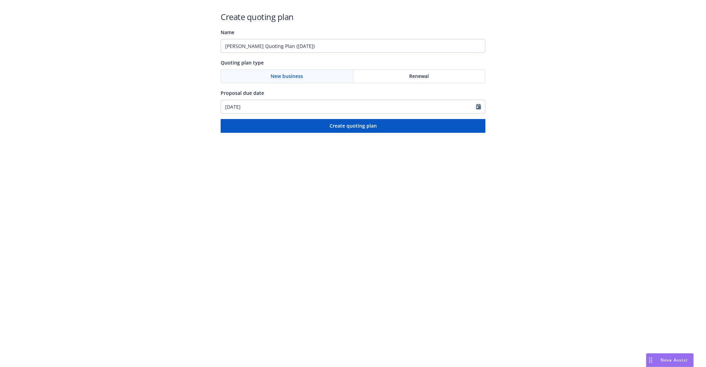
click at [388, 75] on div "Renewal" at bounding box center [419, 76] width 132 height 13
click at [303, 76] on div "New business" at bounding box center [287, 76] width 132 height 13
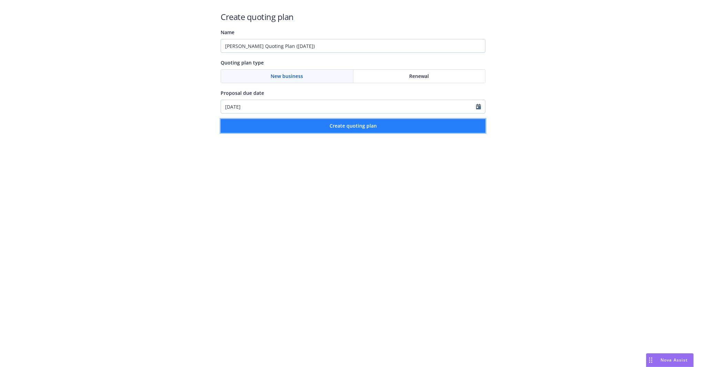
click at [341, 129] on span "Create quoting plan" at bounding box center [352, 125] width 47 height 7
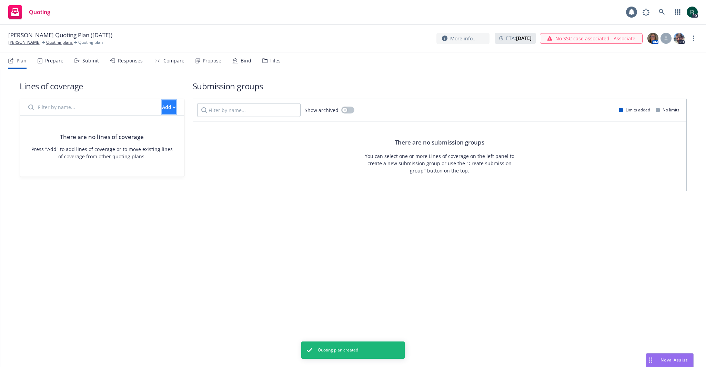
click at [163, 111] on div "Add" at bounding box center [169, 107] width 14 height 13
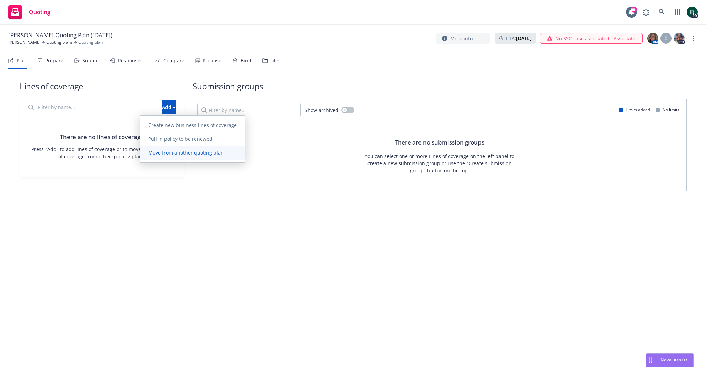
click at [192, 152] on span "Move from another quoting plan" at bounding box center [186, 152] width 92 height 7
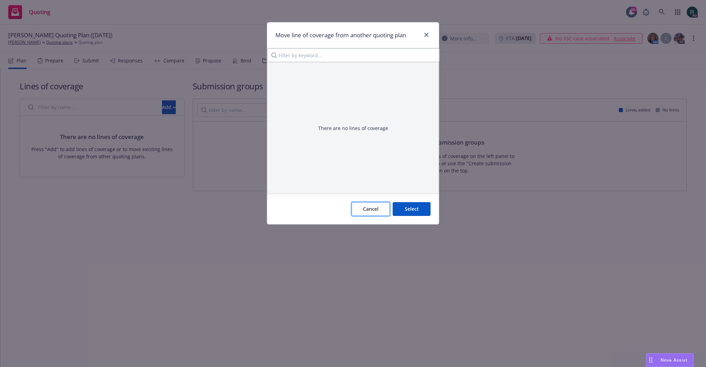
click at [370, 207] on span "Cancel" at bounding box center [371, 208] width 16 height 7
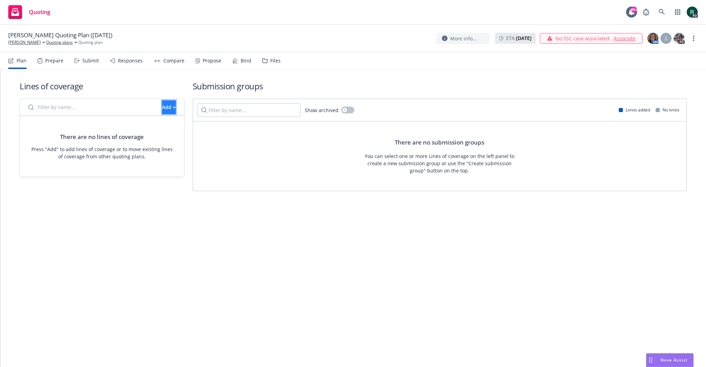
click at [165, 108] on button "Add" at bounding box center [169, 107] width 14 height 14
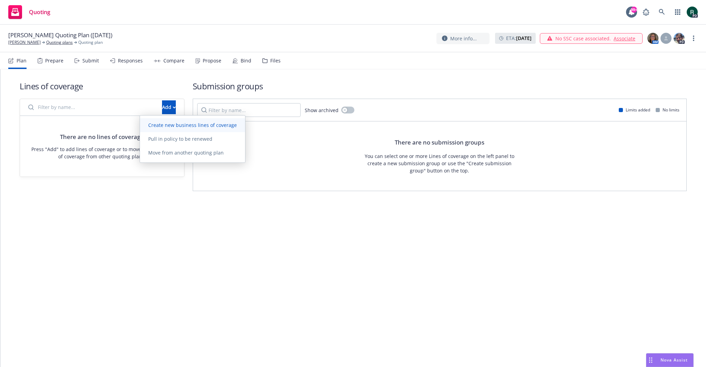
click at [213, 126] on span "Create new business lines of coverage" at bounding box center [192, 125] width 105 height 7
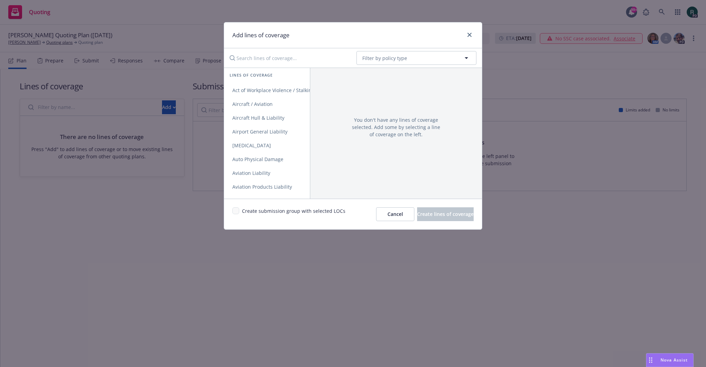
click at [286, 64] on input "Search lines of coverage..." at bounding box center [287, 58] width 125 height 14
type input "personal airc"
click at [281, 91] on span "Personal Aircraft Aviation" at bounding box center [261, 90] width 75 height 7
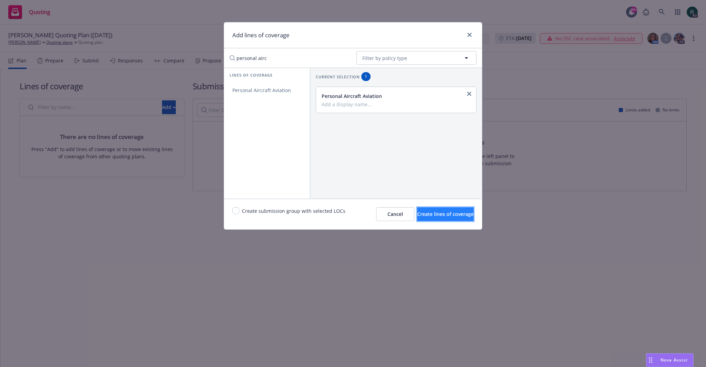
click at [437, 214] on span "Create lines of coverage" at bounding box center [445, 214] width 57 height 7
click at [387, 213] on span "Cancel" at bounding box center [395, 214] width 16 height 7
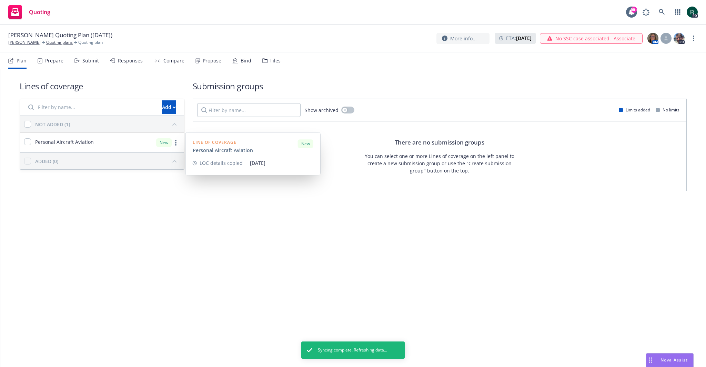
click at [75, 139] on span "Personal Aircraft Aviation" at bounding box center [64, 141] width 59 height 7
checkbox input "true"
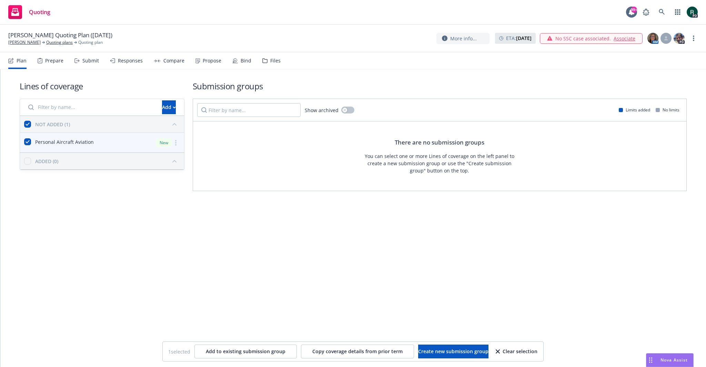
click at [477, 271] on div "Lines of coverage Add NOT ADDED (1) Personal Aircraft Aviation New ADDED (0) Su…" at bounding box center [352, 217] width 705 height 297
click at [480, 353] on span "Create new submission group" at bounding box center [453, 351] width 70 height 7
checkbox input "false"
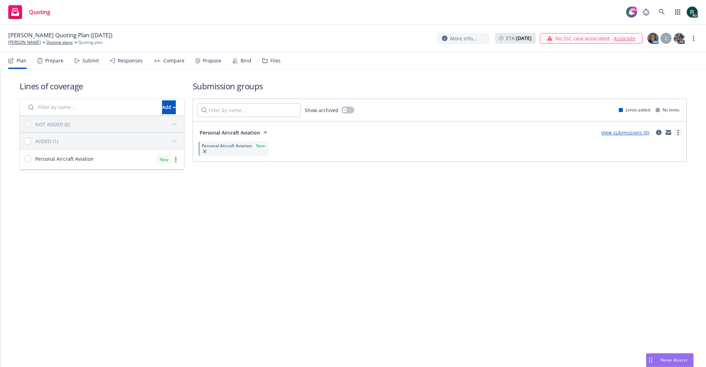
click at [679, 132] on link "more" at bounding box center [678, 132] width 8 height 8
click at [316, 148] on div "Personal Aircraft Aviation New" at bounding box center [439, 148] width 485 height 17
click at [678, 134] on circle "more" at bounding box center [677, 134] width 1 height 1
click at [348, 216] on div "Lines of coverage Add NOT ADDED (0) ADDED (1) Personal Aircraft Aviation New Su…" at bounding box center [352, 217] width 705 height 297
click at [222, 146] on span "Personal Aircraft Aviation" at bounding box center [227, 146] width 50 height 6
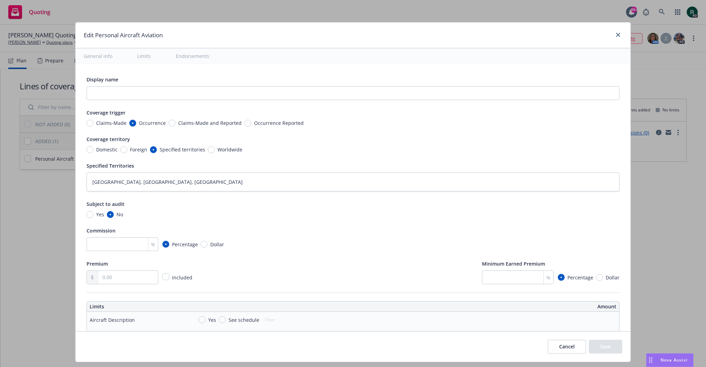
type textarea "x"
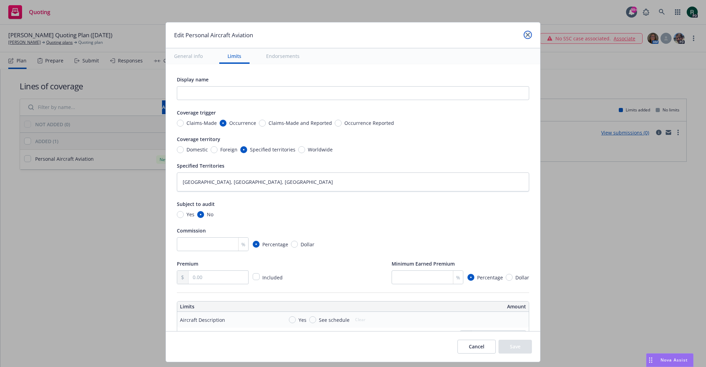
click at [526, 31] on link "close" at bounding box center [528, 35] width 8 height 8
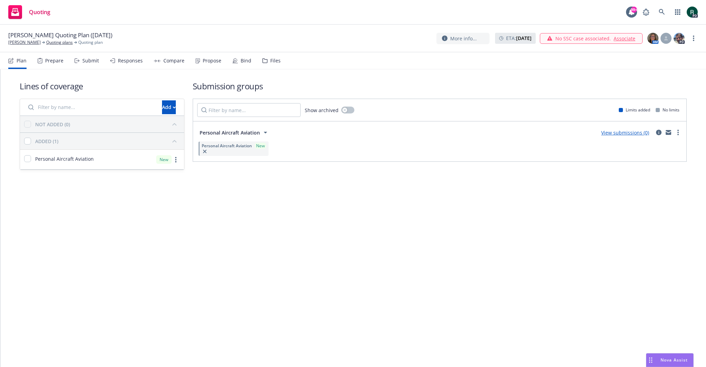
click at [443, 242] on div "Lines of coverage Add NOT ADDED (0) ADDED (1) Personal Aircraft Aviation New Su…" at bounding box center [352, 217] width 705 height 297
click at [679, 132] on link "more" at bounding box center [678, 132] width 8 height 8
click at [648, 220] on span "Create policy (fast track)" at bounding box center [645, 217] width 72 height 7
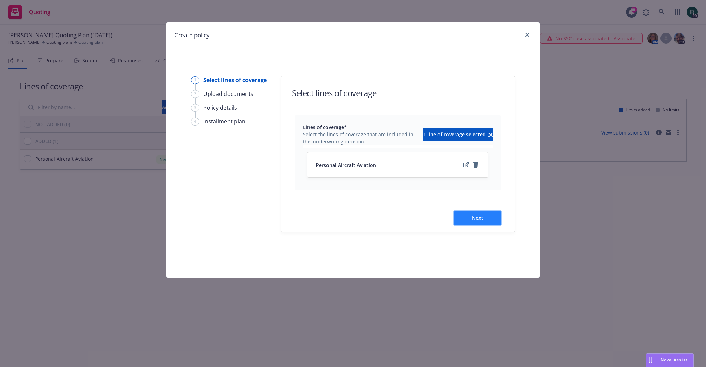
click at [488, 218] on button "Next" at bounding box center [477, 218] width 47 height 14
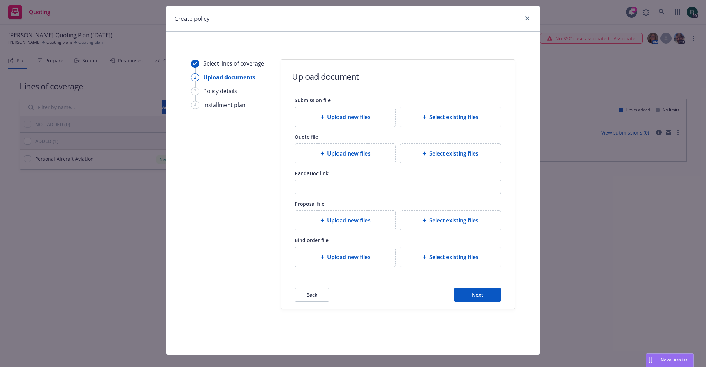
scroll to position [26, 0]
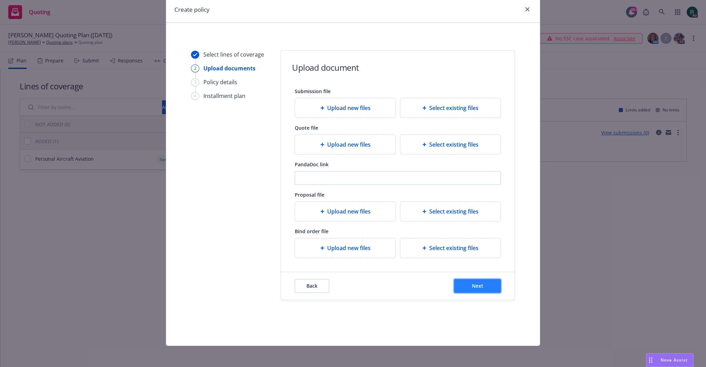
click at [467, 288] on button "Next" at bounding box center [477, 286] width 47 height 14
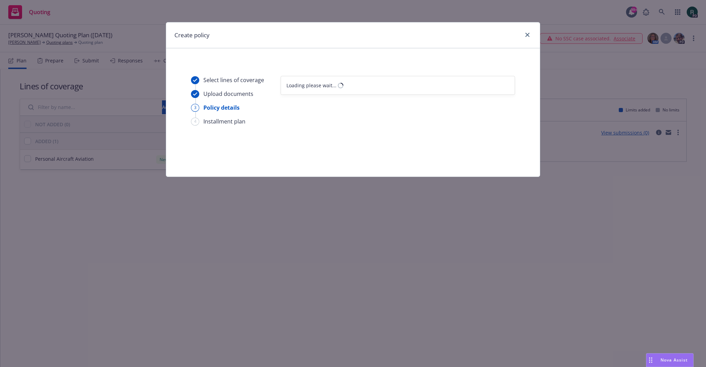
scroll to position [0, 0]
select select "12"
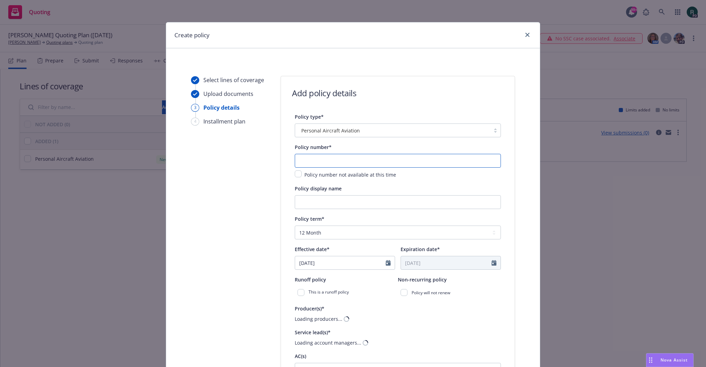
click at [390, 154] on input "text" at bounding box center [398, 161] width 206 height 14
paste input "10335996"
type input "10335996"
drag, startPoint x: 323, startPoint y: 202, endPoint x: 335, endPoint y: 199, distance: 12.4
click at [323, 202] on input "Policy display name" at bounding box center [398, 202] width 206 height 14
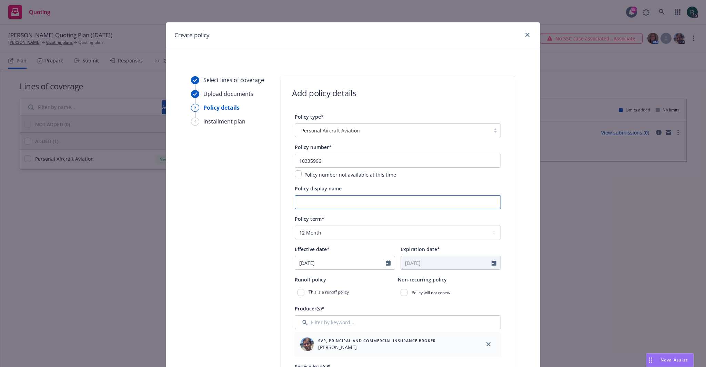
paste input "N7550B"
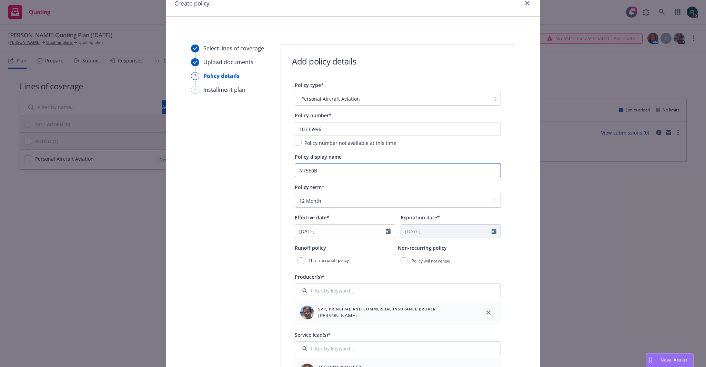
scroll to position [103, 0]
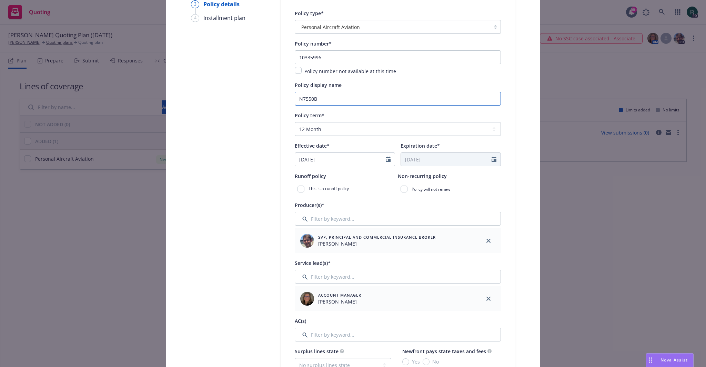
type input "N7550B"
click at [386, 160] on icon "Calendar" at bounding box center [388, 159] width 5 height 6
select select "8"
click at [313, 221] on span "11" at bounding box center [314, 220] width 10 height 9
type input "08/11/2025"
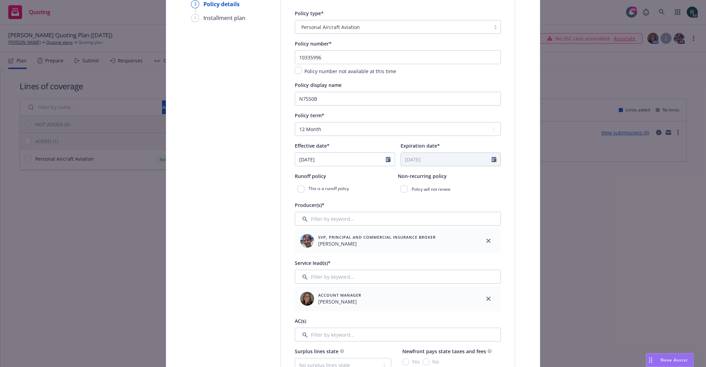
type input "08/11/2026"
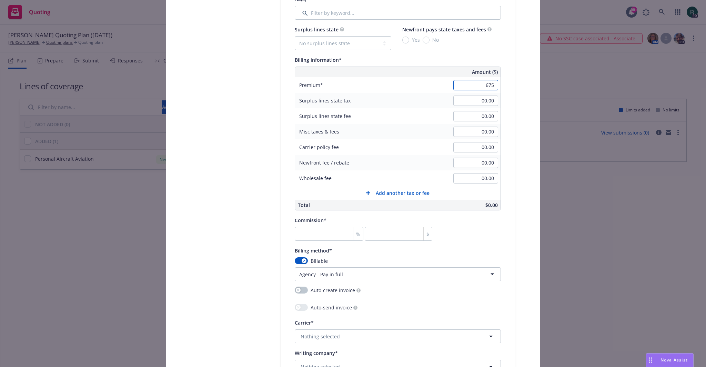
scroll to position [517, 0]
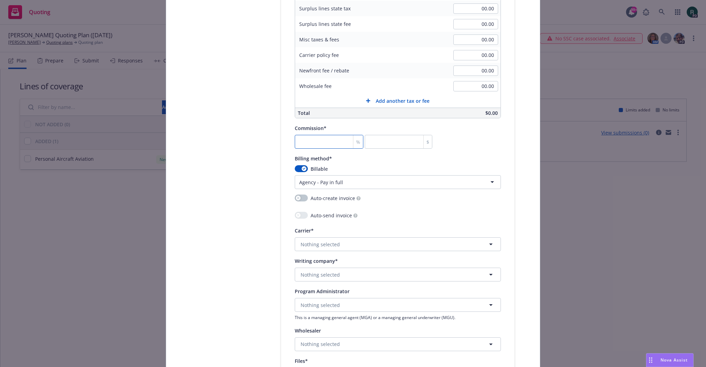
type input "675.00"
click at [313, 138] on input "number" at bounding box center [329, 142] width 69 height 14
type input "1"
type input "6.75"
type input "15"
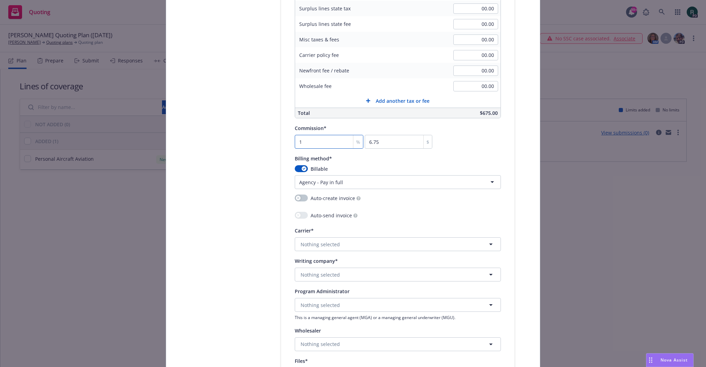
type input "101.25"
type input "15"
click at [324, 180] on html "Quoting 99+ PD Jess Pomeroy Quoting Plan (2025-08-14) Jess Pomeroy Quoting plan…" at bounding box center [353, 183] width 706 height 367
select select "DIRECT"
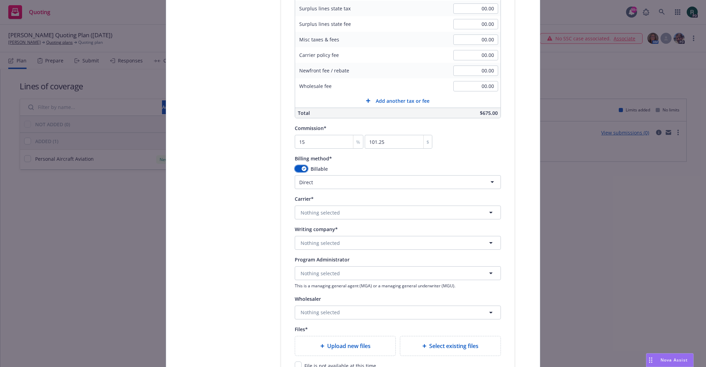
click at [298, 169] on button "button" at bounding box center [301, 168] width 13 height 7
click at [310, 178] on html "Quoting 99+ PD Jess Pomeroy Quoting Plan (2025-08-14) Jess Pomeroy Quoting plan…" at bounding box center [353, 183] width 706 height 367
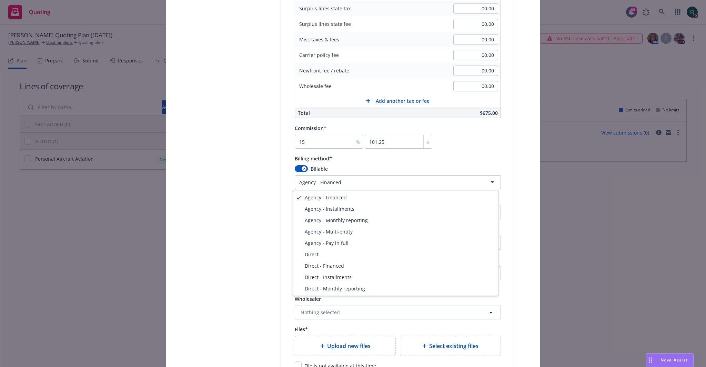
select select "DIRECT"
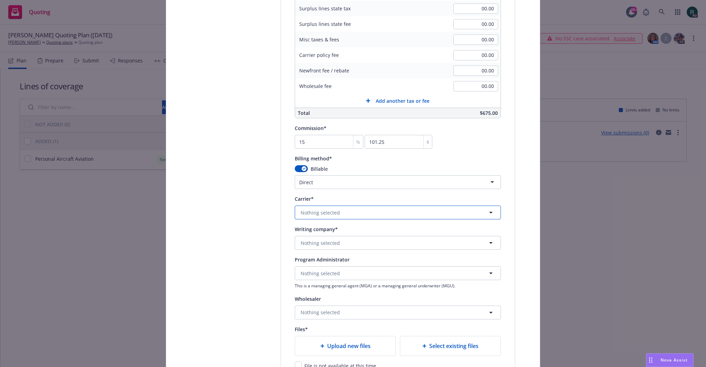
click at [327, 211] on span "Nothing selected" at bounding box center [320, 212] width 39 height 7
type input "a"
type input "global"
click at [327, 211] on span "Nothing selected" at bounding box center [320, 212] width 39 height 7
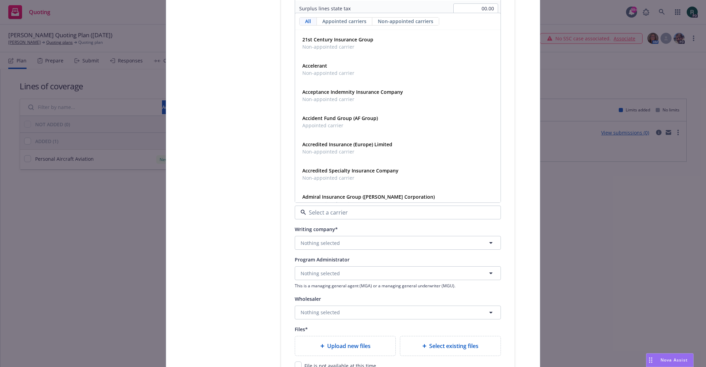
click at [327, 211] on input at bounding box center [396, 212] width 181 height 8
click at [255, 222] on div "Select lines of coverage Upload documents 3 Policy details 4 Installment plan" at bounding box center [229, 19] width 76 height 921
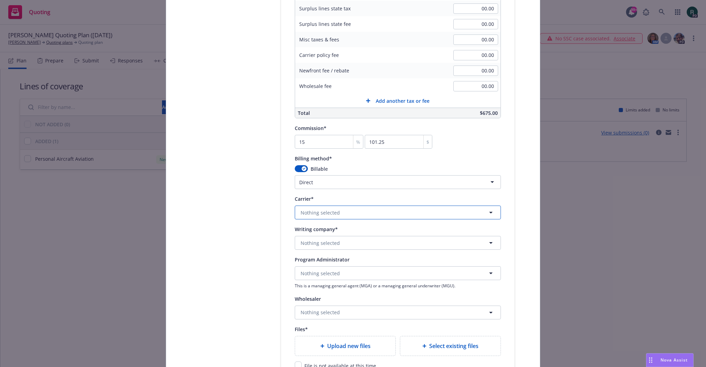
click at [309, 210] on span "Nothing selected" at bounding box center [320, 212] width 39 height 7
type input "munich"
click at [313, 193] on span "Appointed carrier" at bounding box center [322, 192] width 41 height 7
click at [323, 241] on span "Nothing selected" at bounding box center [320, 242] width 39 height 7
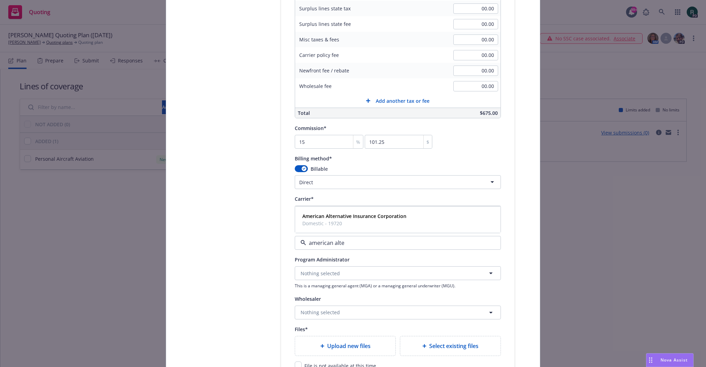
type input "american alter"
click at [328, 214] on strong "American Alternative Insurance Corporation" at bounding box center [354, 216] width 104 height 7
click at [304, 275] on span "Nothing selected" at bounding box center [320, 273] width 39 height 7
type input "global aero"
click at [323, 250] on span "Program Administrator" at bounding box center [328, 253] width 53 height 7
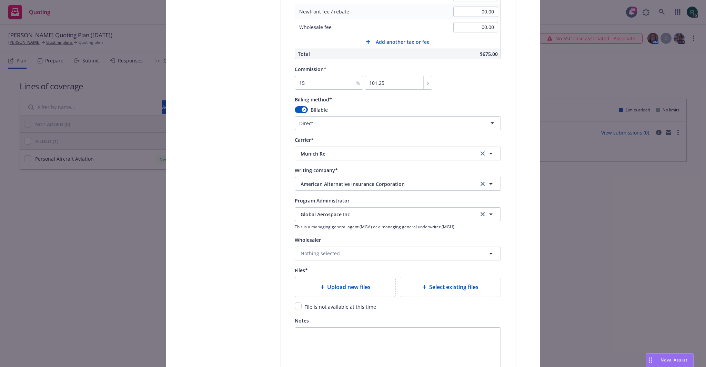
scroll to position [655, 0]
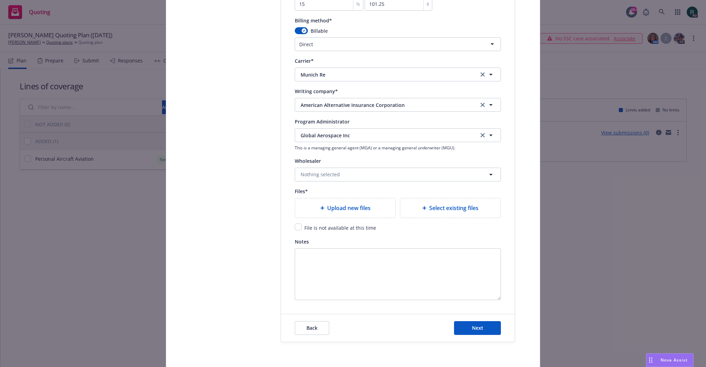
click at [328, 204] on span "Upload new files" at bounding box center [348, 208] width 43 height 8
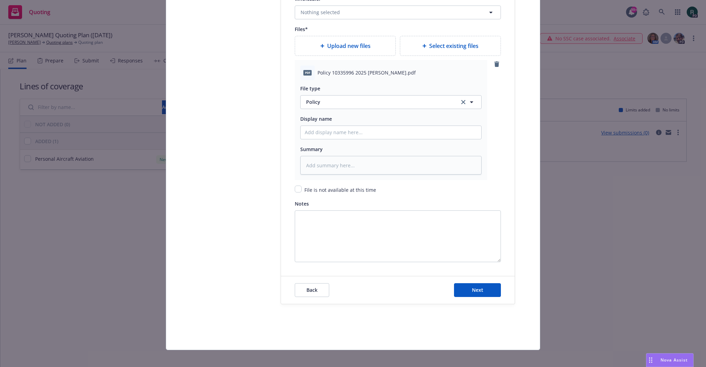
scroll to position [821, 0]
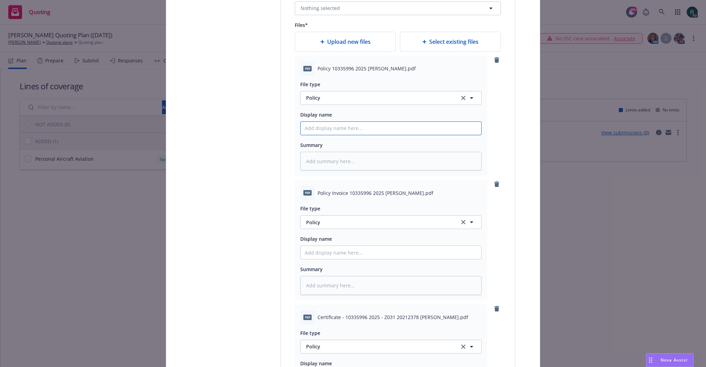
click at [334, 127] on input "Policy display name" at bounding box center [391, 128] width 181 height 13
type textarea "x"
type input "2"
type textarea "x"
type input "25"
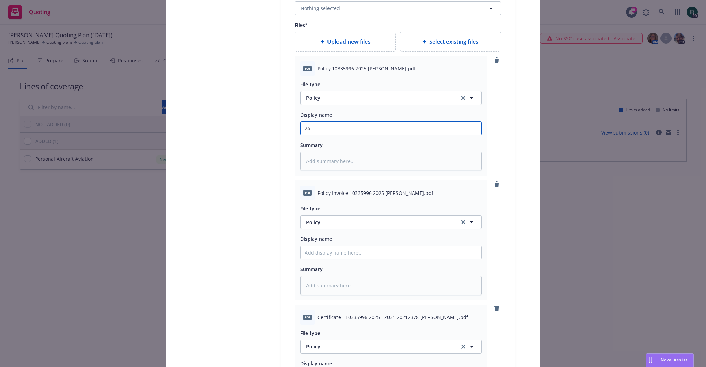
type textarea "x"
type input "25"
type textarea "x"
type input "25 B"
type textarea "x"
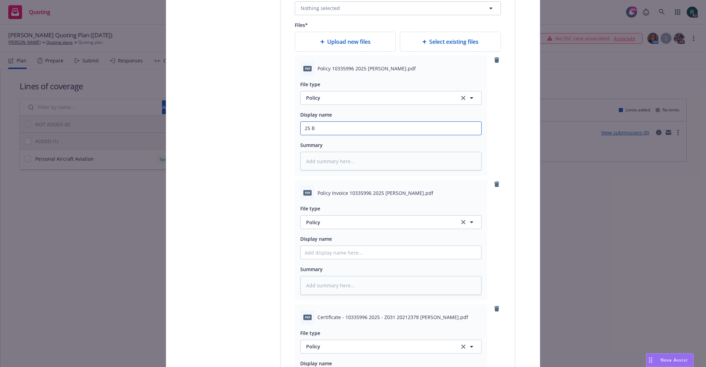
type input "25 BP"
type textarea "x"
type input "25 BP"
type textarea "x"
type input "25 BP G"
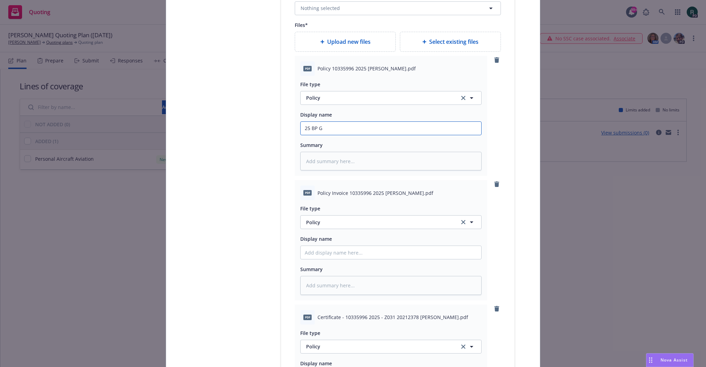
type textarea "x"
type input "25 BP GL"
type textarea "x"
type input "25 BP GLO"
type textarea "x"
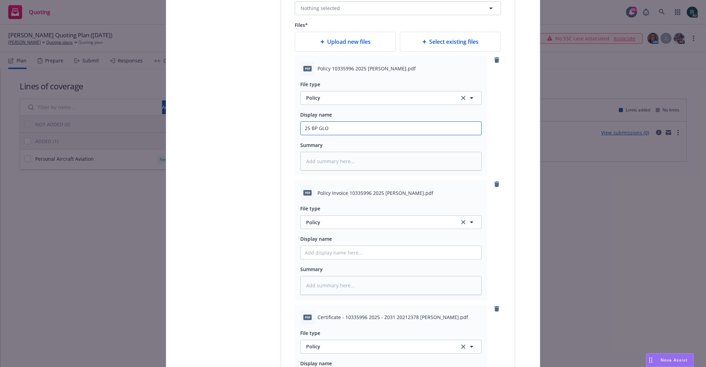
type input "25 BP GLO"
type textarea "x"
type input "25 BP GLO P"
type textarea "x"
type input "25 BP GLO Po"
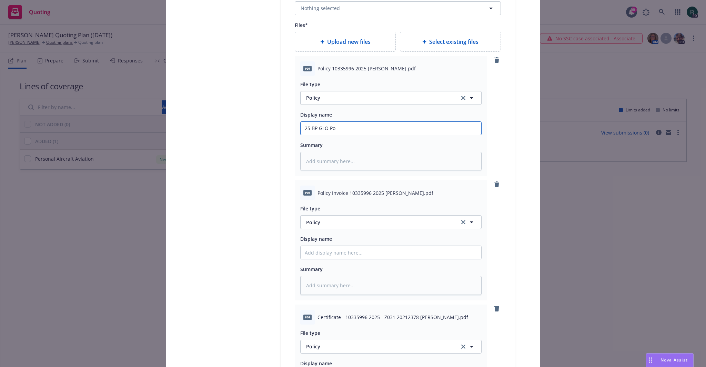
type textarea "x"
type input "25 BP GLO Pol"
type textarea "x"
type input "25 BP GLO Poli"
type textarea "x"
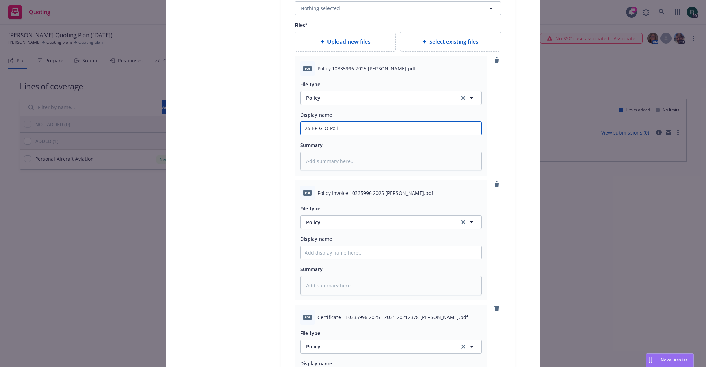
type input "25 BP GLO Polic"
type textarea "x"
type input "25 BP GLO Policy"
click at [352, 135] on input "Policy display name" at bounding box center [391, 128] width 181 height 13
paste input "25 BP GLO Policy"
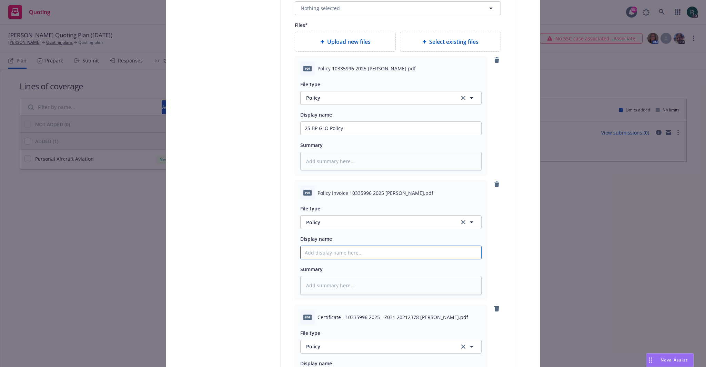
type textarea "x"
type input "25 BP GLO Policy"
type textarea "x"
type input "25 BP GLO Policy I"
type textarea "x"
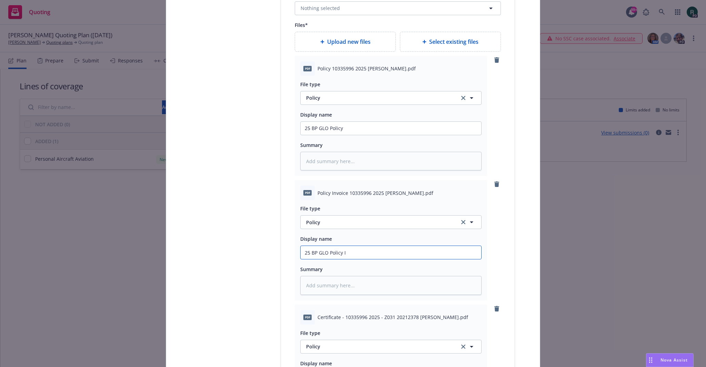
type input "25 BP GLO Policy In"
type textarea "x"
type input "25 BP GLO Policy Inv"
type textarea "x"
type input "25 BP GLO Policy Invo"
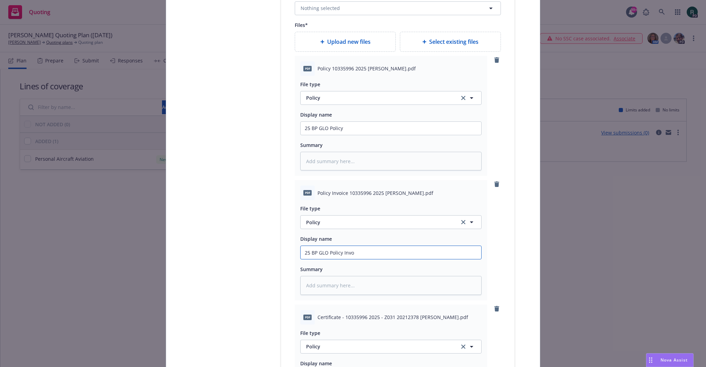
type textarea "x"
type input "25 BP GLO Policy Invoi"
type textarea "x"
type input "25 BP GLO Policy Invoic"
type textarea "x"
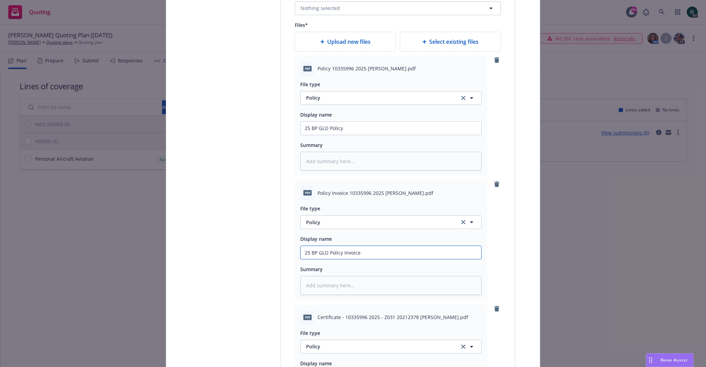
type input "25 BP GLO Policy Invoice"
click at [337, 222] on span "Policy" at bounding box center [378, 221] width 145 height 7
type input "invoice"
click at [340, 203] on span "Invoice - Third Party" at bounding box center [331, 202] width 48 height 7
type textarea "x"
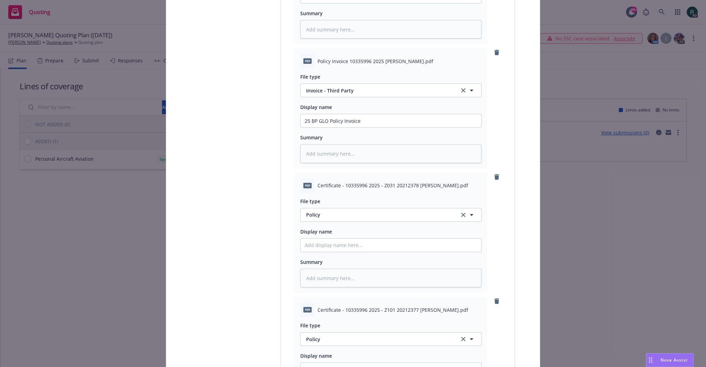
scroll to position [1028, 0]
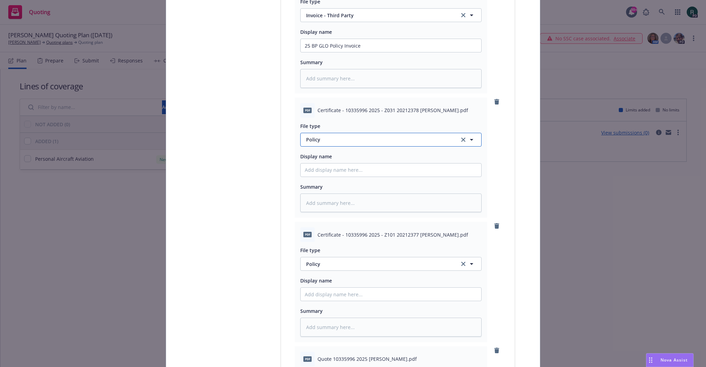
click at [330, 138] on span "Policy" at bounding box center [378, 139] width 145 height 7
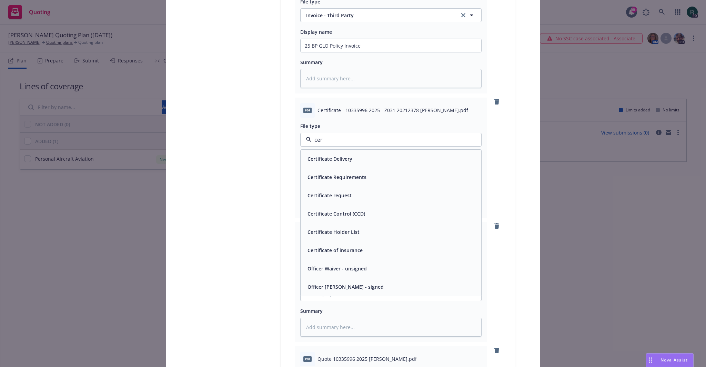
type input "cert"
click at [341, 250] on span "Certificate of insurance" at bounding box center [334, 249] width 55 height 7
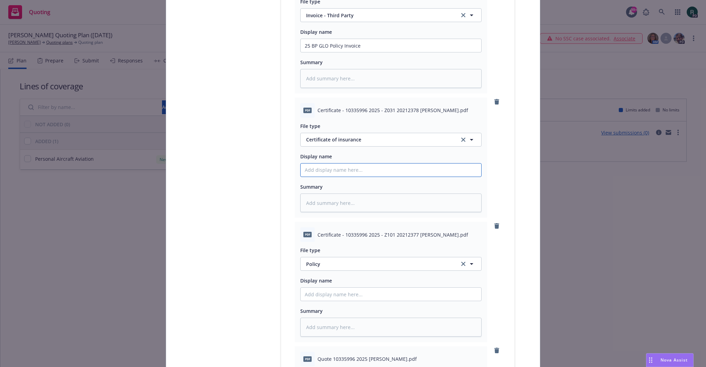
paste input "25 BP GLO Policy"
type textarea "x"
type input "25 BP GLO Policy"
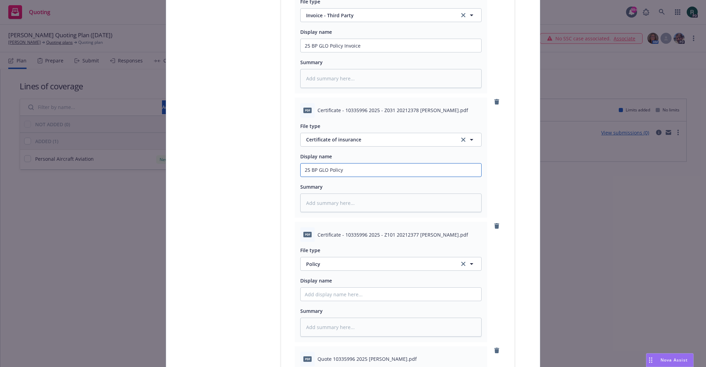
type textarea "x"
type input "25 BP GLO C"
type textarea "x"
type input "25 BP GLO Ce"
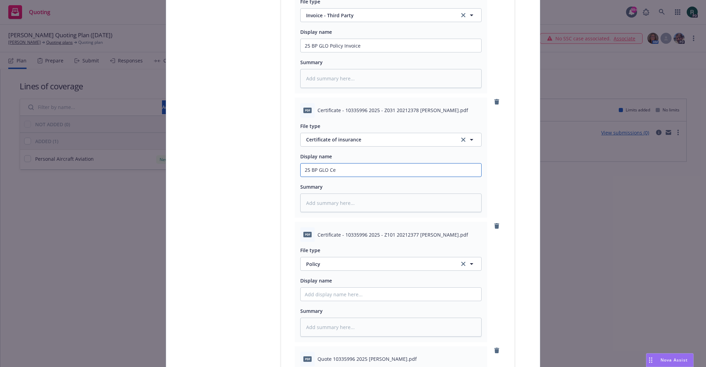
type textarea "x"
type input "25 BP GLO Cer"
type textarea "x"
type input "25 BP GLO Cert"
type textarea "x"
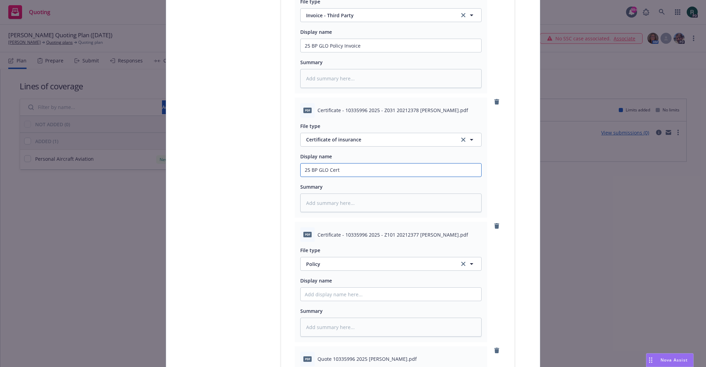
type input "25 BP GLO Certi"
type textarea "x"
type input "25 BP GLO Certif"
type textarea "x"
type input "25 BP GLO Certifi"
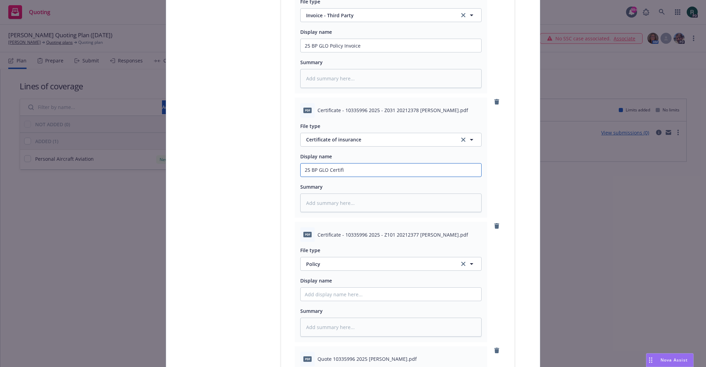
type textarea "x"
type input "25 BP GLO Certific"
type textarea "x"
type input "25 BP GLO Certifica"
type textarea "x"
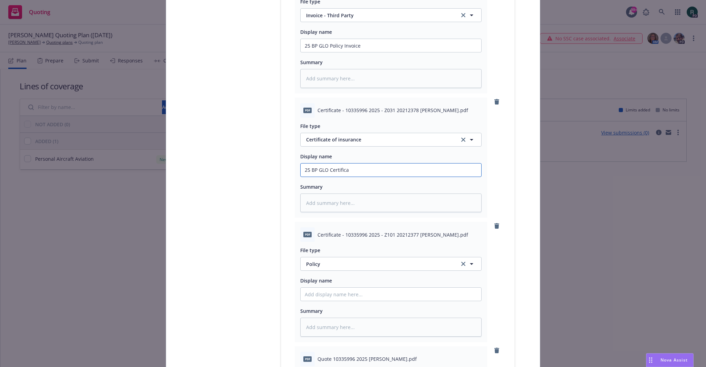
type input "25 BP GLO Certificat"
type textarea "x"
type input "25 BP GLO Certificate"
paste input "25 BP GLO Certificate"
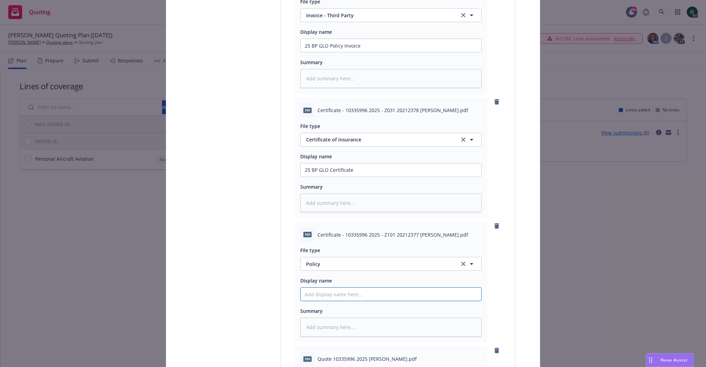
type textarea "x"
type input "25 BP GLO Certificate"
click at [347, 261] on span "Policy" at bounding box center [378, 263] width 145 height 7
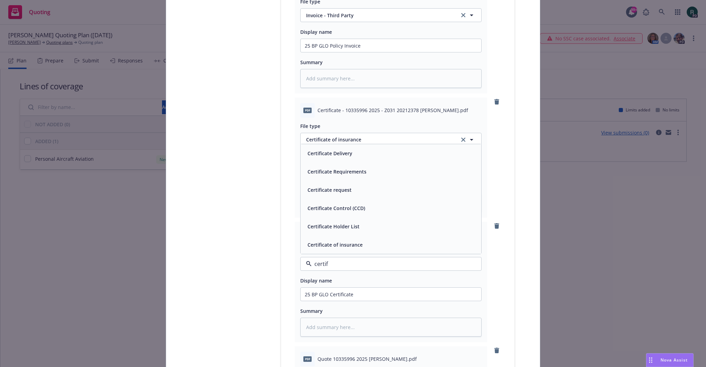
type input "certifi"
click at [345, 242] on span "Certificate of insurance" at bounding box center [334, 244] width 55 height 7
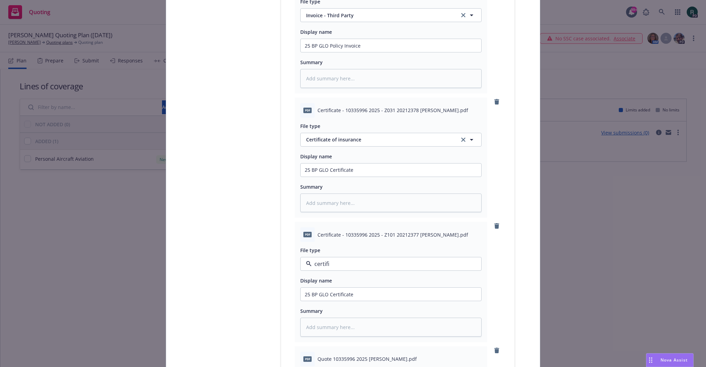
type textarea "x"
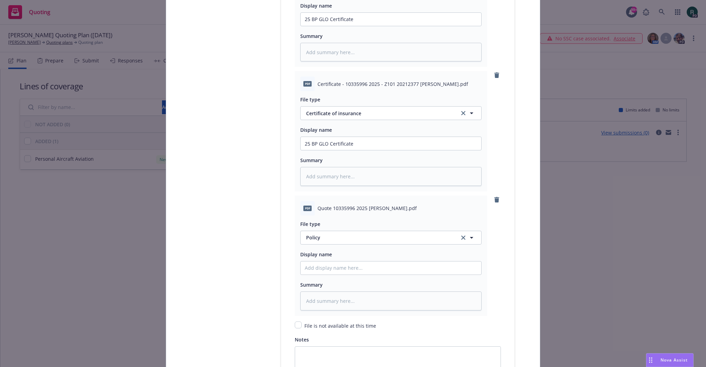
scroll to position [1200, 0]
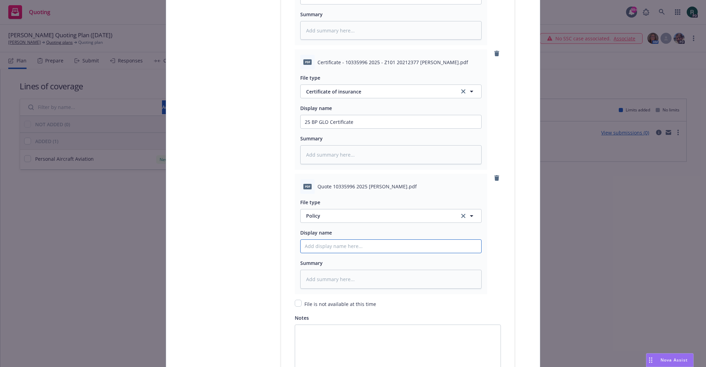
type input "25 BP GLO Cancellation endr"
drag, startPoint x: 327, startPoint y: 246, endPoint x: 537, endPoint y: 264, distance: 211.0
click at [537, 264] on div "Create policy Select lines of coverage Upload documents 3 Policy details 4 Inst…" at bounding box center [353, 183] width 706 height 367
type textarea "x"
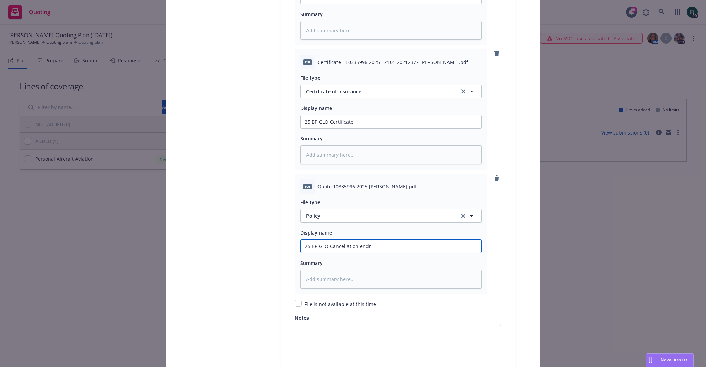
type input "25 BP GLO Q"
type textarea "x"
type input "25 BP GLO Qu"
type textarea "x"
type input "25 BP GLO Quot"
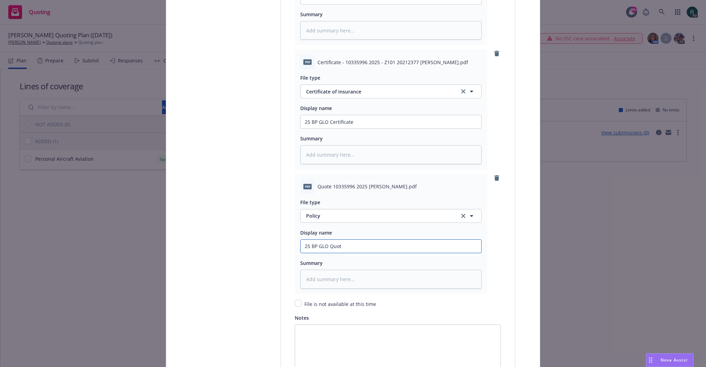
type textarea "x"
type input "25 BP GLO Quote"
click at [342, 210] on button "Policy" at bounding box center [390, 216] width 181 height 14
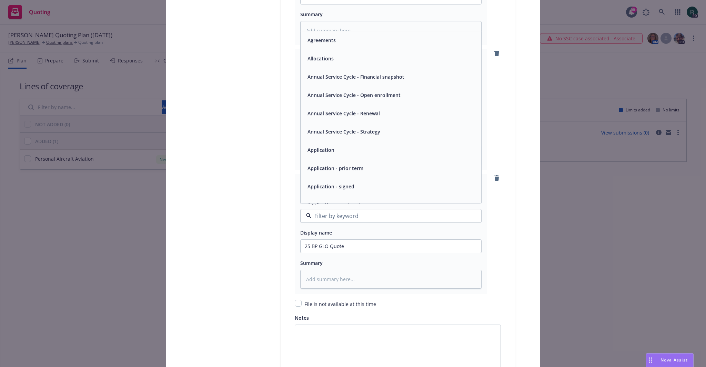
type input "q"
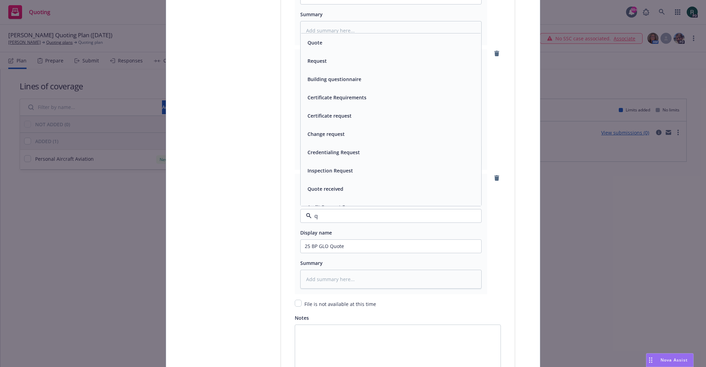
drag, startPoint x: 333, startPoint y: 43, endPoint x: 333, endPoint y: 47, distance: 3.5
click at [333, 43] on div "Quote" at bounding box center [391, 43] width 172 height 10
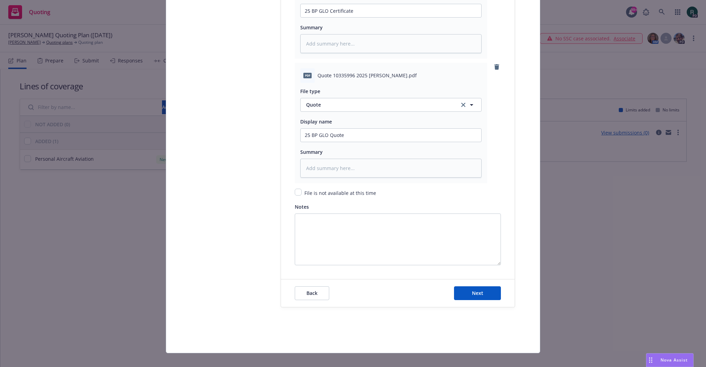
scroll to position [1318, 0]
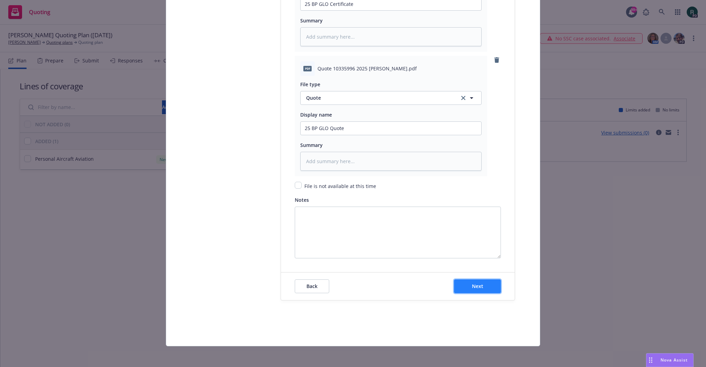
click at [485, 286] on button "Next" at bounding box center [477, 286] width 47 height 14
type textarea "x"
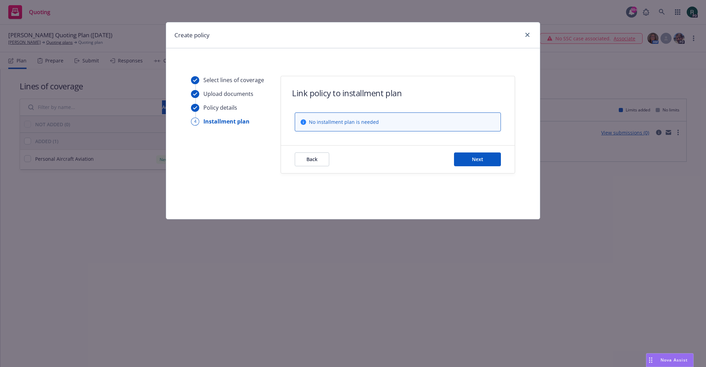
scroll to position [0, 0]
click at [484, 157] on button "Next" at bounding box center [477, 159] width 47 height 14
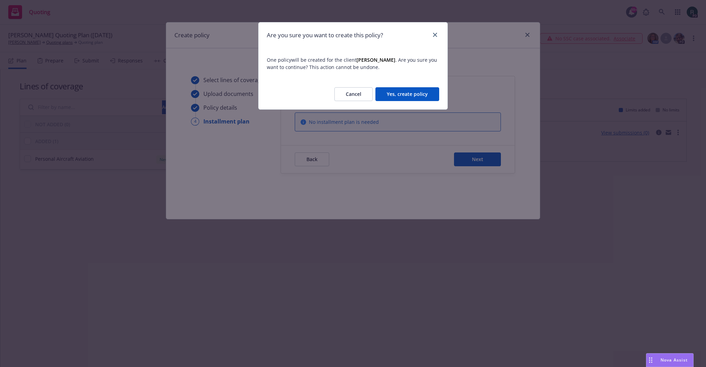
click at [430, 98] on button "Yes, create policy" at bounding box center [407, 94] width 64 height 14
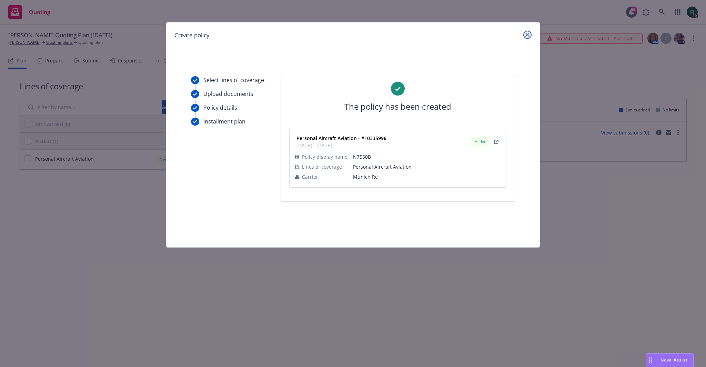
click at [529, 35] on icon "close" at bounding box center [527, 35] width 4 height 4
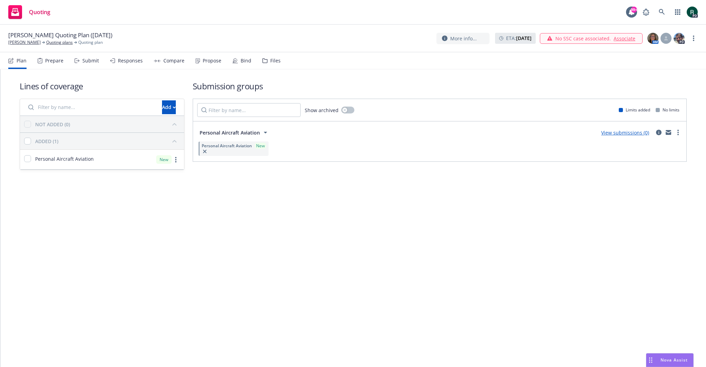
click at [697, 33] on div "More info... ETA : August 14, 2025 No SSC case associated. Associate AM PD" at bounding box center [566, 38] width 261 height 12
click at [692, 42] on link "more" at bounding box center [693, 38] width 8 height 8
click at [667, 92] on link "Archive quoting plan" at bounding box center [658, 94] width 77 height 14
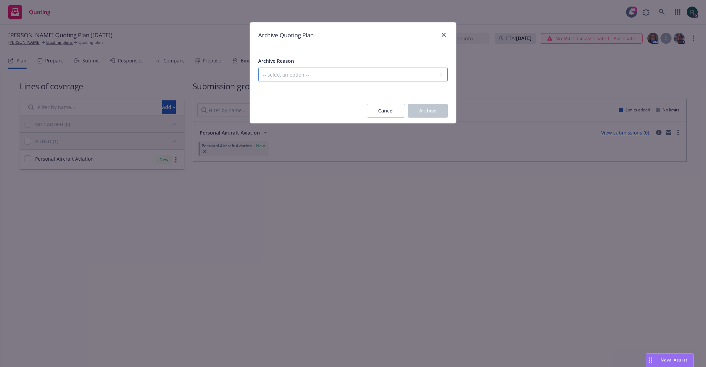
click at [367, 76] on select "-- select an option -- Created by error Duplicate New business opportunity lost…" at bounding box center [353, 75] width 190 height 14
select select "ARCHIVED_NEW_BUSINESS_COMPLETED"
click at [258, 68] on select "-- select an option -- Created by error Duplicate New business opportunity lost…" at bounding box center [353, 75] width 190 height 14
click at [431, 116] on button "Archive" at bounding box center [428, 111] width 40 height 14
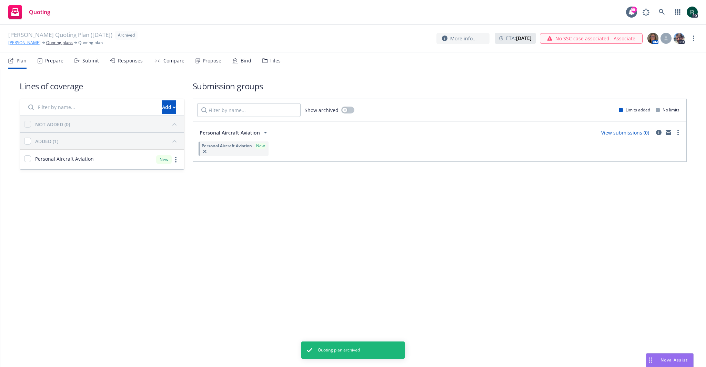
click at [21, 42] on link "[PERSON_NAME]" at bounding box center [24, 43] width 32 height 6
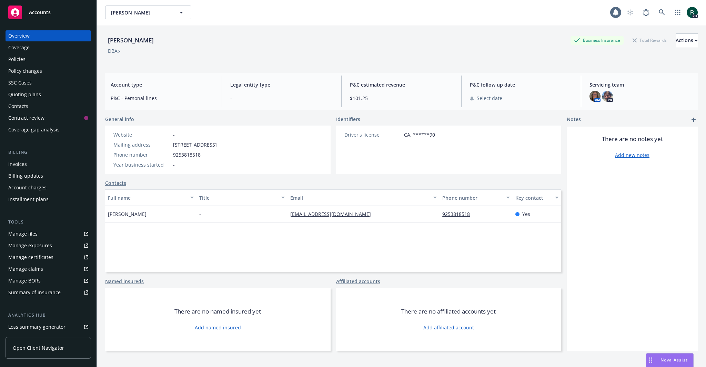
click at [33, 60] on div "Policies" at bounding box center [48, 59] width 80 height 11
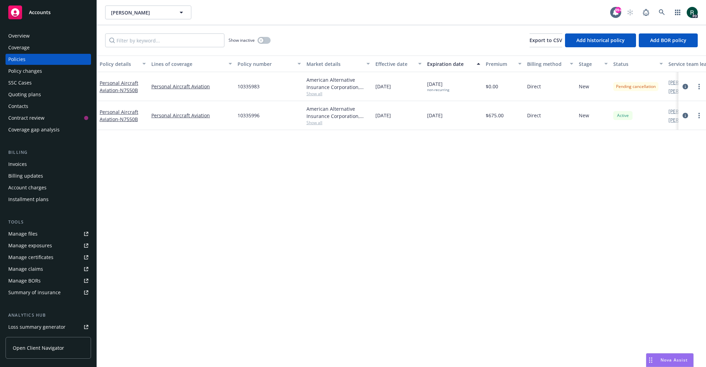
click at [541, 216] on div "Policy details Lines of coverage Policy number Market details Effective date Ex…" at bounding box center [401, 210] width 609 height 311
click at [52, 70] on div "Policy changes" at bounding box center [48, 70] width 80 height 11
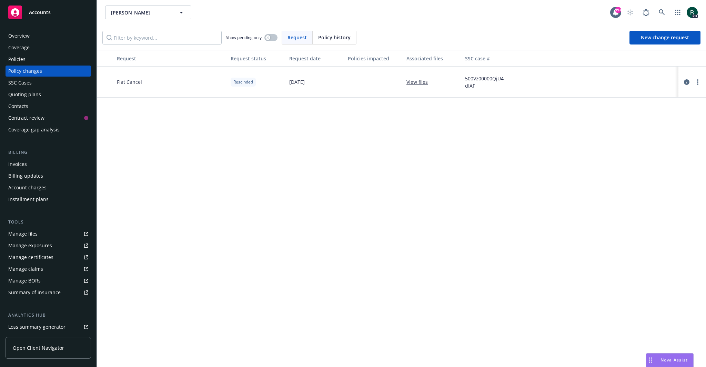
click at [34, 62] on div "Policies" at bounding box center [48, 59] width 80 height 11
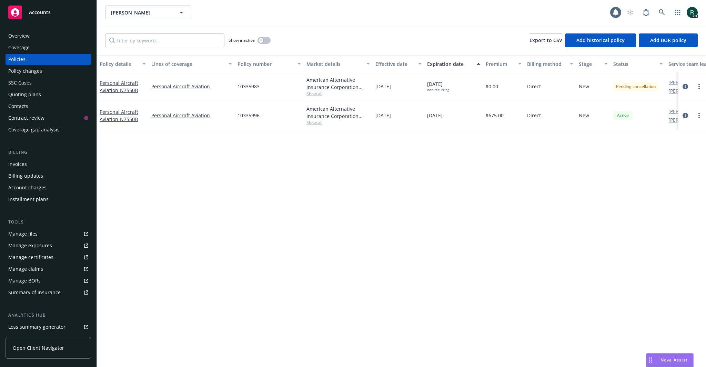
click at [575, 205] on div "Policy details Lines of coverage Policy number Market details Effective date Ex…" at bounding box center [401, 210] width 609 height 311
click at [61, 166] on div "Invoices" at bounding box center [48, 164] width 80 height 11
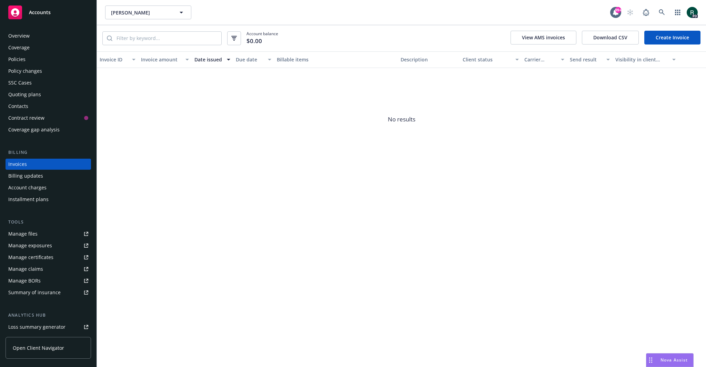
click at [41, 60] on div "Policies" at bounding box center [48, 59] width 80 height 11
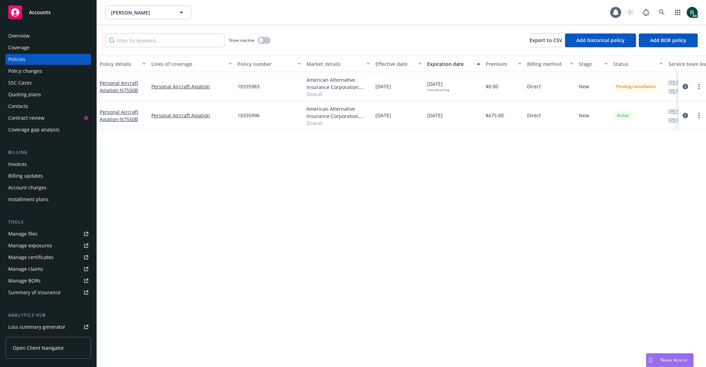
click at [588, 203] on div "Policy details Lines of coverage Policy number Market details Effective date Ex…" at bounding box center [401, 210] width 609 height 311
click at [700, 84] on link "more" at bounding box center [699, 86] width 8 height 8
click at [433, 236] on div "Policy details Lines of coverage Policy number Market details Effective date Ex…" at bounding box center [401, 210] width 609 height 311
click at [460, 180] on div "Policy details Lines of coverage Policy number Market details Effective date Ex…" at bounding box center [401, 210] width 609 height 311
click at [20, 42] on div "Coverage" at bounding box center [18, 47] width 21 height 11
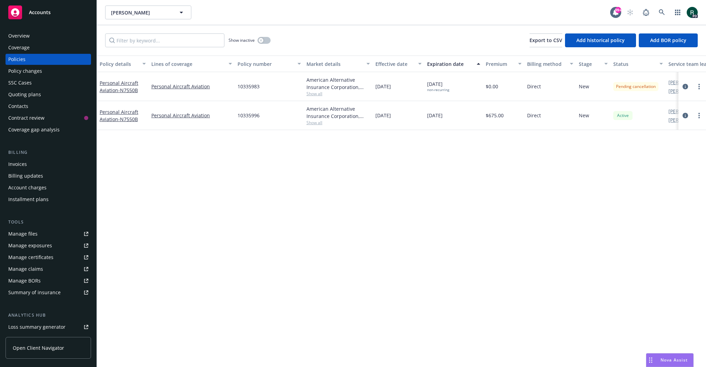
click at [26, 36] on div "Overview" at bounding box center [18, 35] width 21 height 11
